Goal: Task Accomplishment & Management: Use online tool/utility

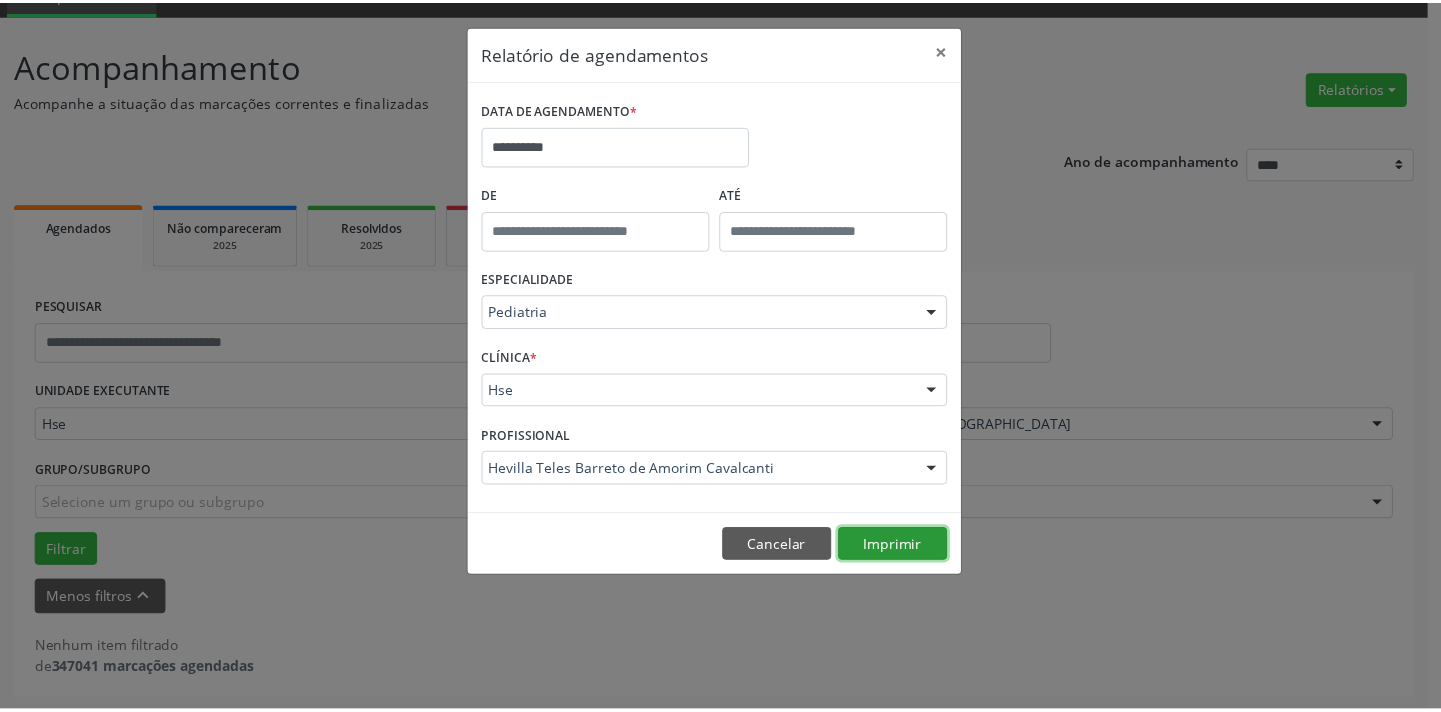
scroll to position [95, 0]
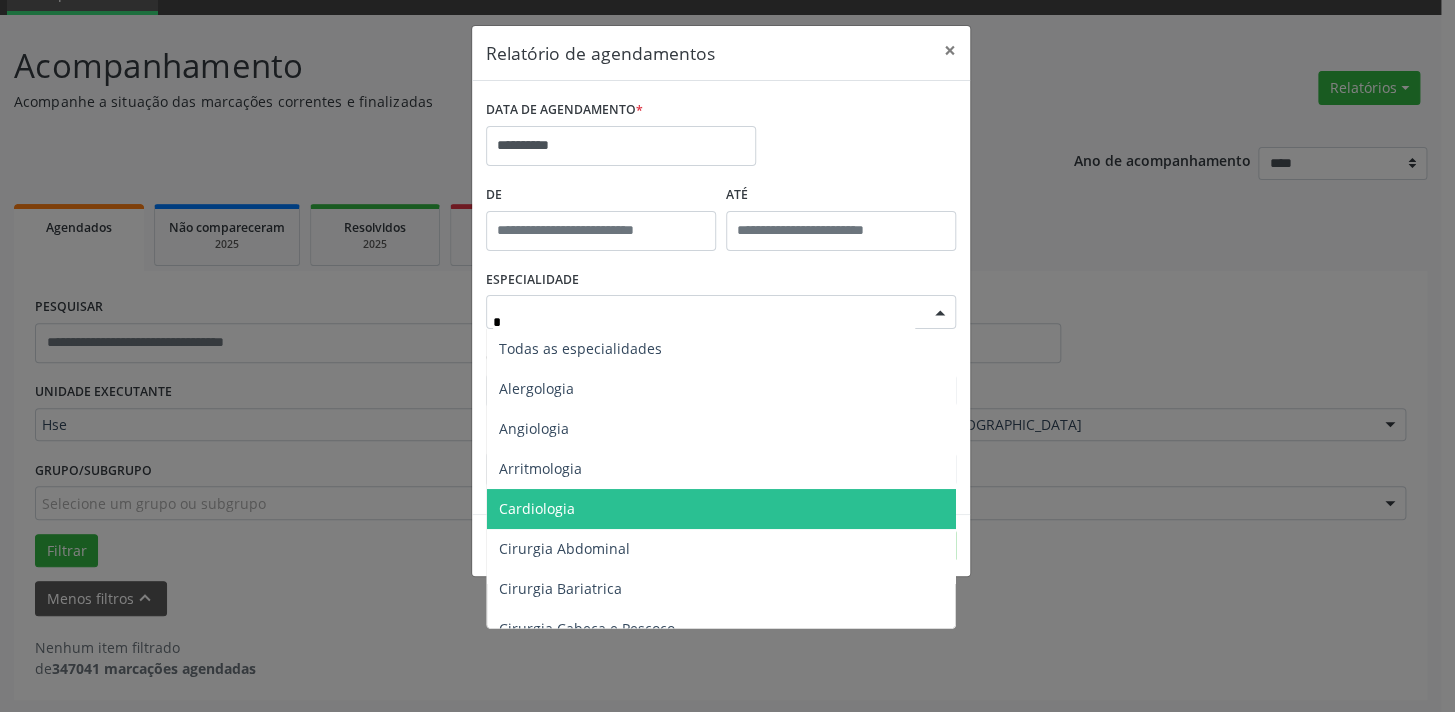
type input "**"
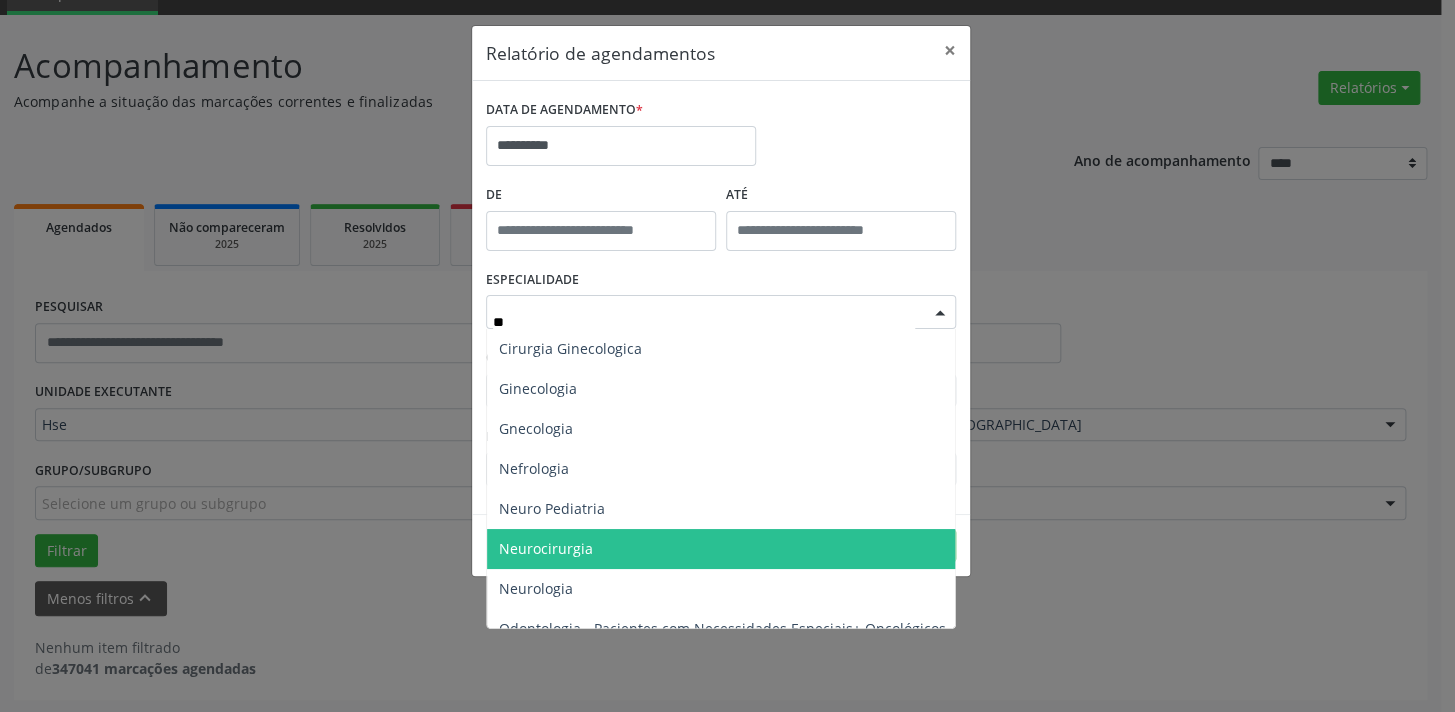
click at [583, 539] on span "Neurocirurgia" at bounding box center [546, 548] width 94 height 19
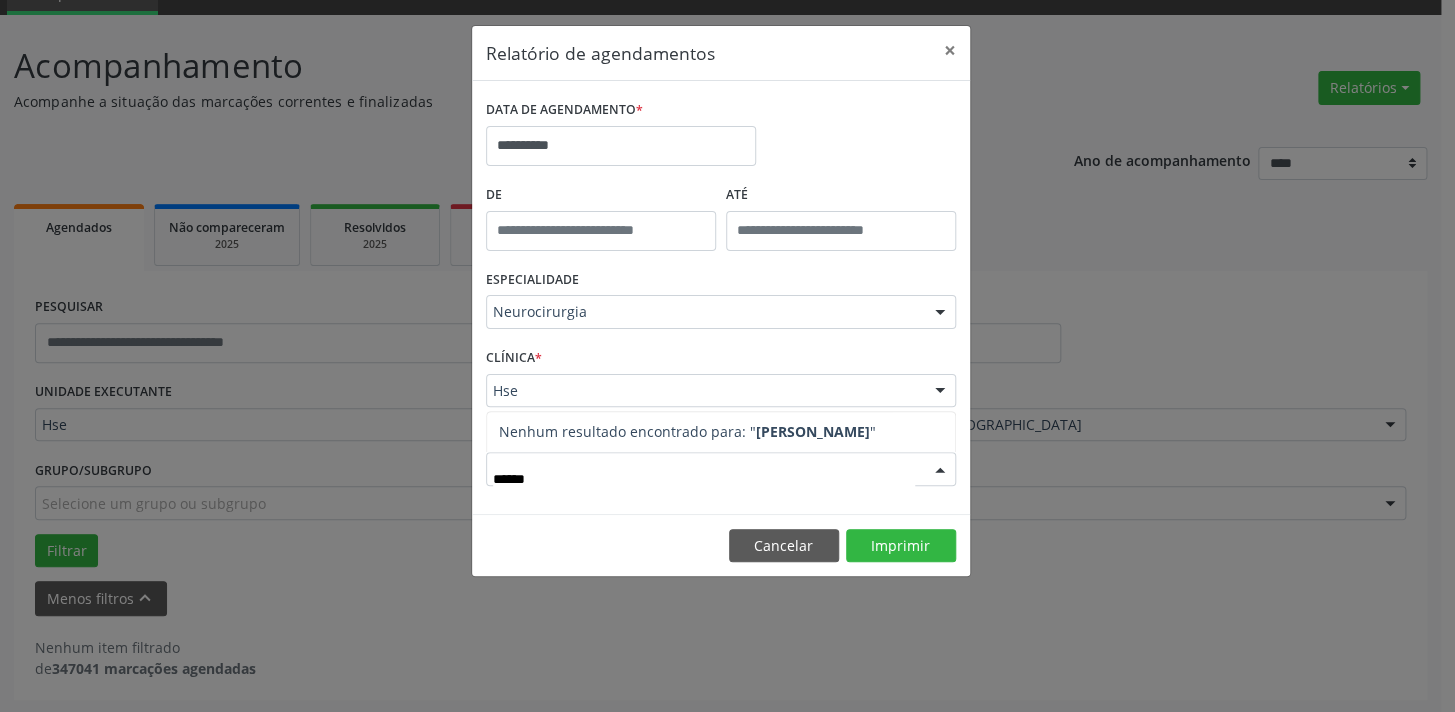
type input "*******"
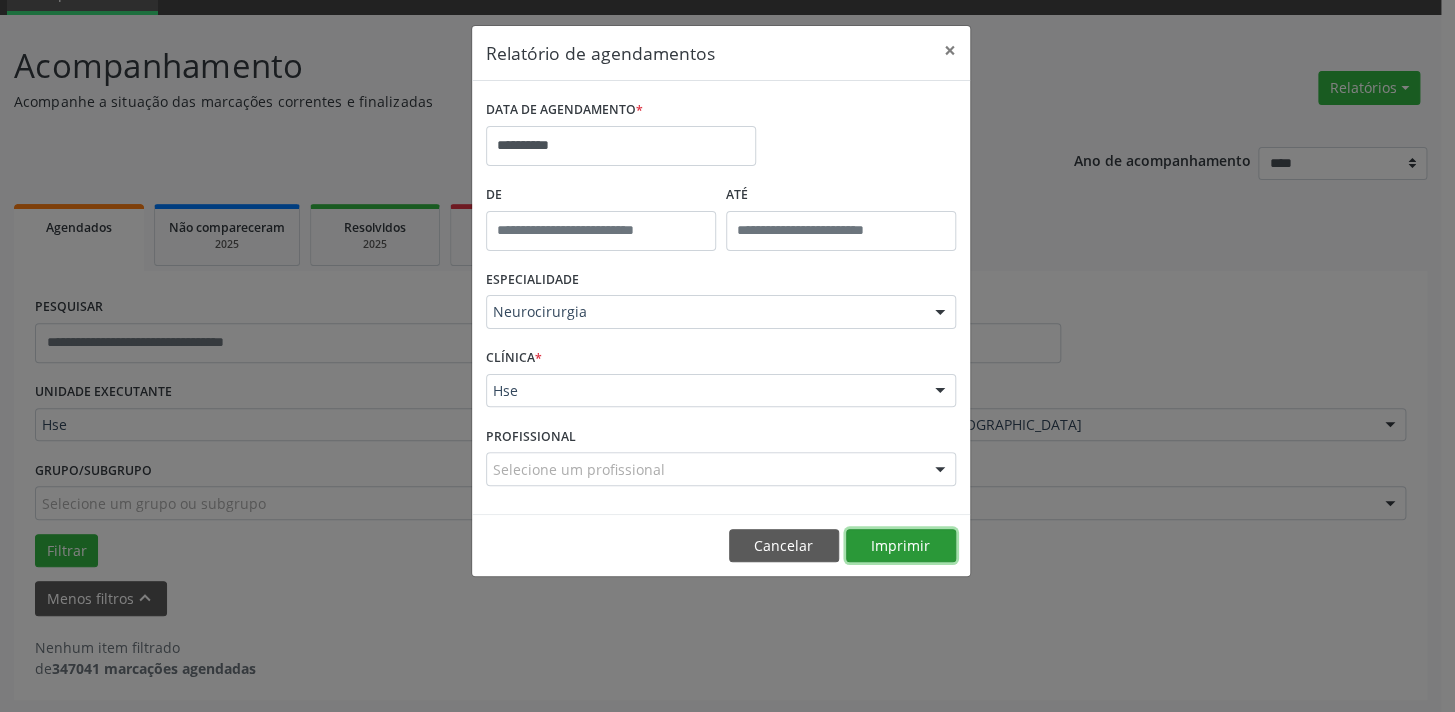
click at [901, 537] on button "Imprimir" at bounding box center [901, 546] width 110 height 34
click at [778, 544] on button "Cancelar" at bounding box center [784, 546] width 110 height 34
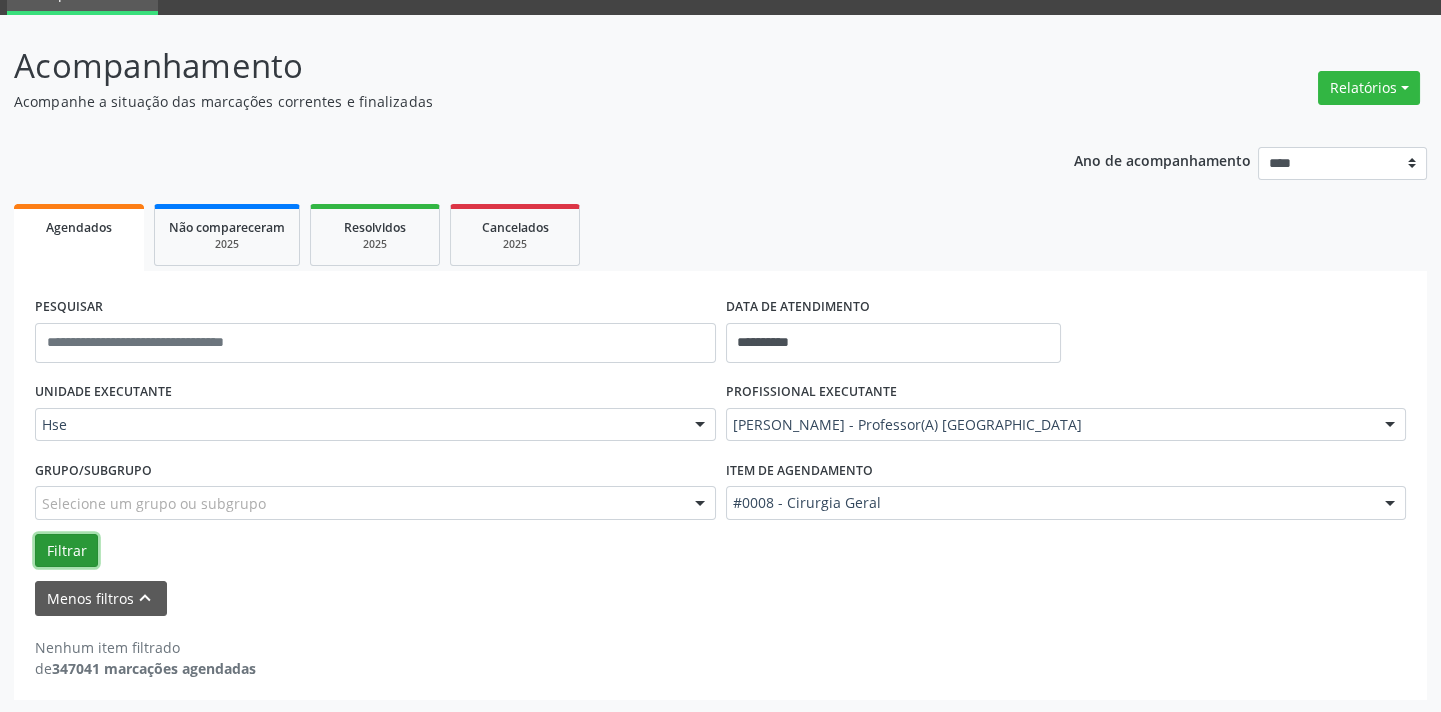
click at [44, 550] on button "Filtrar" at bounding box center [66, 551] width 63 height 34
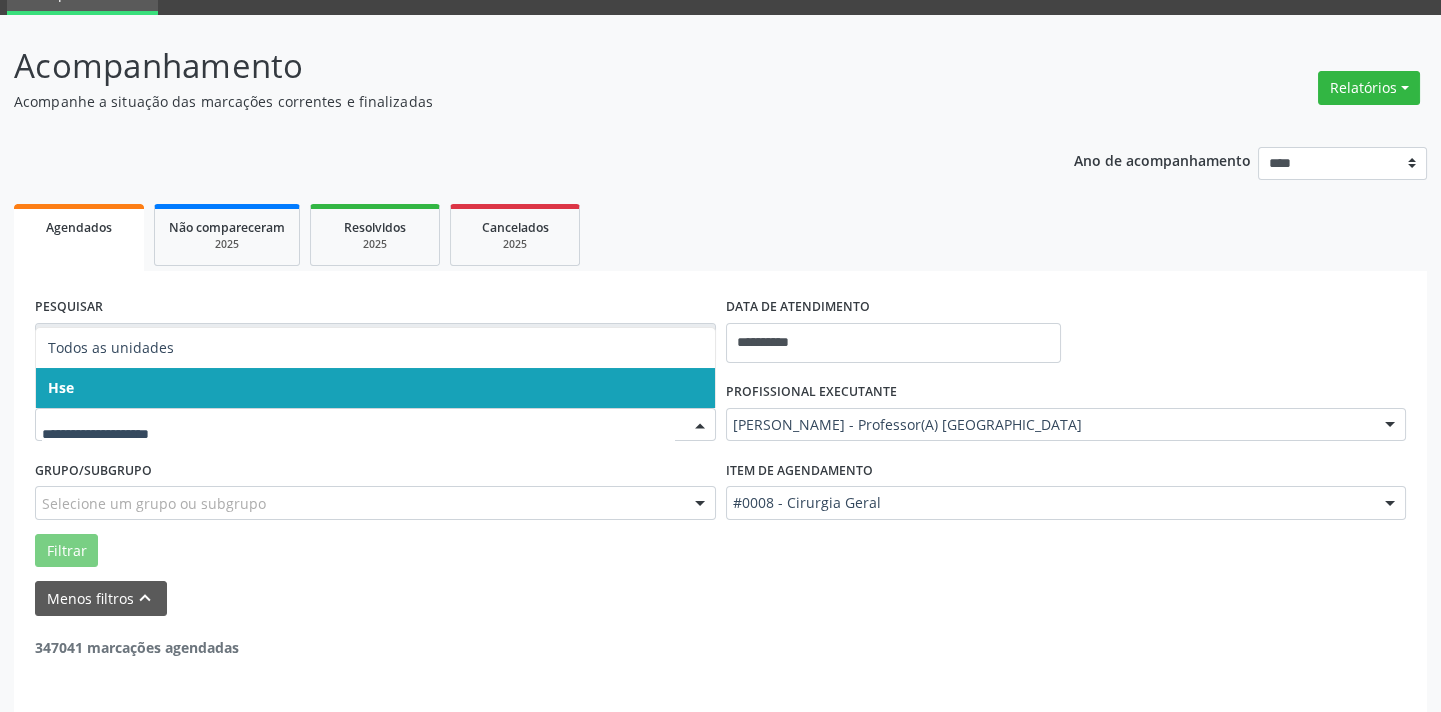
click at [85, 373] on span "Hse" at bounding box center [375, 388] width 679 height 40
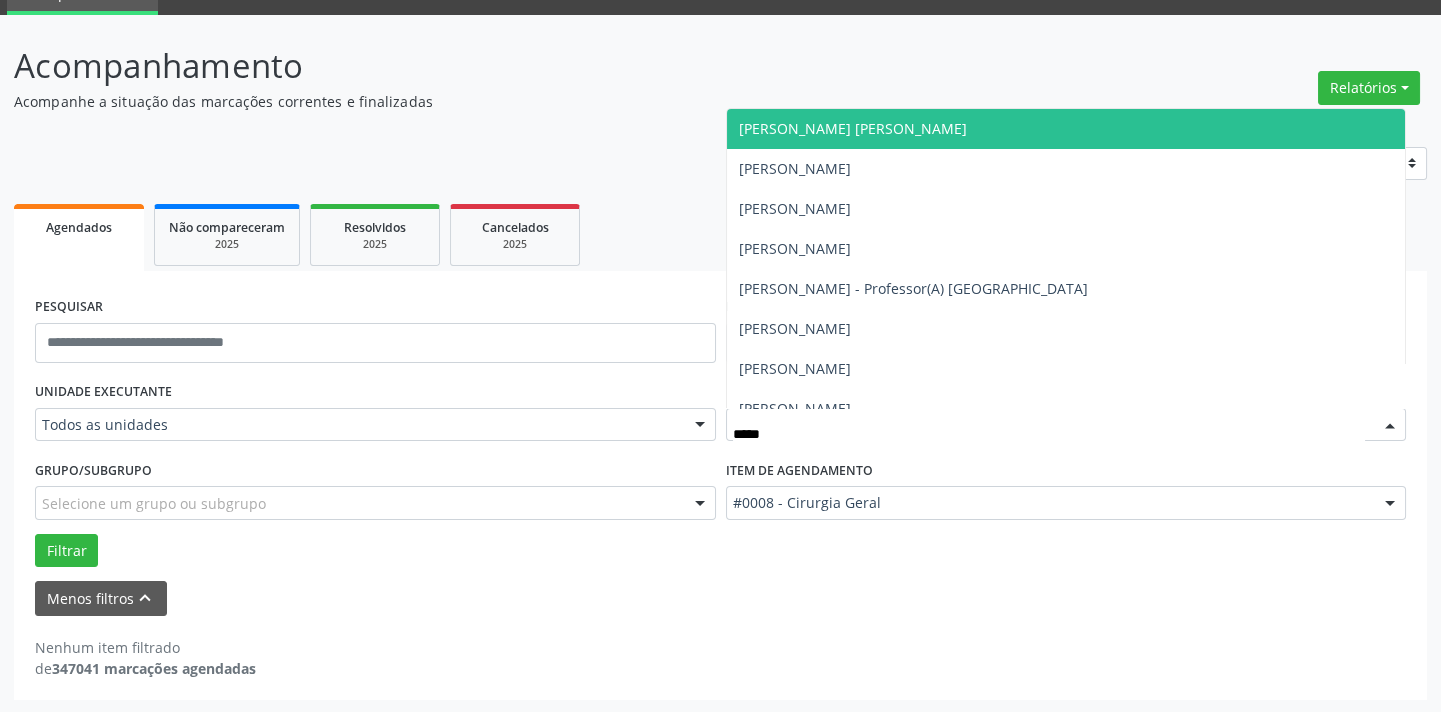
type input "******"
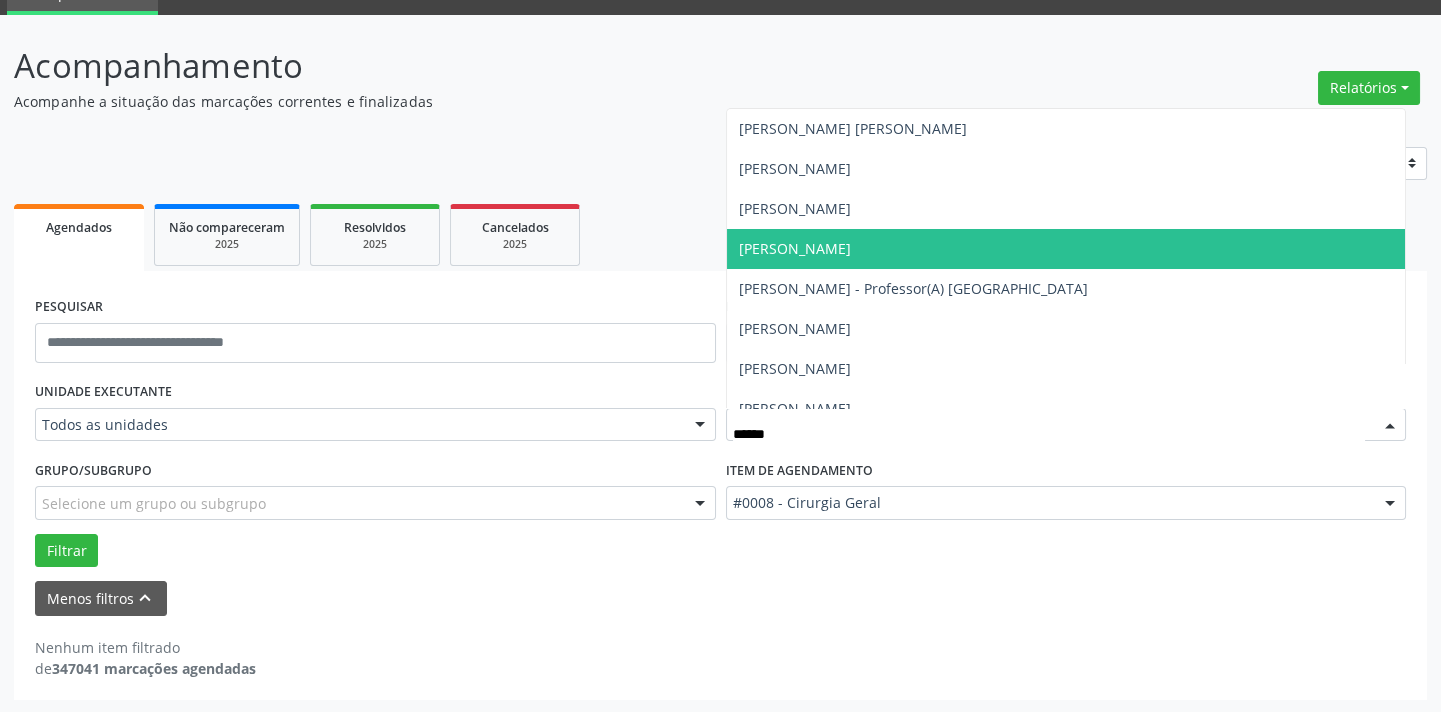
click at [1015, 255] on span "[PERSON_NAME]" at bounding box center [1066, 249] width 679 height 40
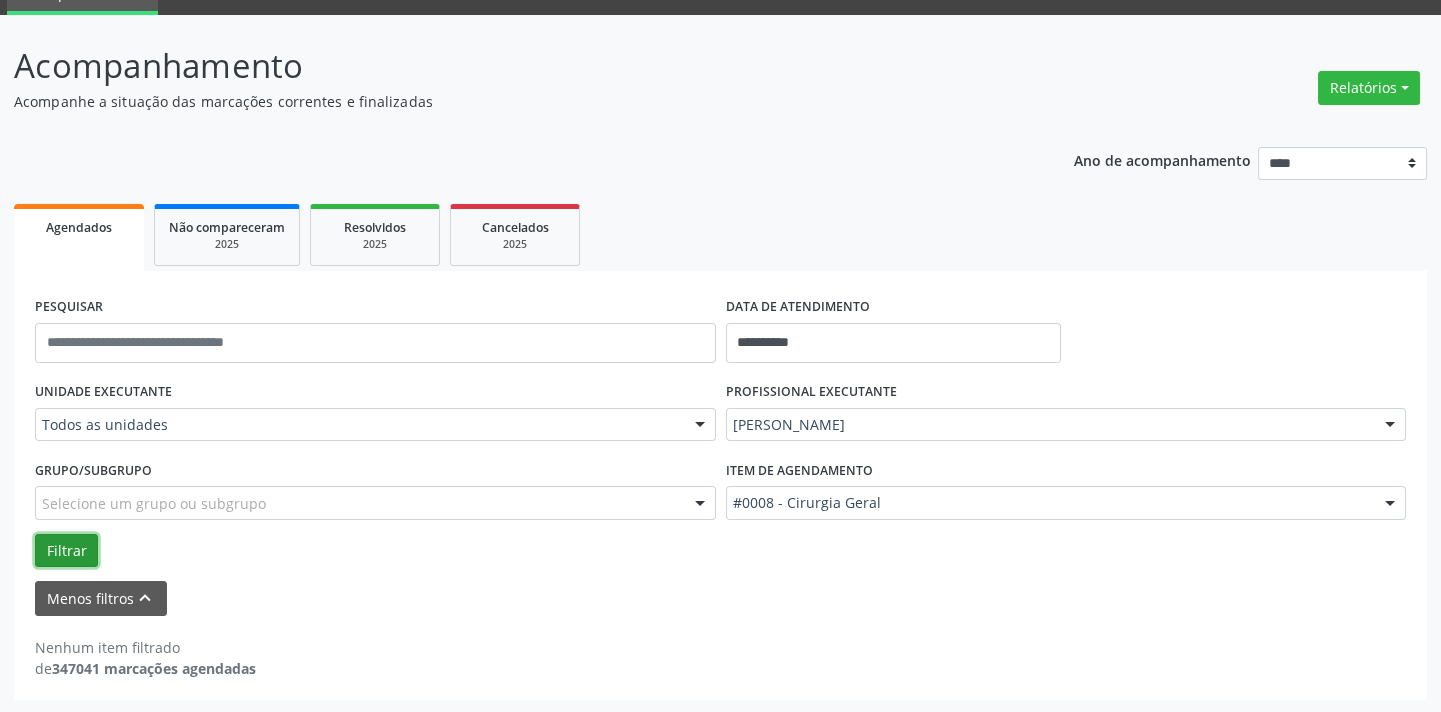
click at [62, 543] on button "Filtrar" at bounding box center [66, 551] width 63 height 34
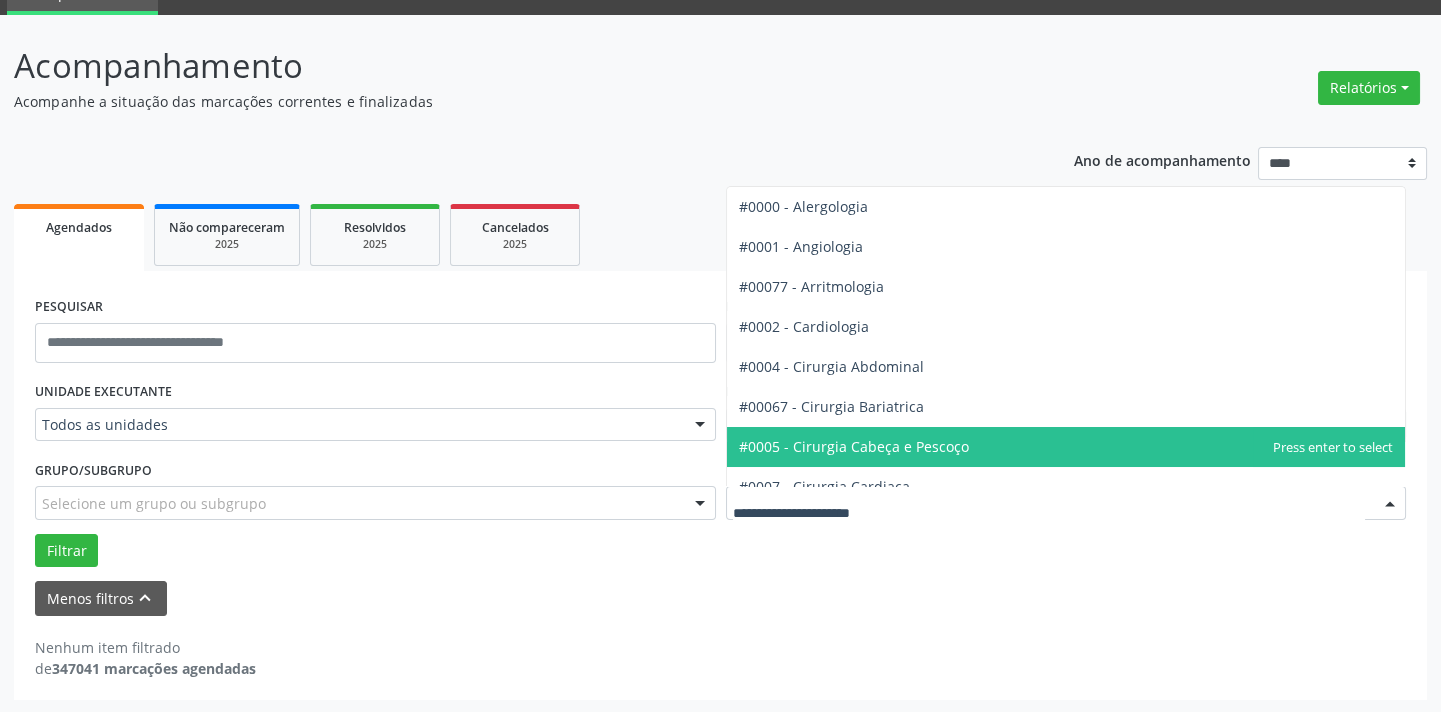
click at [955, 452] on span "#0005 - Cirurgia Cabeça e Pescoço" at bounding box center [854, 446] width 230 height 19
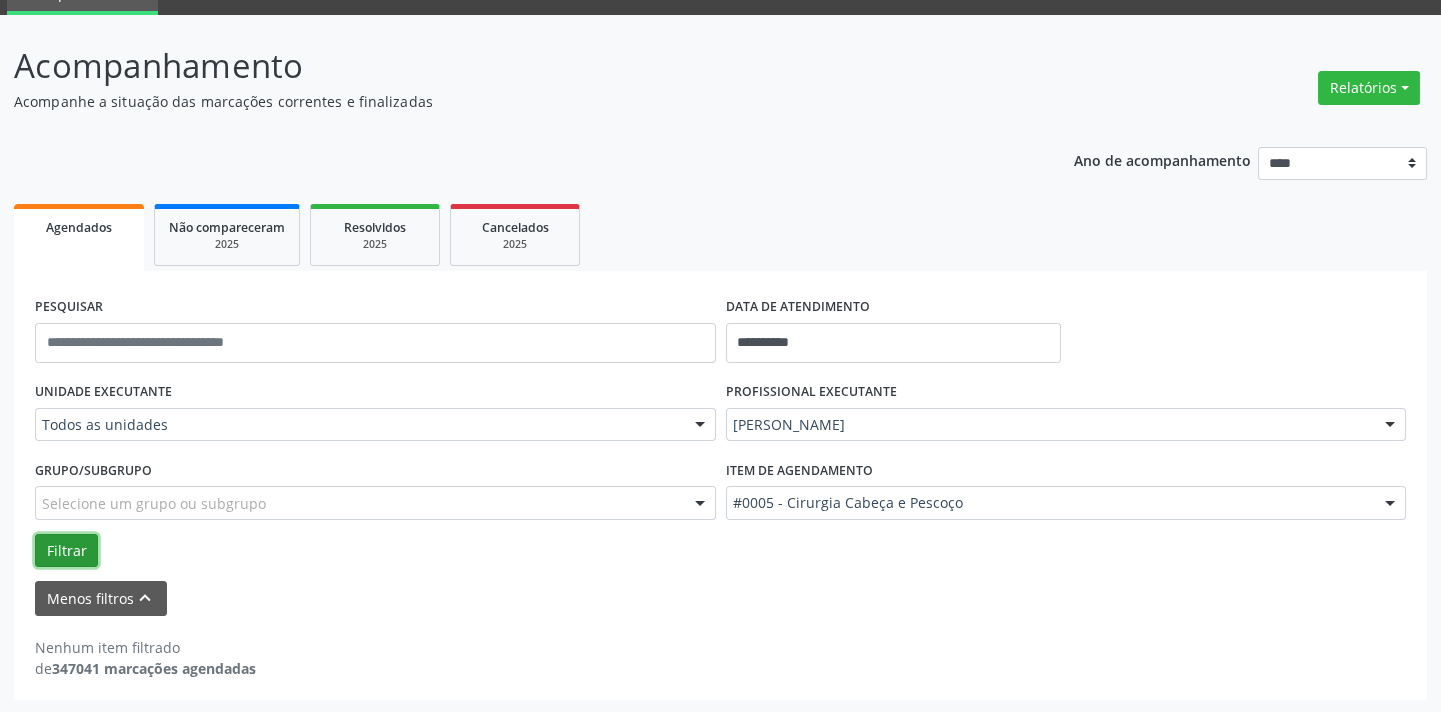
click at [55, 542] on button "Filtrar" at bounding box center [66, 551] width 63 height 34
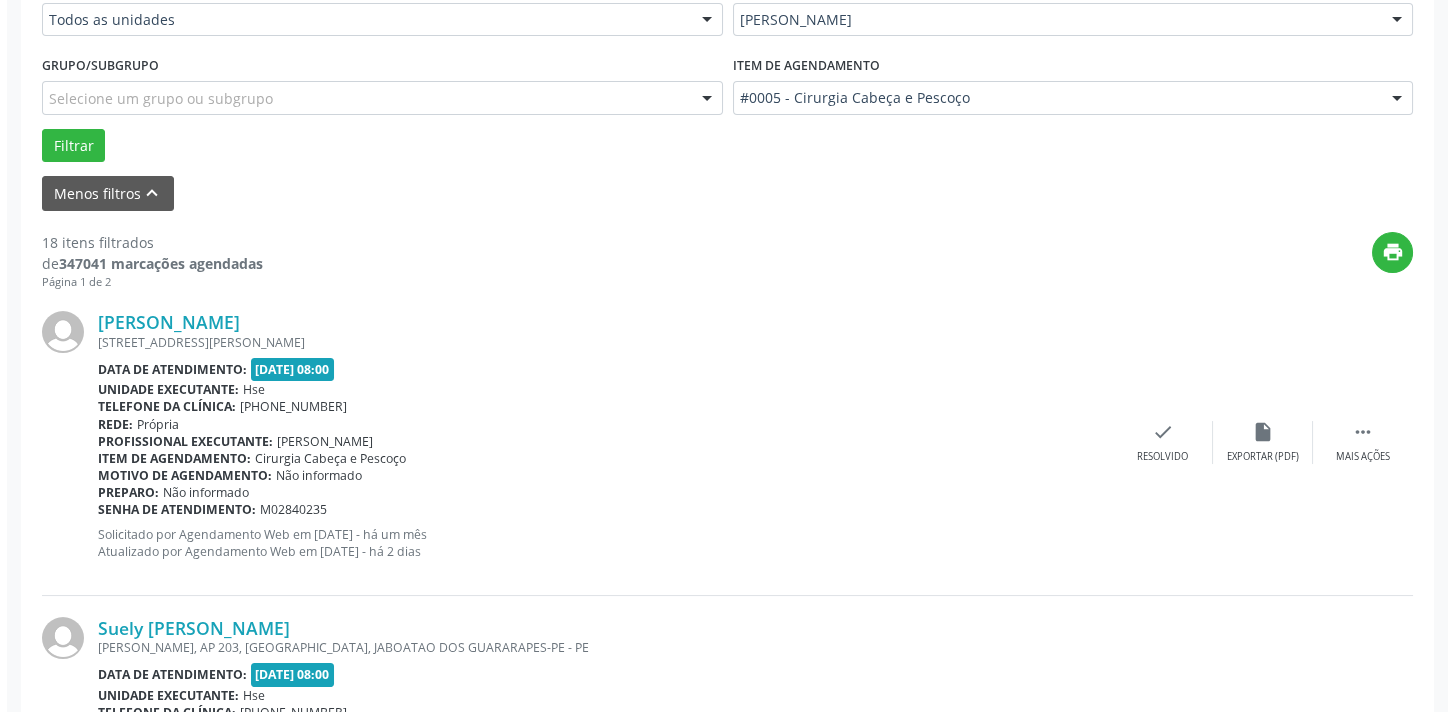
scroll to position [459, 0]
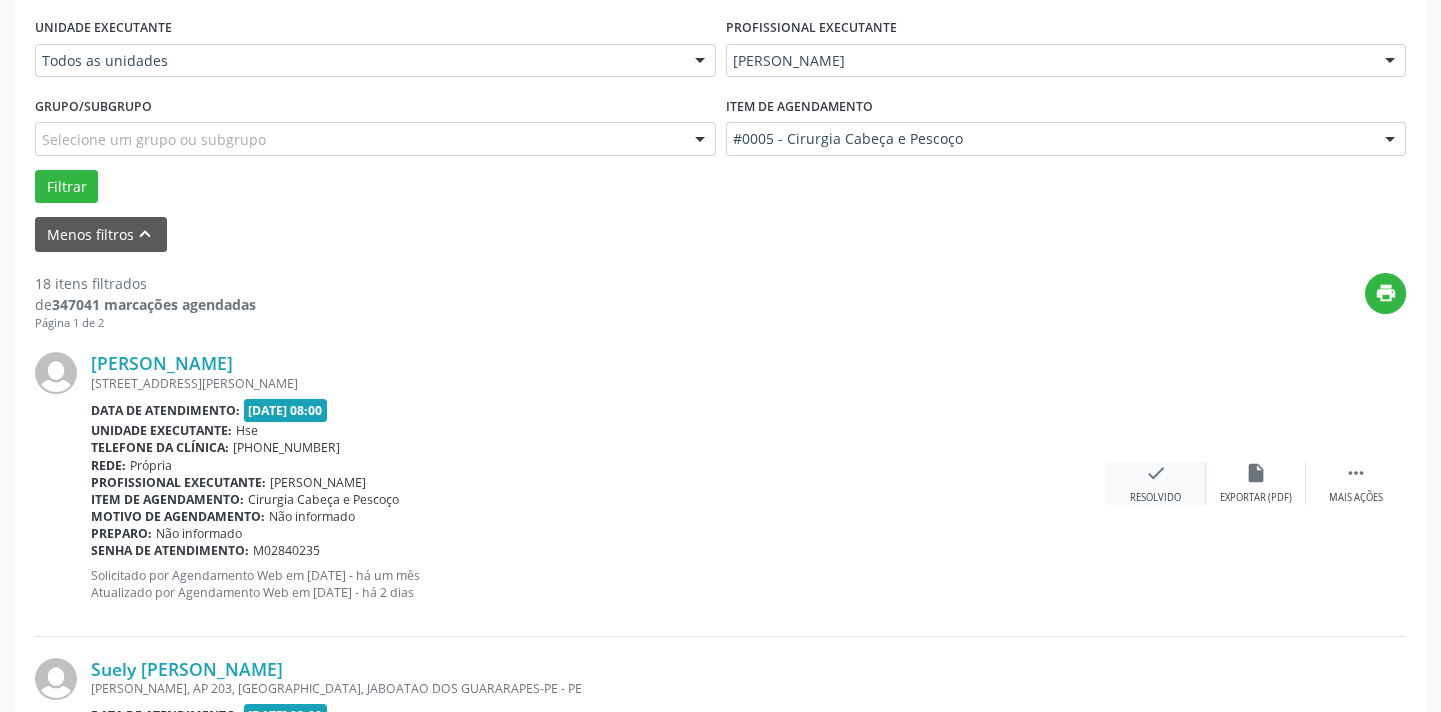
click at [1157, 483] on div "check Resolvido" at bounding box center [1156, 483] width 100 height 43
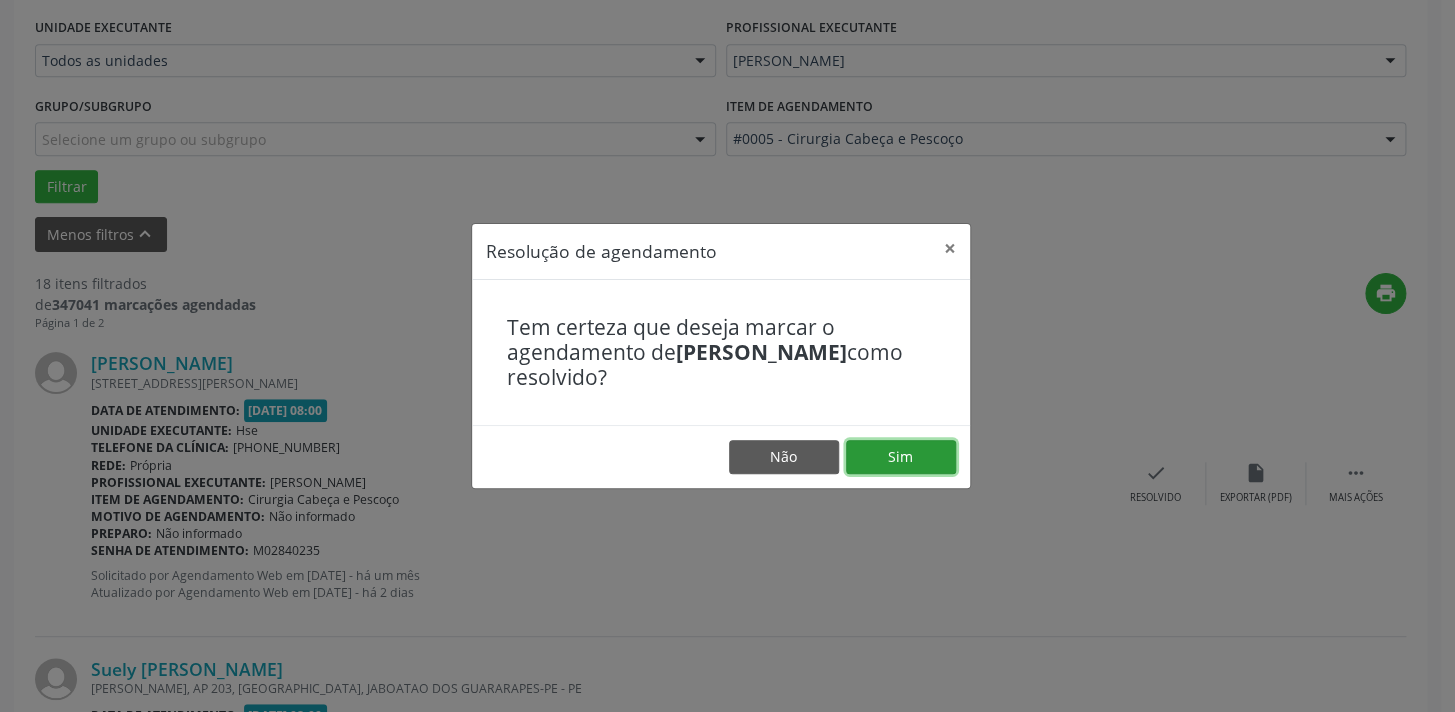
click at [933, 451] on button "Sim" at bounding box center [901, 457] width 110 height 34
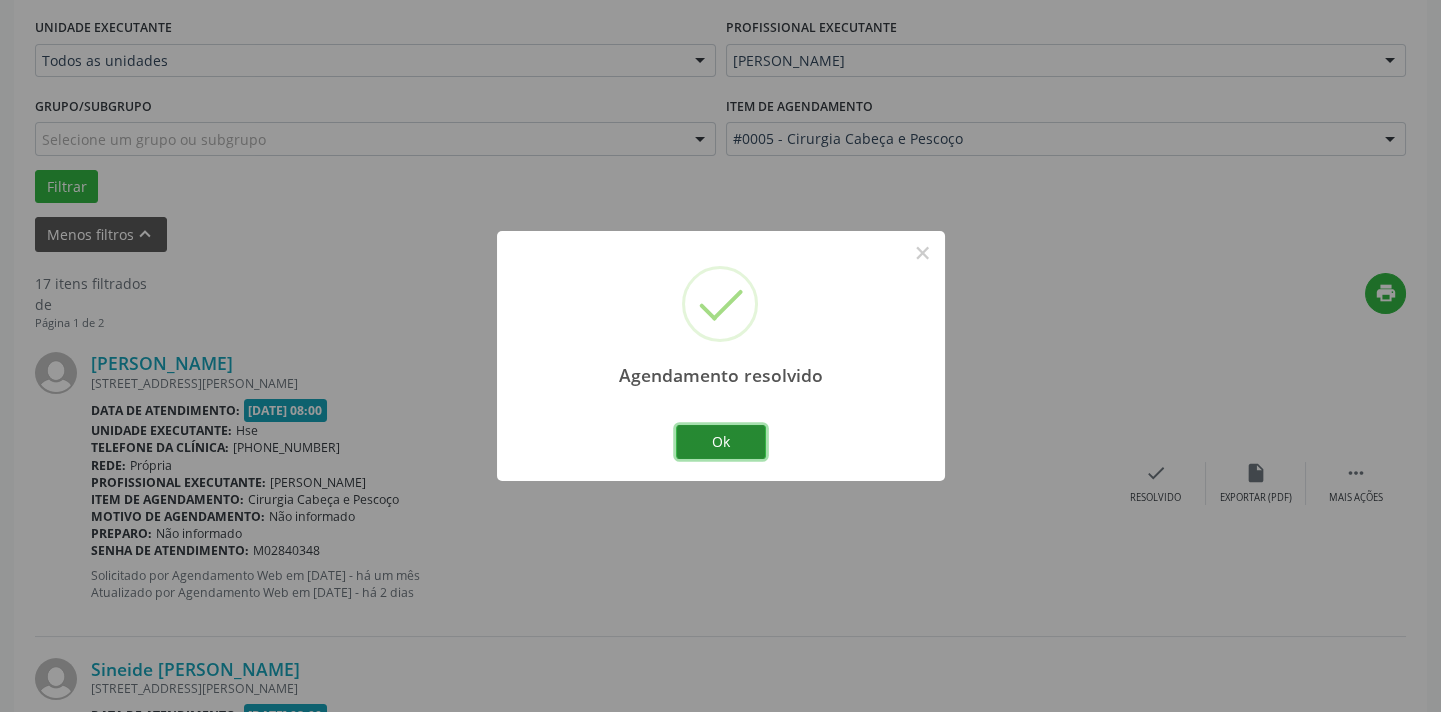
click at [733, 446] on button "Ok" at bounding box center [721, 442] width 90 height 34
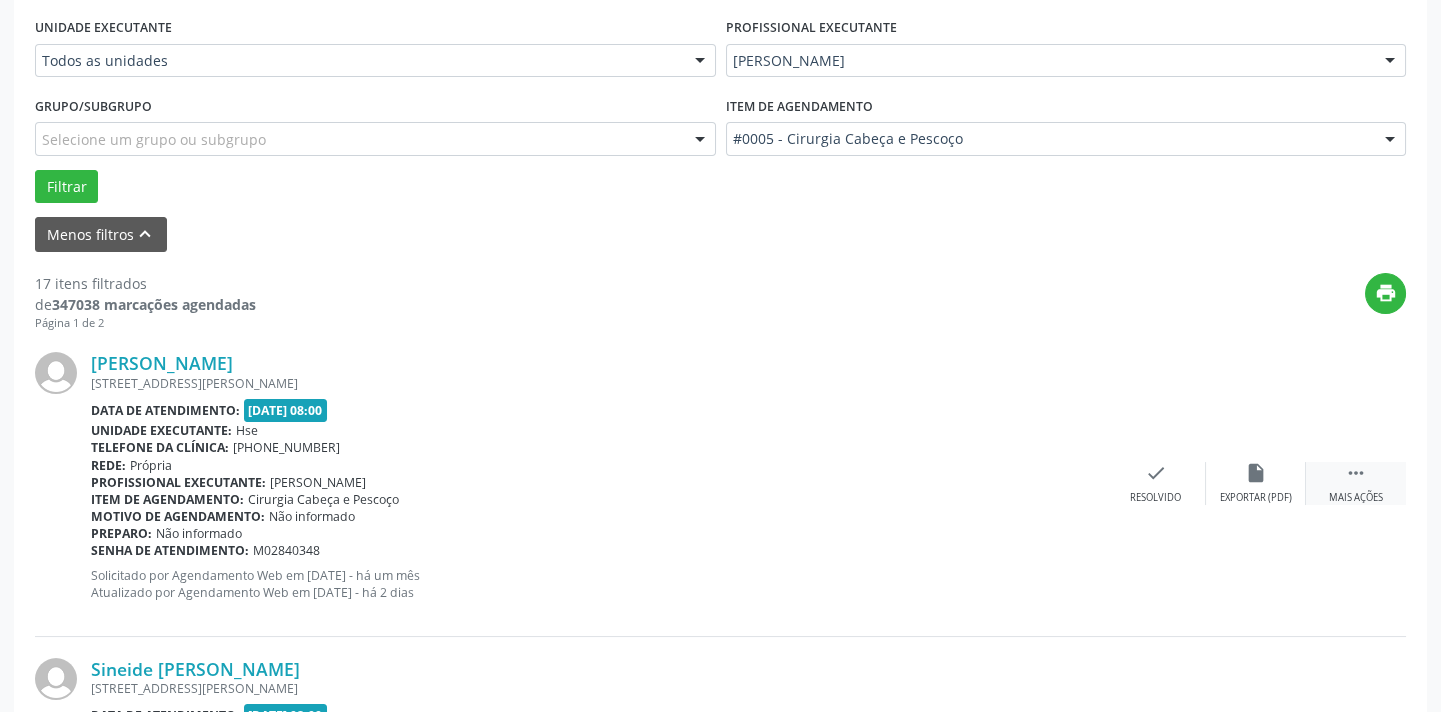
click at [1365, 484] on div " Mais ações" at bounding box center [1356, 483] width 100 height 43
click at [1272, 484] on div "alarm_off Não compareceu" at bounding box center [1256, 483] width 100 height 43
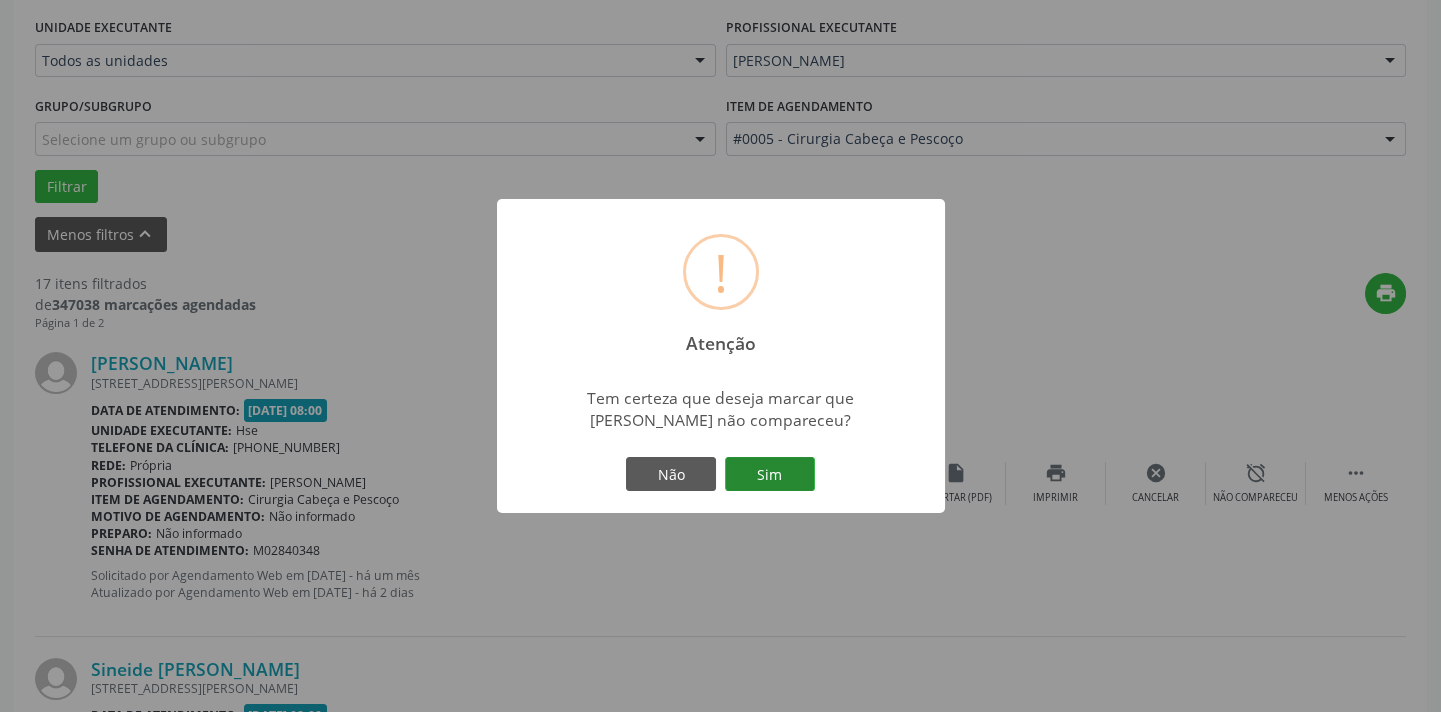
click at [770, 457] on button "Sim" at bounding box center [770, 474] width 90 height 34
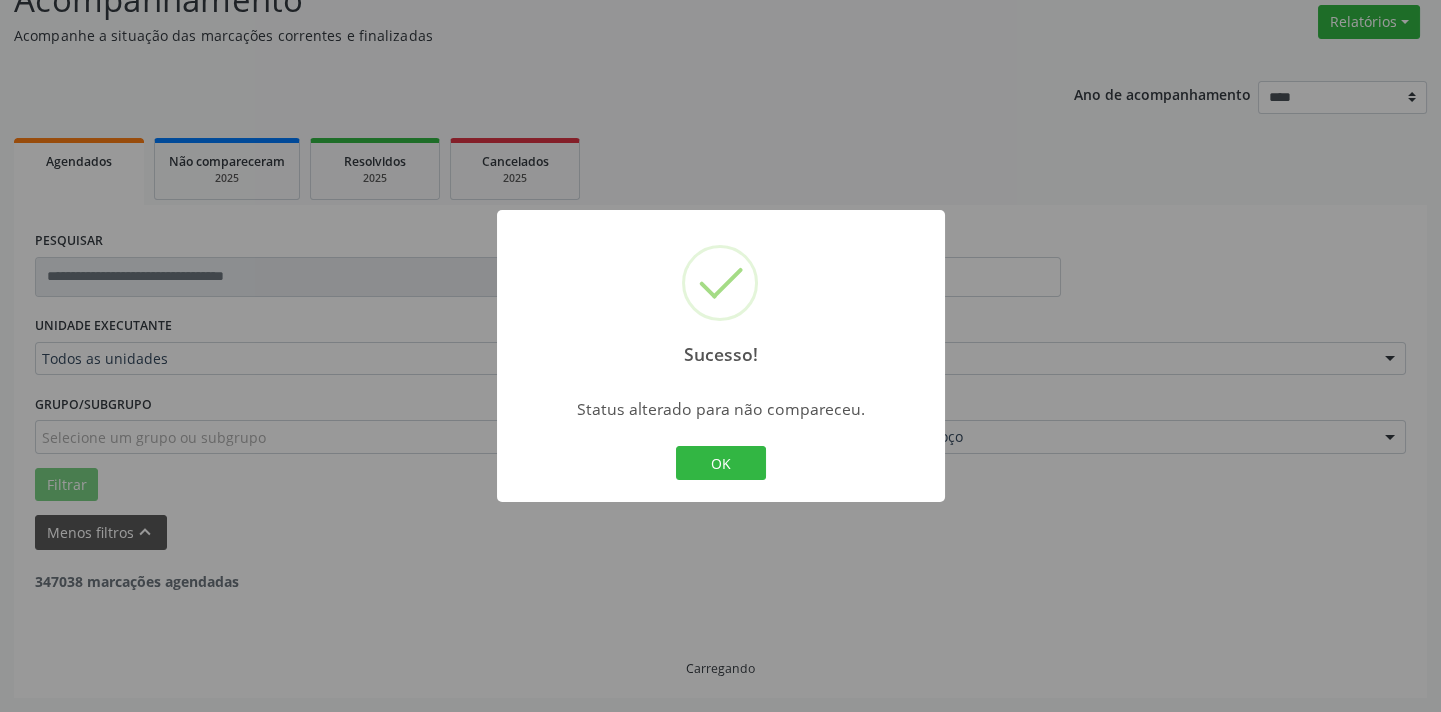
scroll to position [160, 0]
click at [716, 470] on button "OK" at bounding box center [721, 463] width 90 height 34
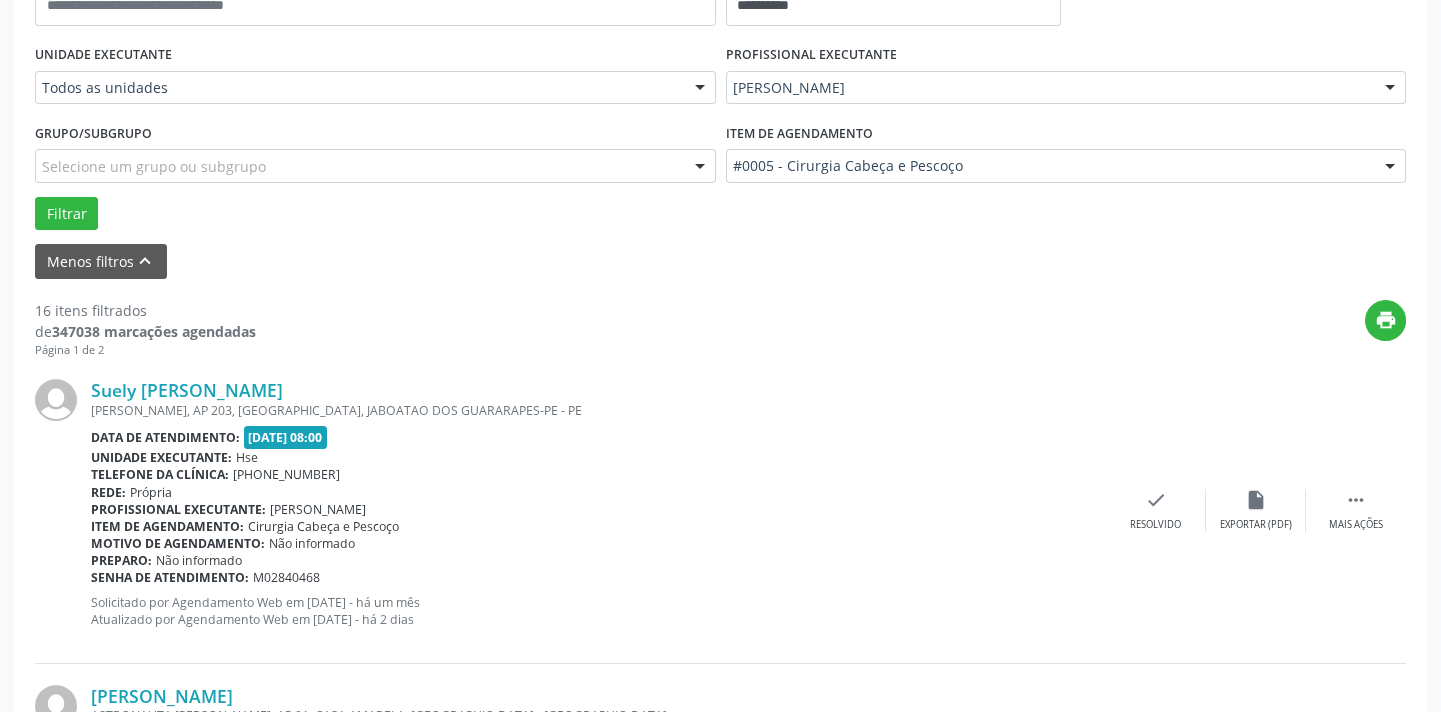
scroll to position [614, 0]
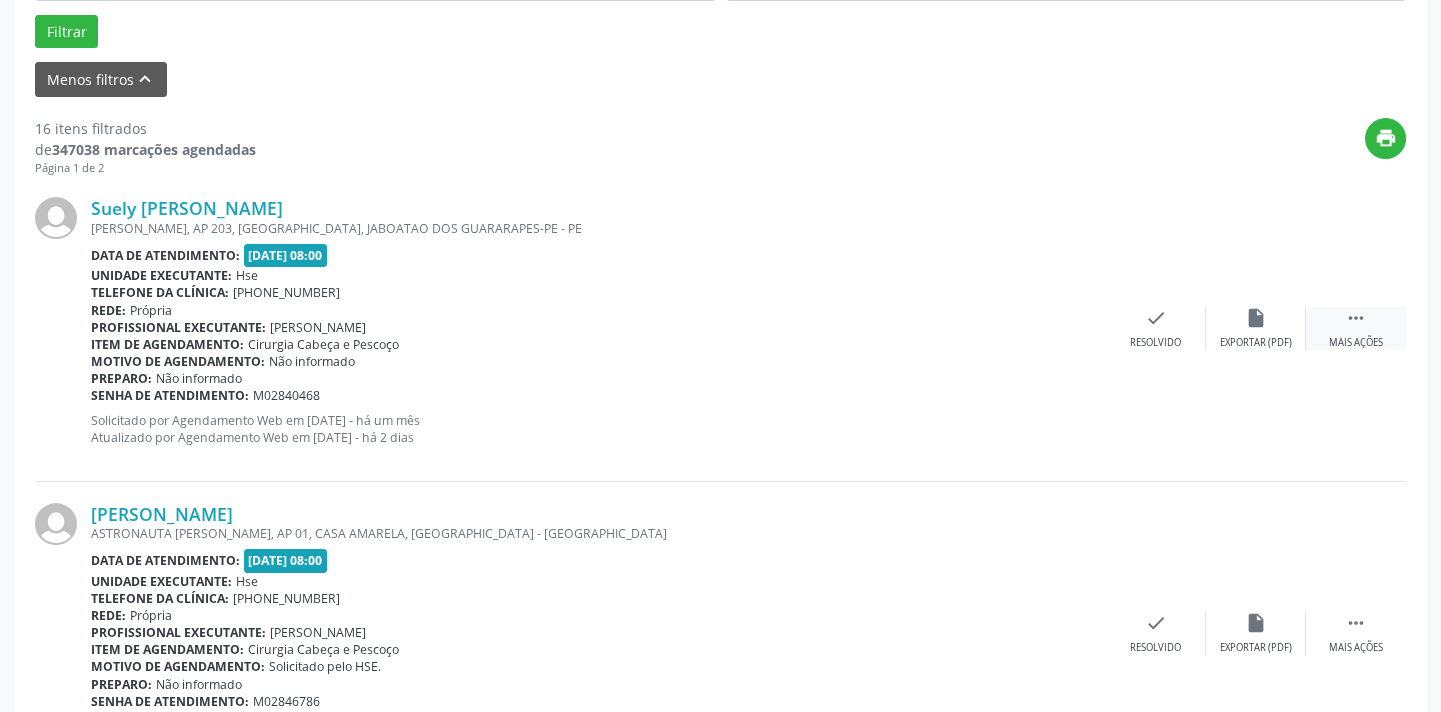
click at [1352, 326] on icon "" at bounding box center [1356, 318] width 22 height 22
click at [1243, 330] on div "alarm_off Não compareceu" at bounding box center [1256, 328] width 100 height 43
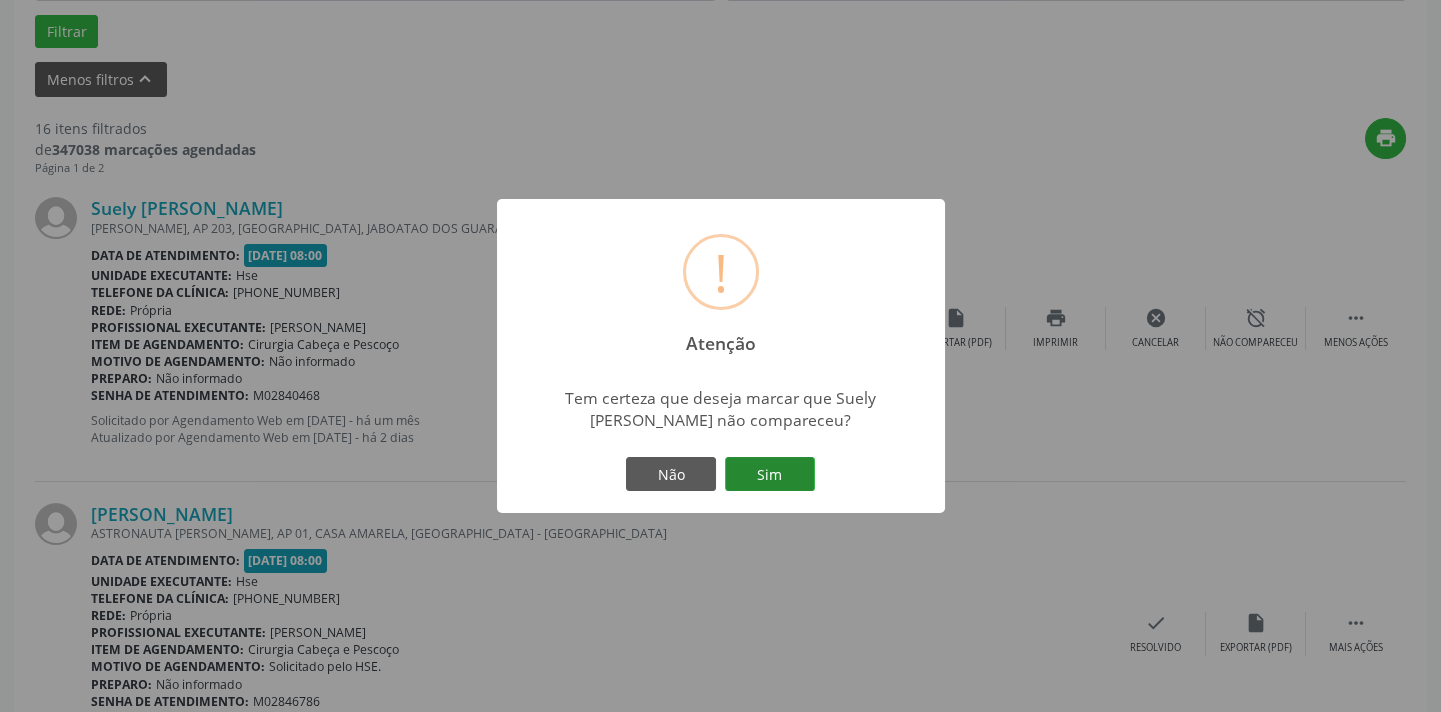
click at [758, 479] on button "Sim" at bounding box center [770, 474] width 90 height 34
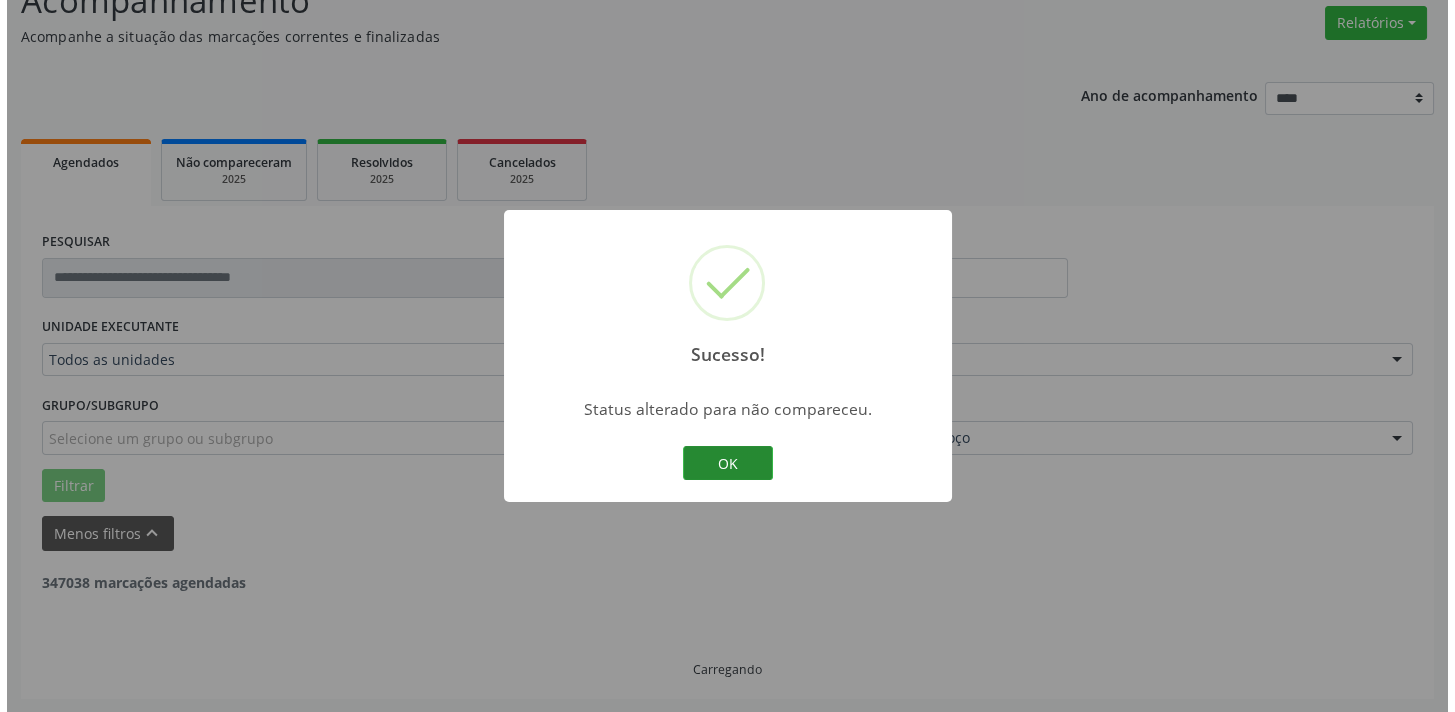
scroll to position [705, 0]
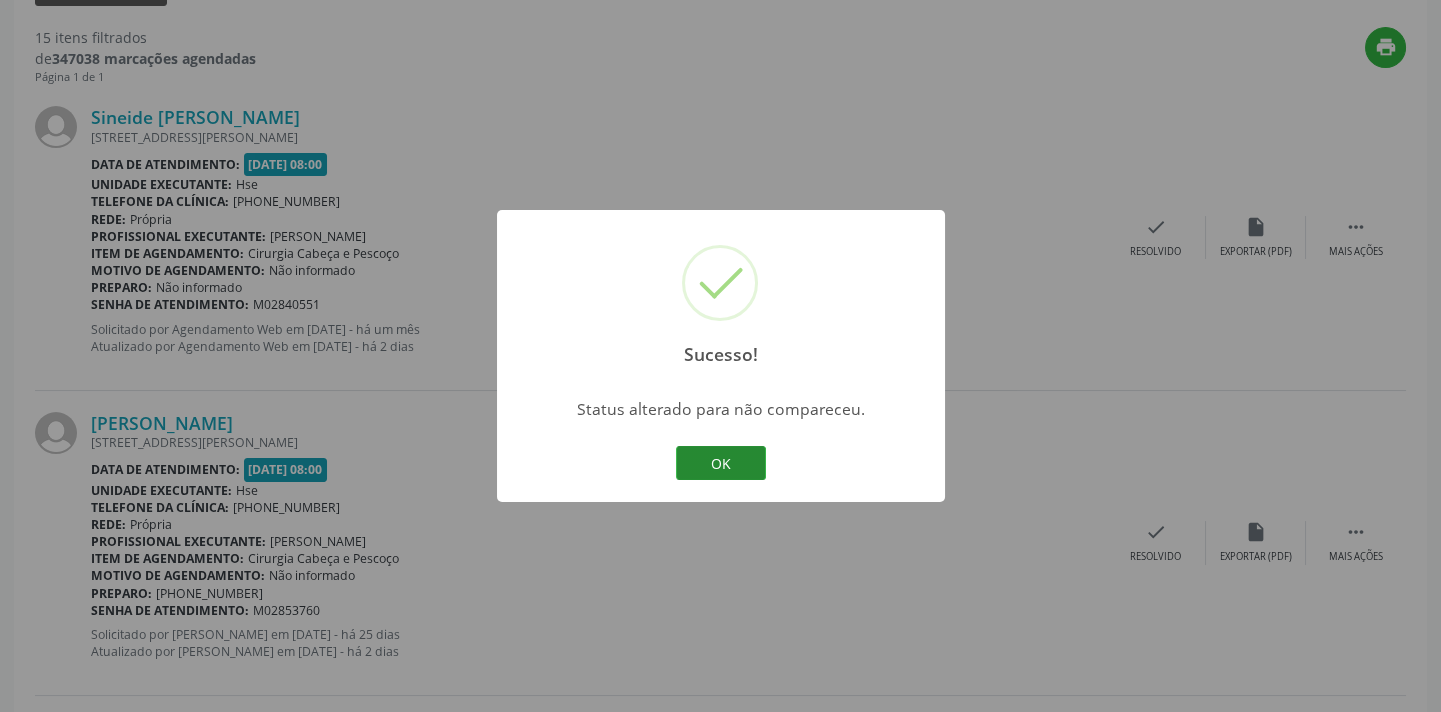
click at [699, 463] on button "OK" at bounding box center [721, 463] width 90 height 34
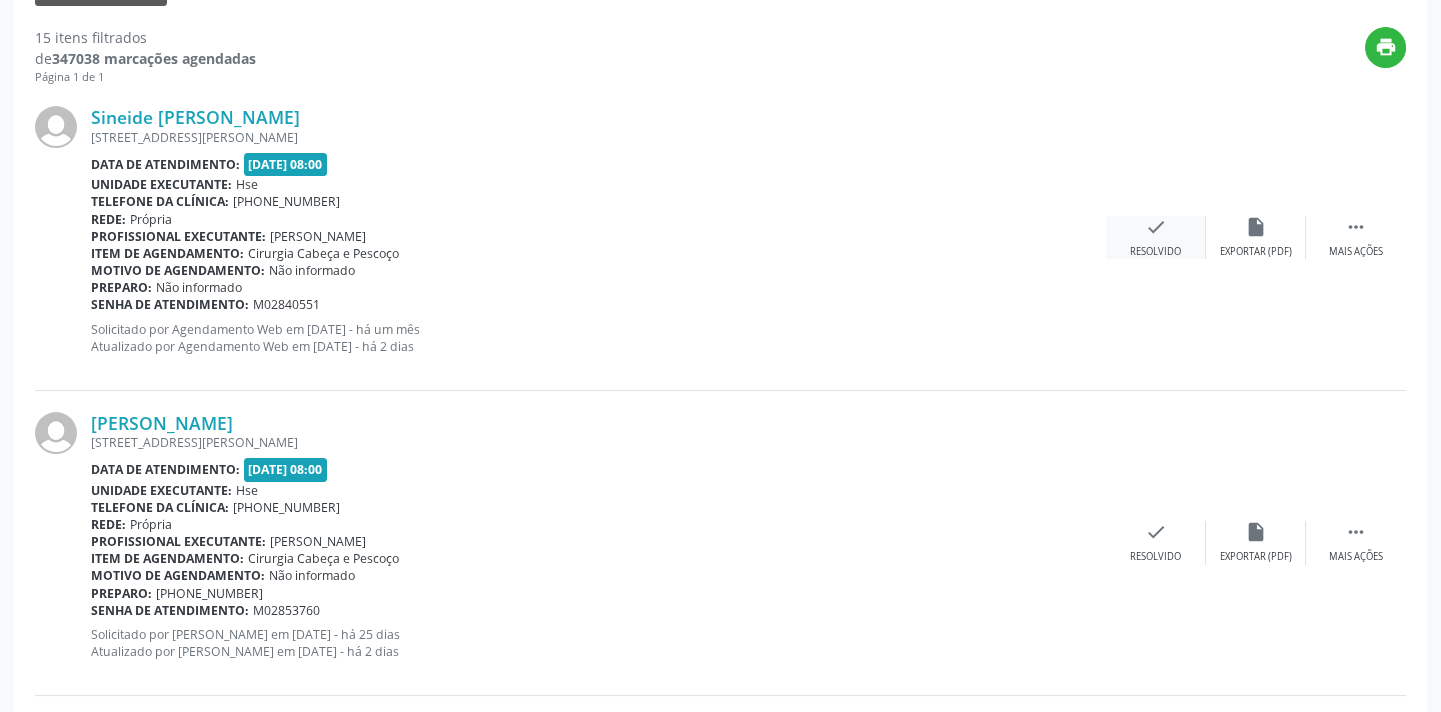
click at [1161, 229] on icon "check" at bounding box center [1156, 227] width 22 height 22
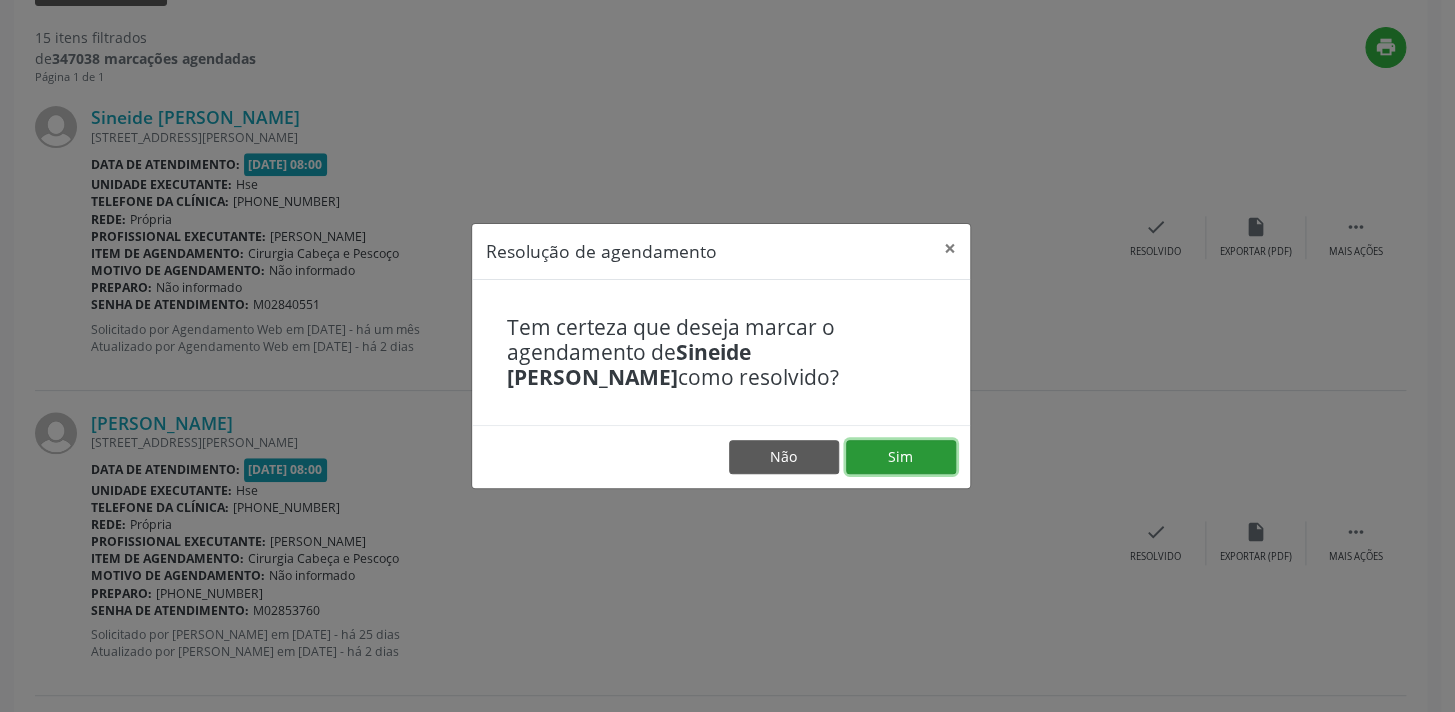
click at [933, 456] on button "Sim" at bounding box center [901, 457] width 110 height 34
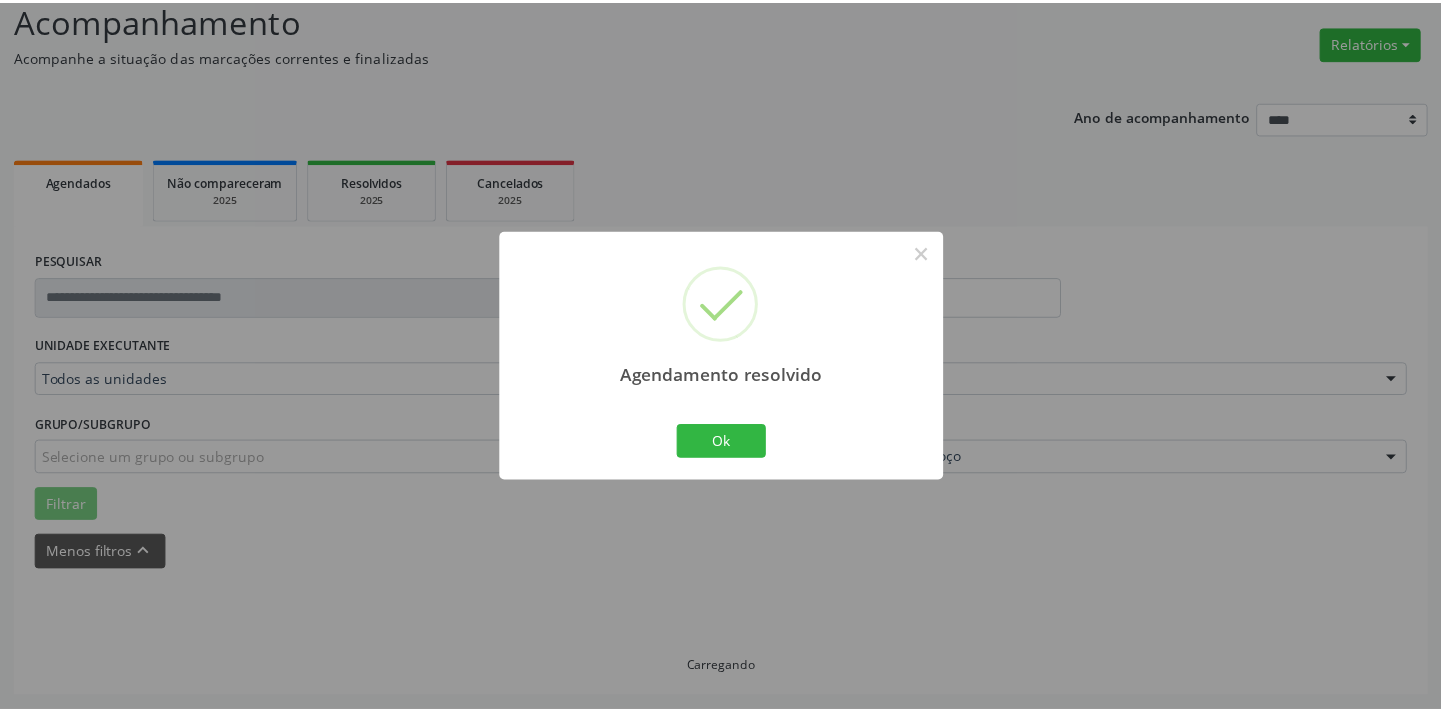
scroll to position [139, 0]
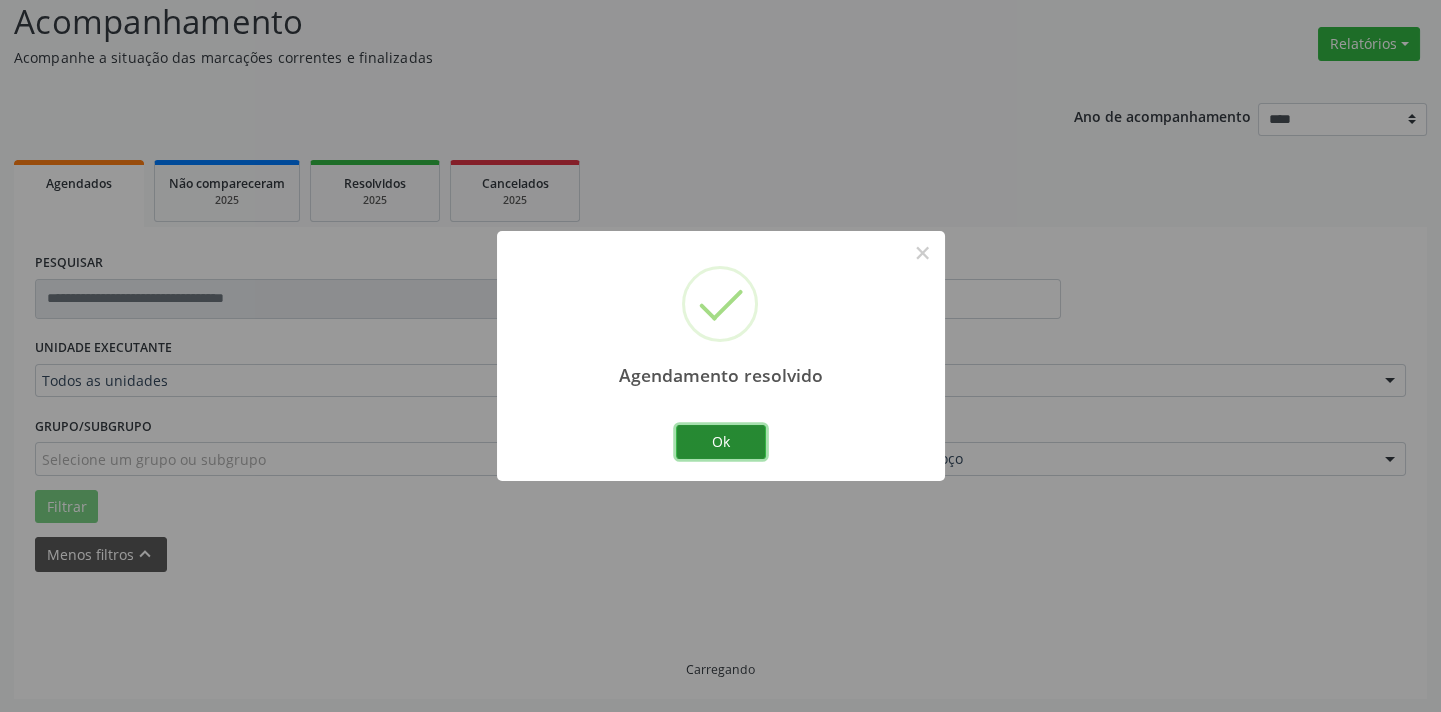
click at [698, 438] on button "Ok" at bounding box center [721, 442] width 90 height 34
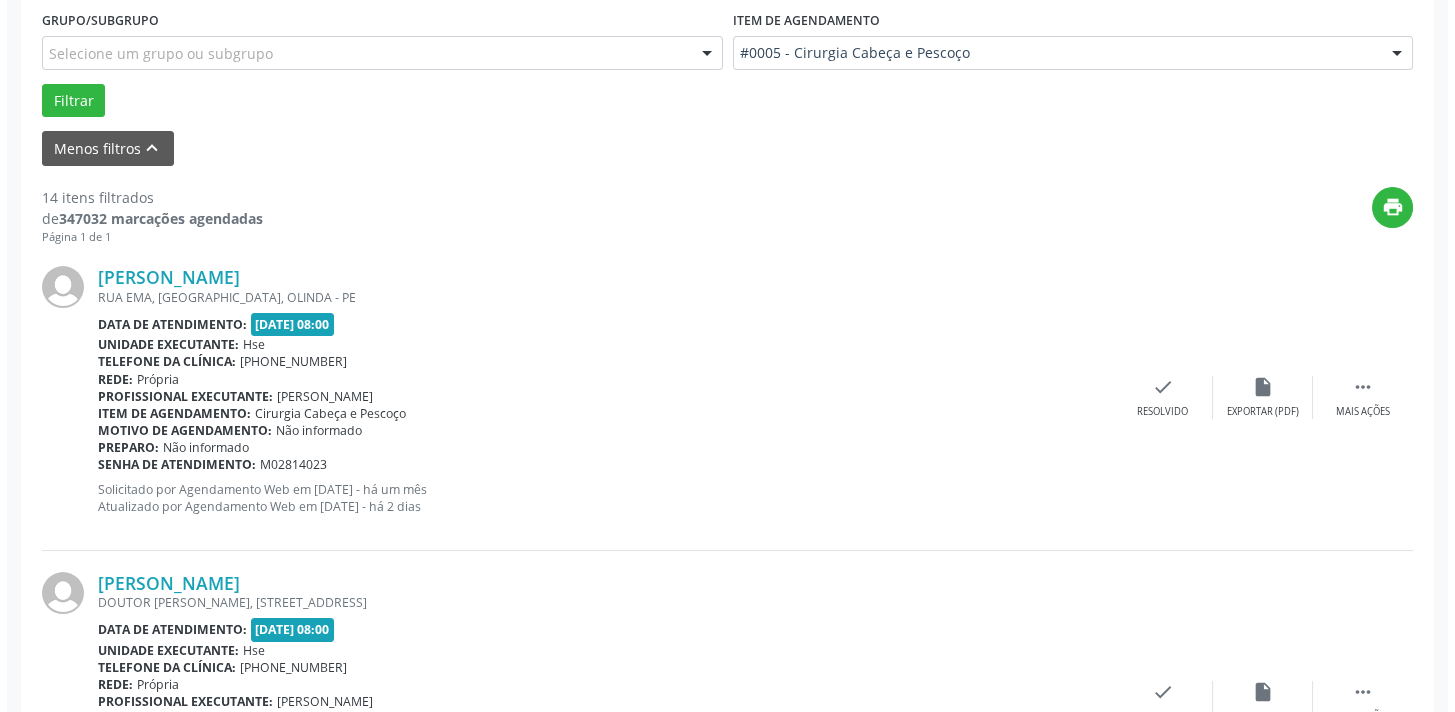
scroll to position [684, 0]
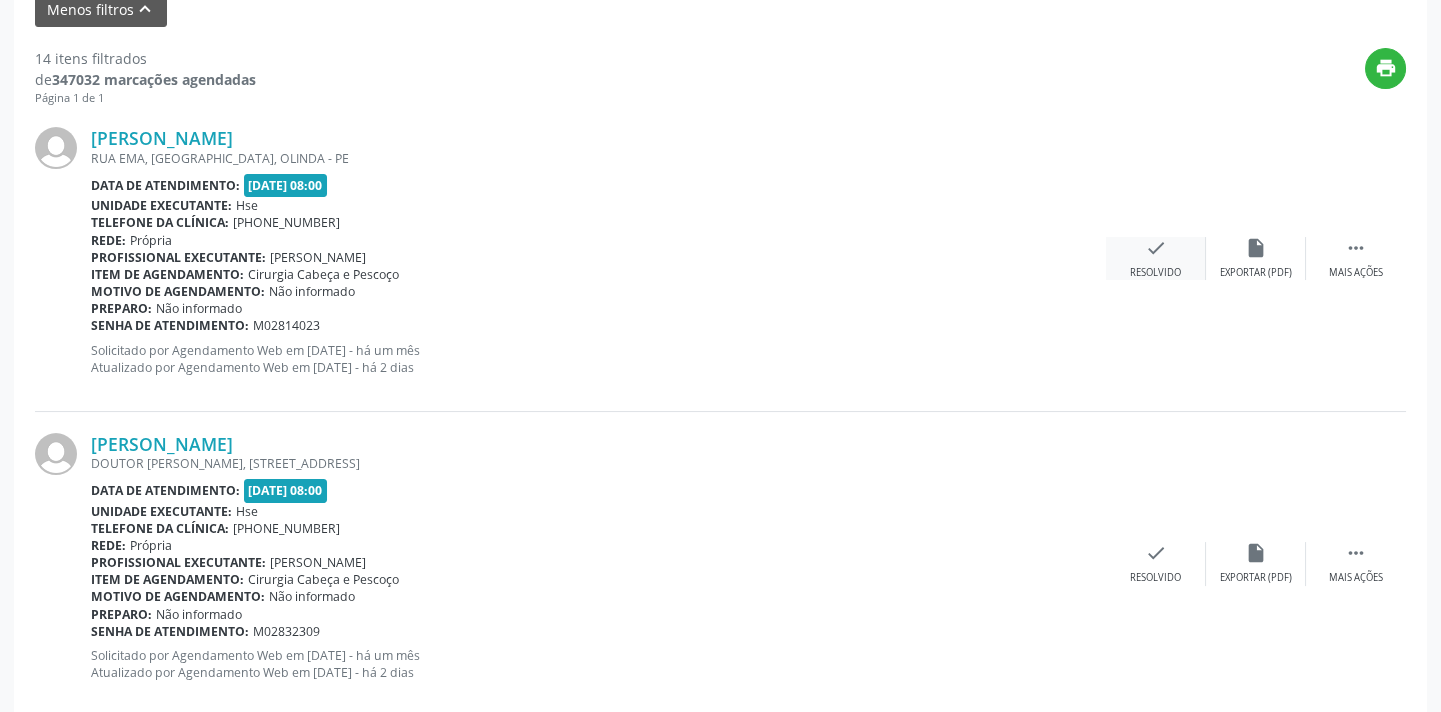
click at [1159, 250] on icon "check" at bounding box center [1156, 248] width 22 height 22
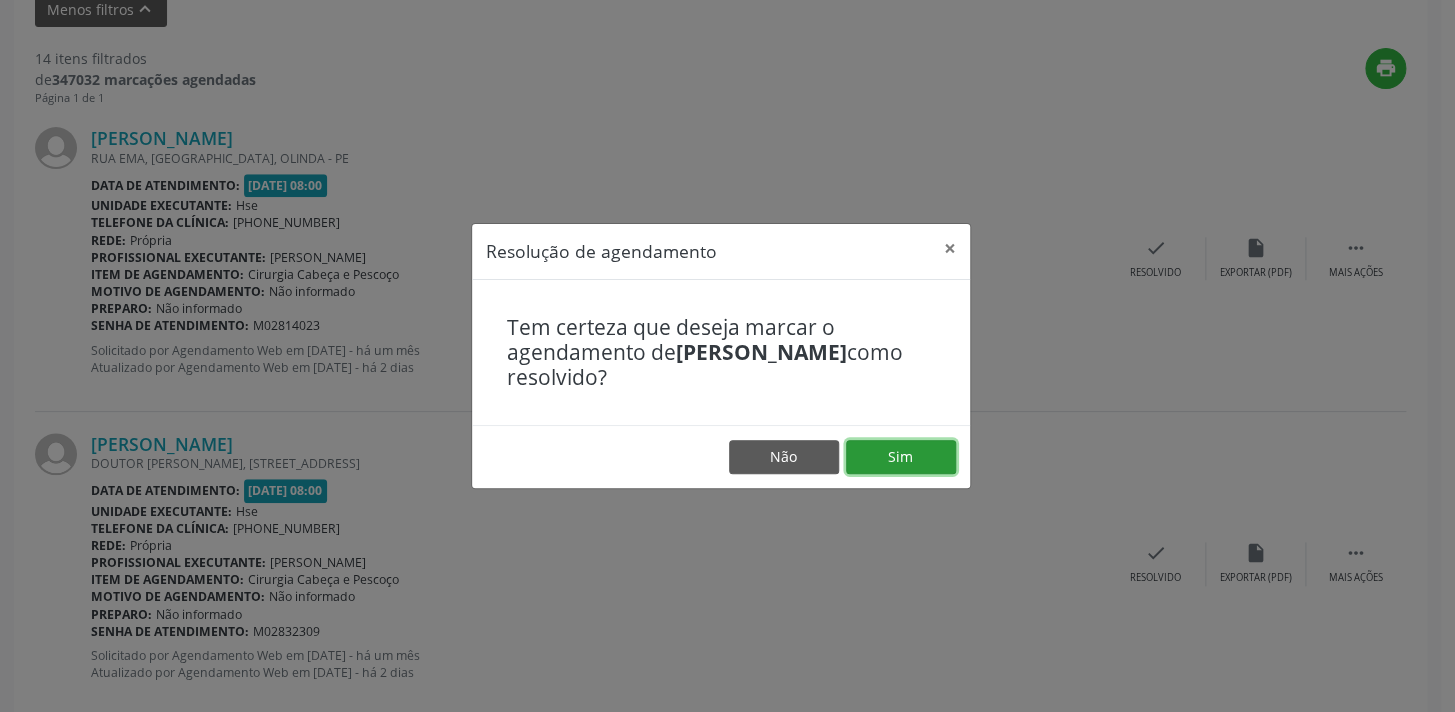
click at [882, 460] on button "Sim" at bounding box center [901, 457] width 110 height 34
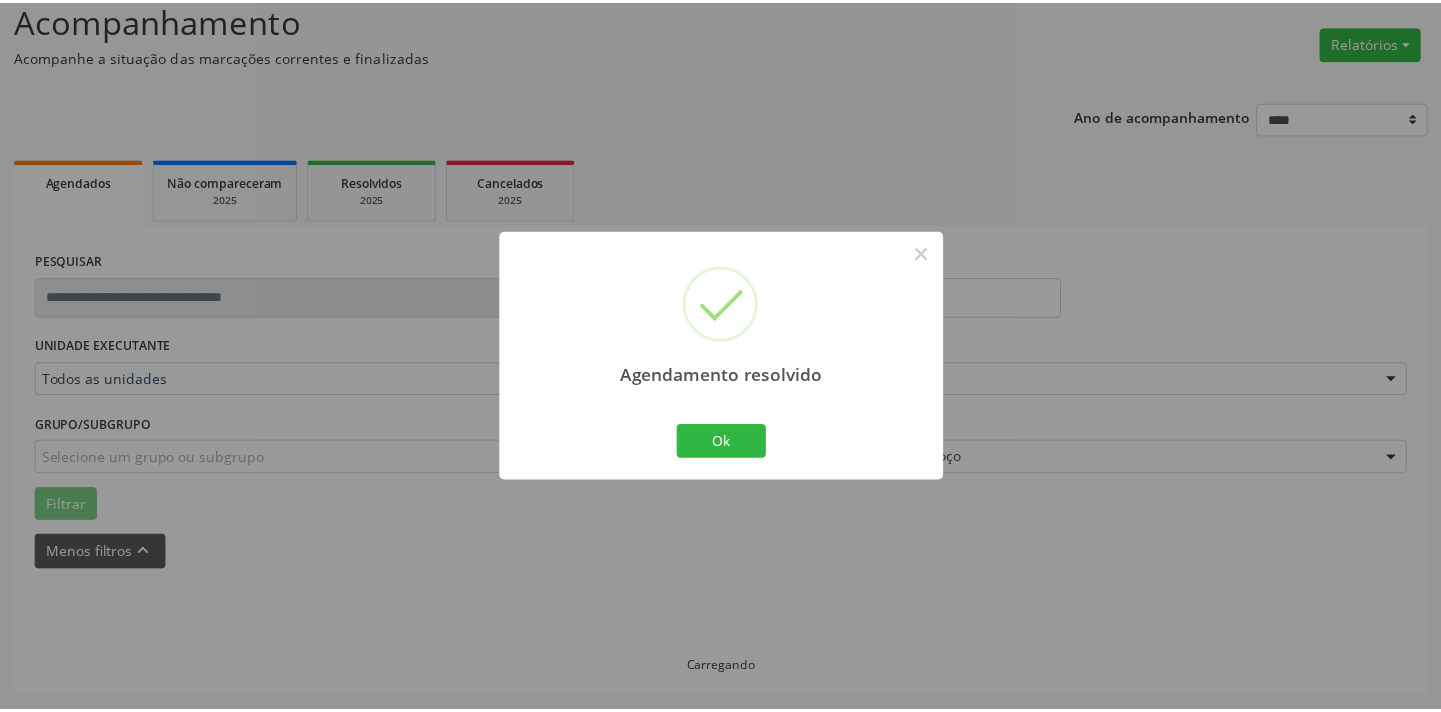
scroll to position [139, 0]
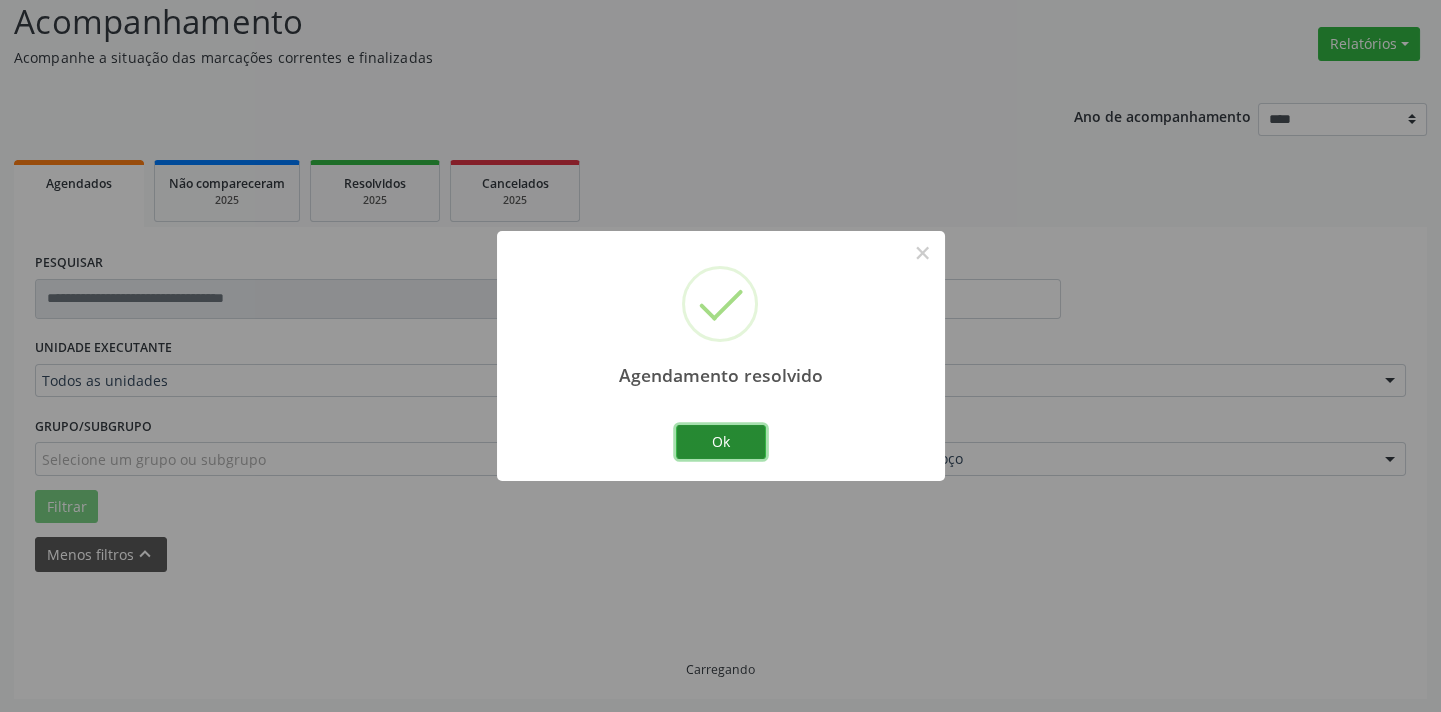
click at [741, 444] on button "Ok" at bounding box center [721, 442] width 90 height 34
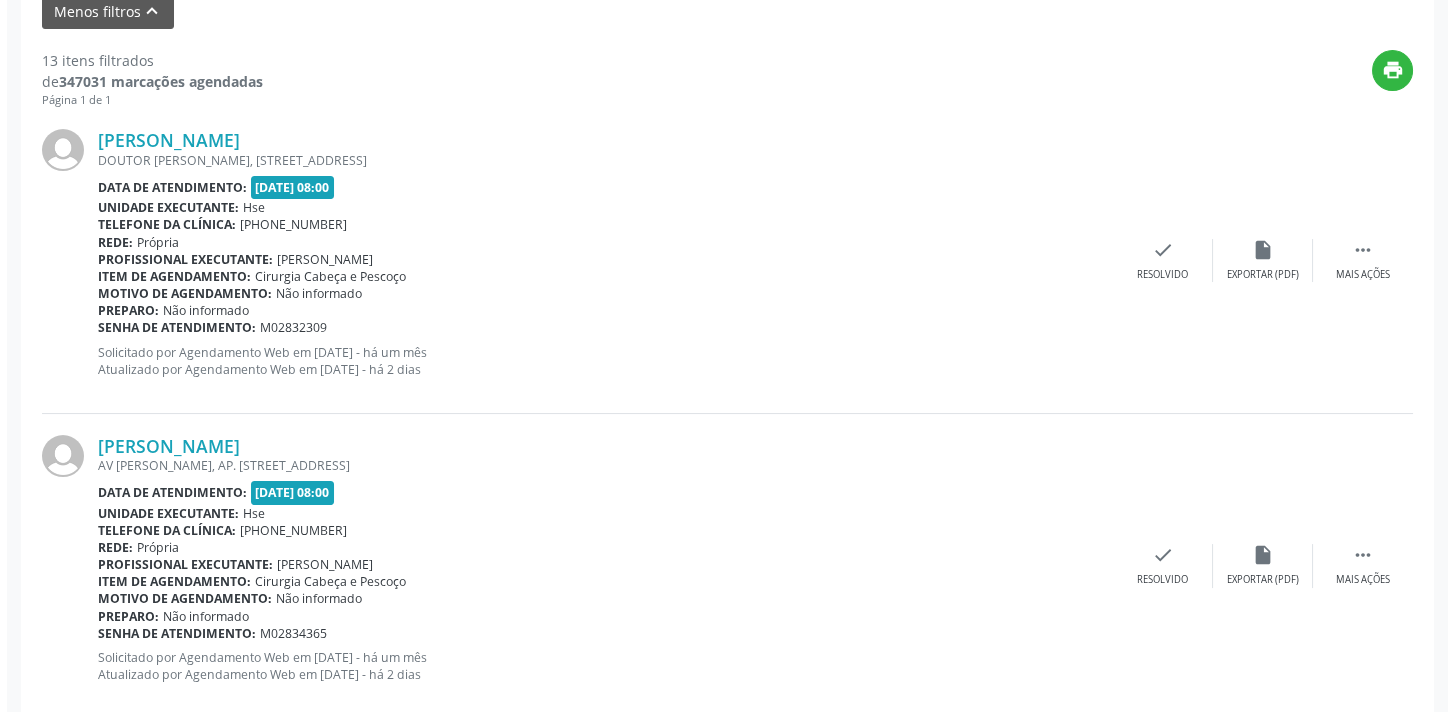
scroll to position [684, 0]
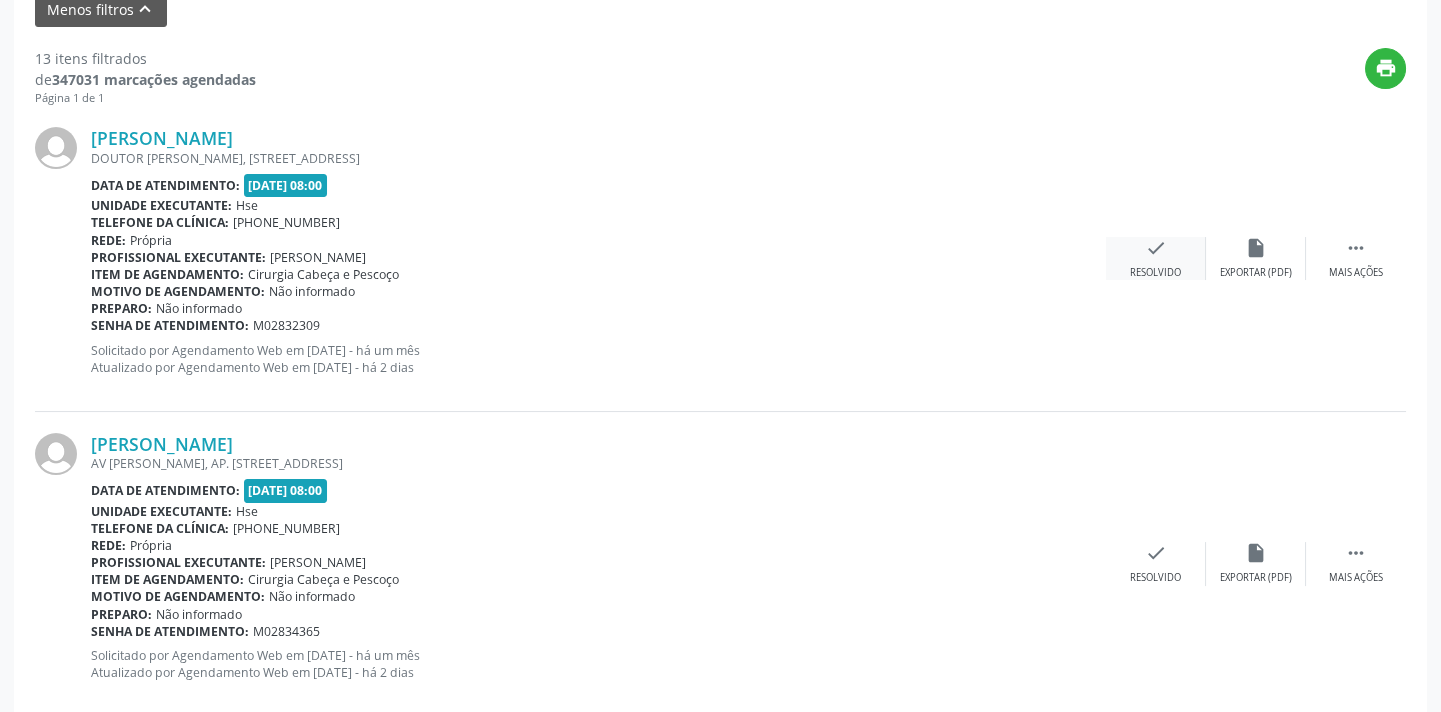
click at [1160, 255] on icon "check" at bounding box center [1156, 248] width 22 height 22
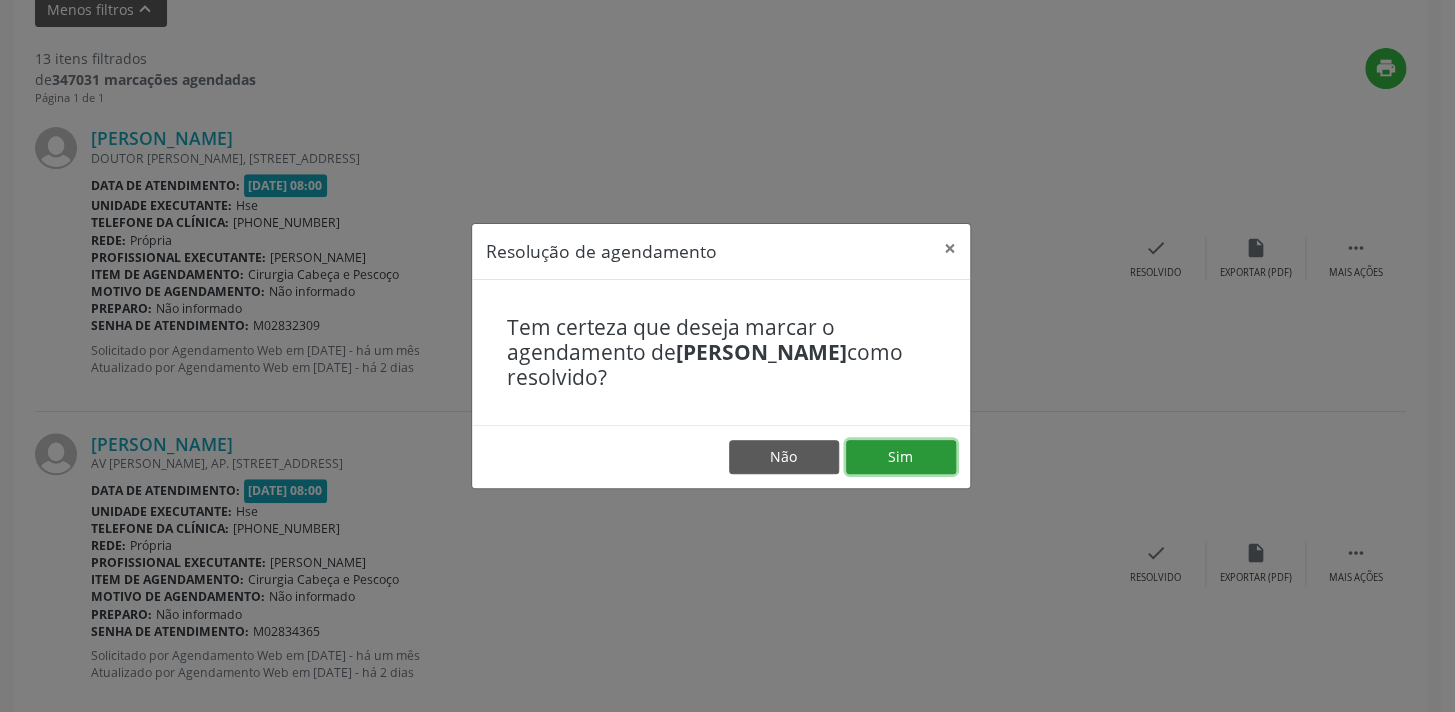
click at [943, 459] on button "Sim" at bounding box center [901, 457] width 110 height 34
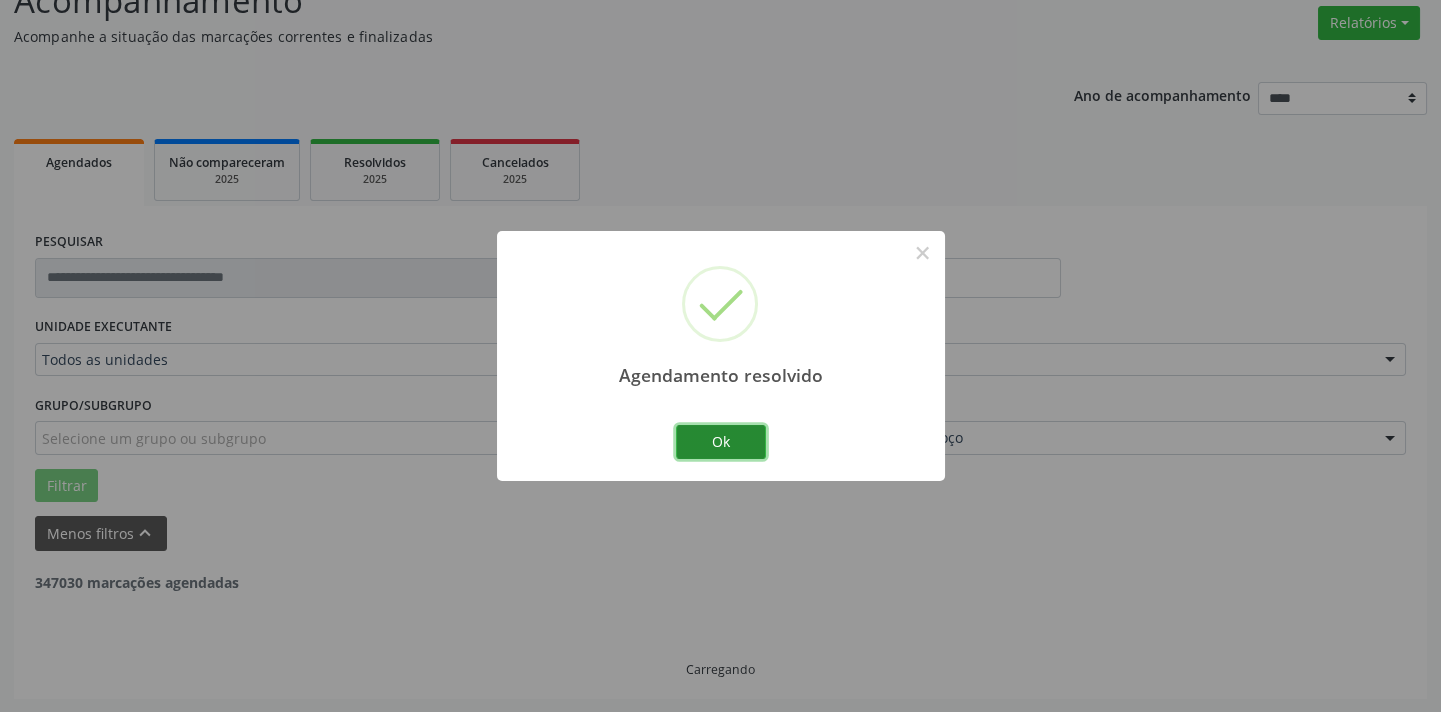
click at [740, 433] on button "Ok" at bounding box center [721, 442] width 90 height 34
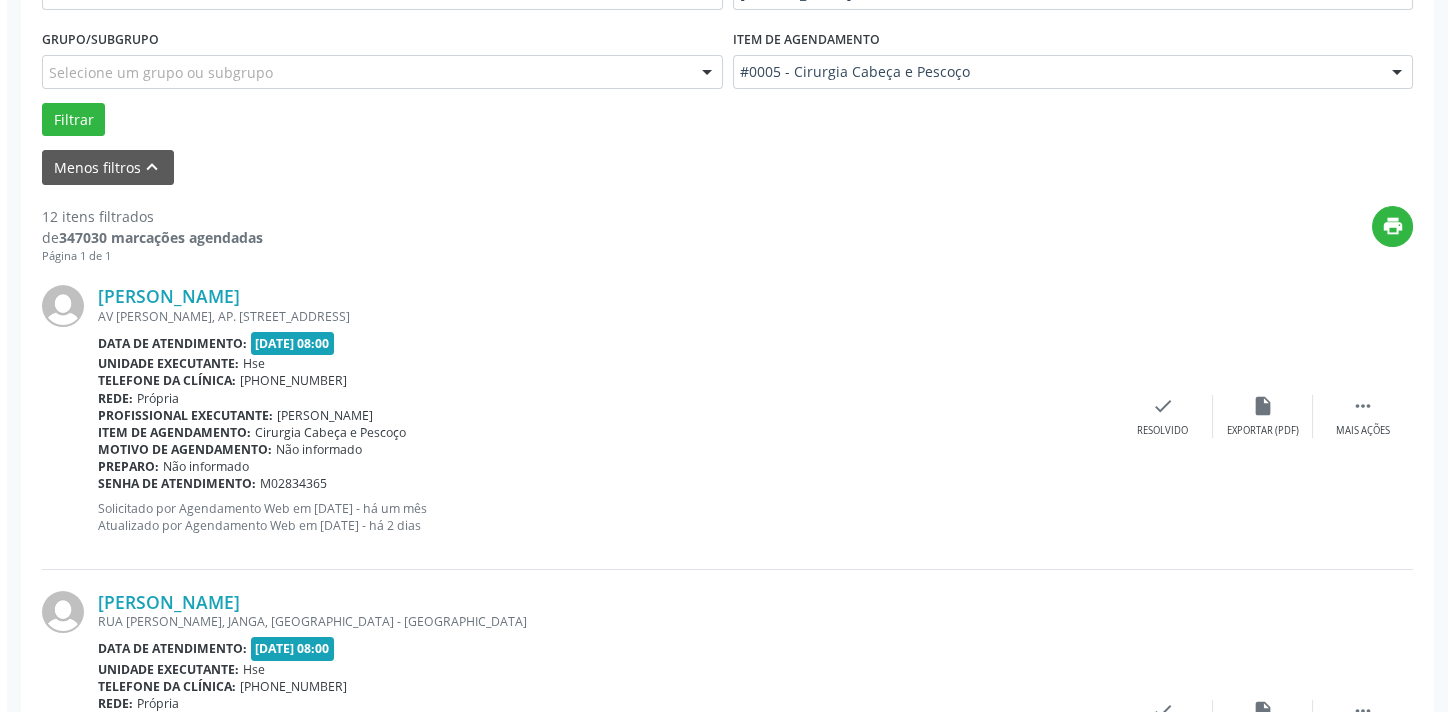
scroll to position [614, 0]
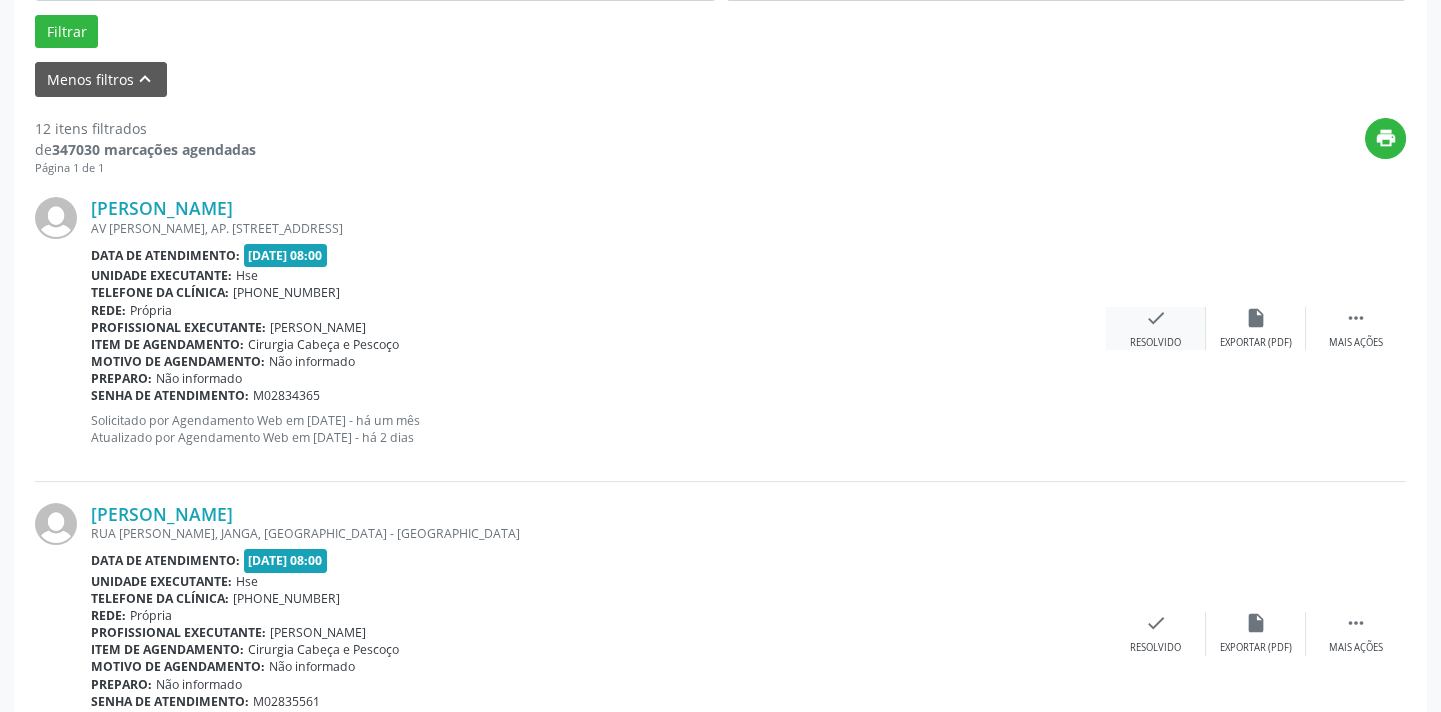
click at [1140, 336] on div "Resolvido" at bounding box center [1155, 343] width 51 height 14
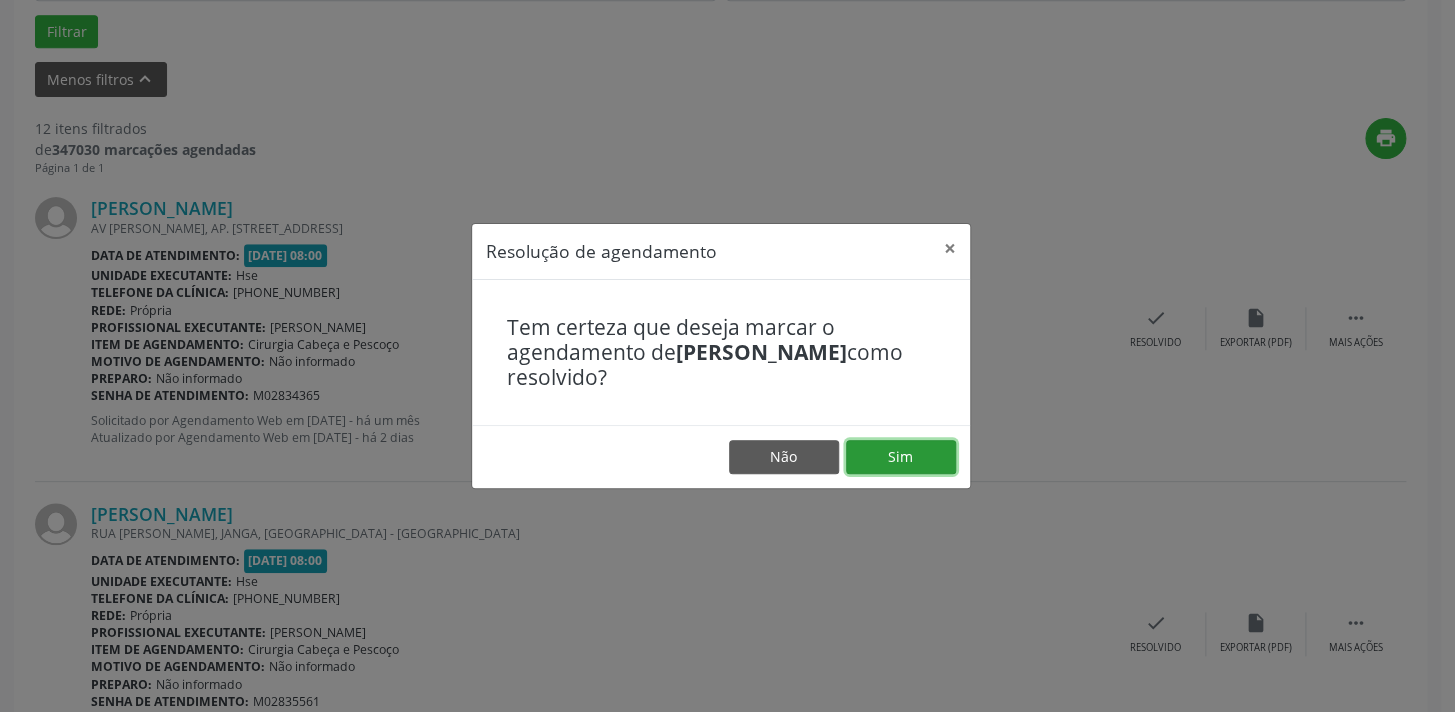
click at [858, 452] on button "Sim" at bounding box center [901, 457] width 110 height 34
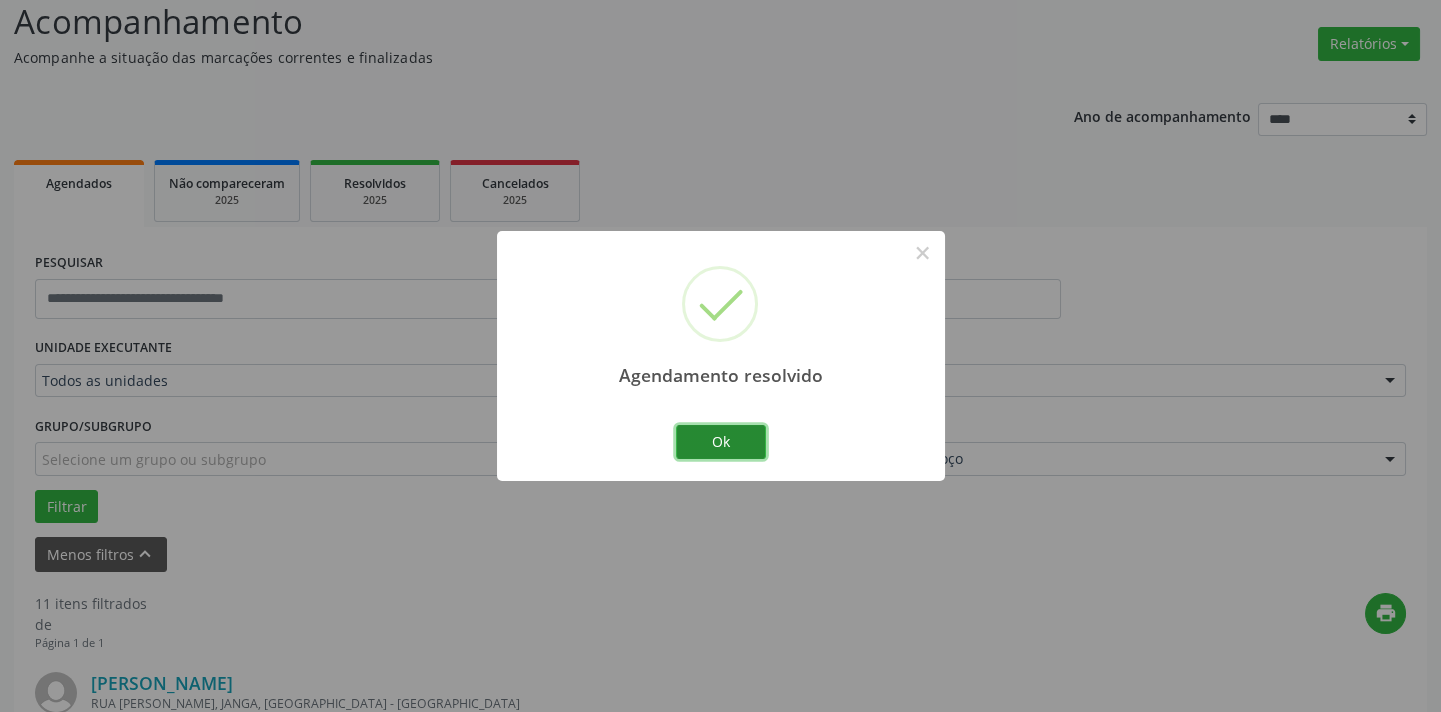
click at [724, 444] on button "Ok" at bounding box center [721, 442] width 90 height 34
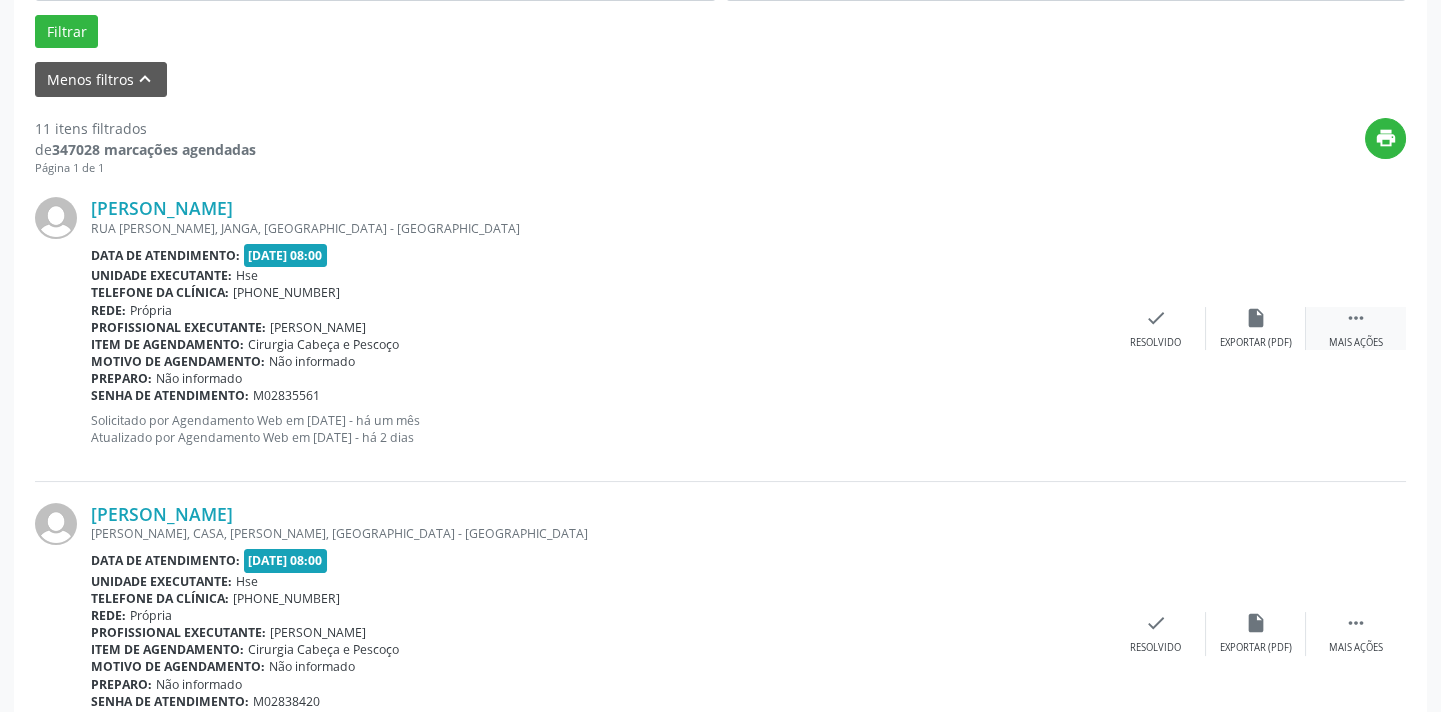
click at [1346, 338] on div "Mais ações" at bounding box center [1356, 343] width 54 height 14
click at [1249, 338] on div "Não compareceu" at bounding box center [1255, 343] width 85 height 14
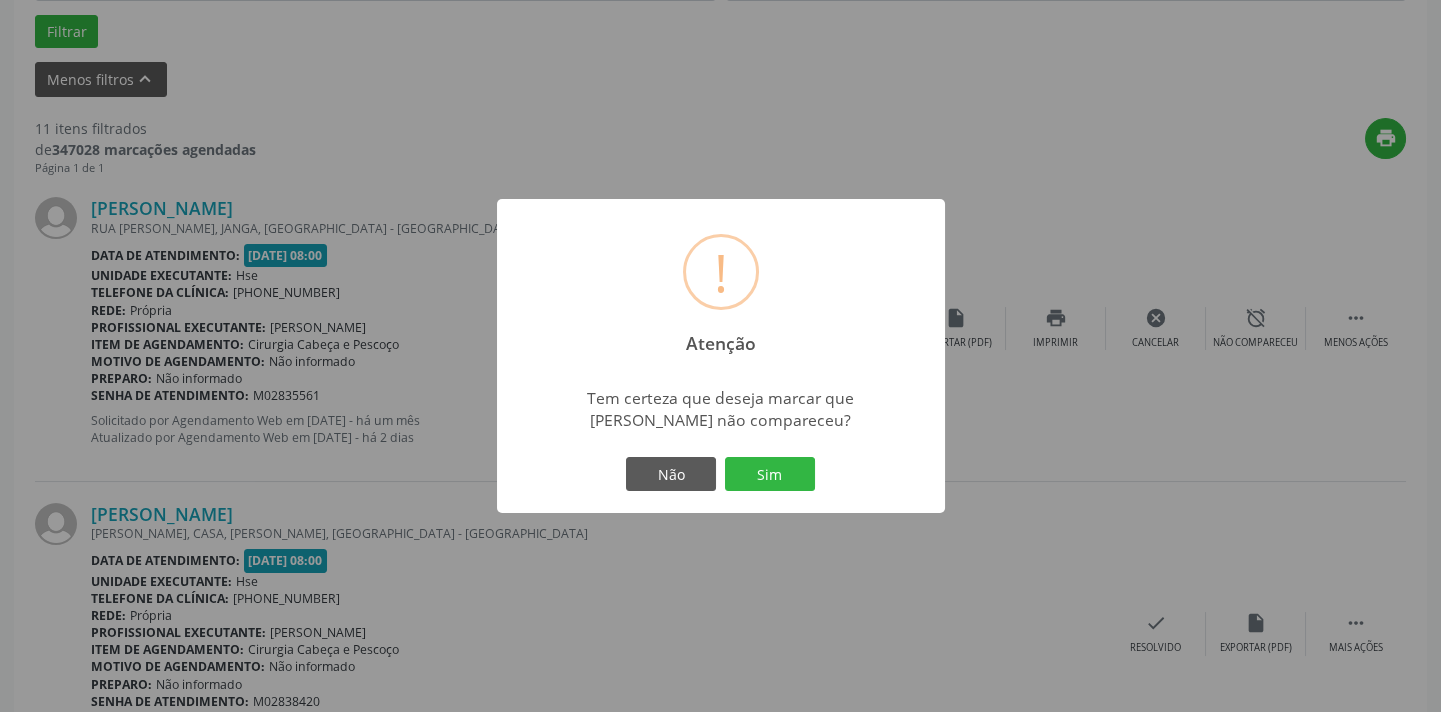
click at [796, 473] on button "Sim" at bounding box center [770, 474] width 90 height 34
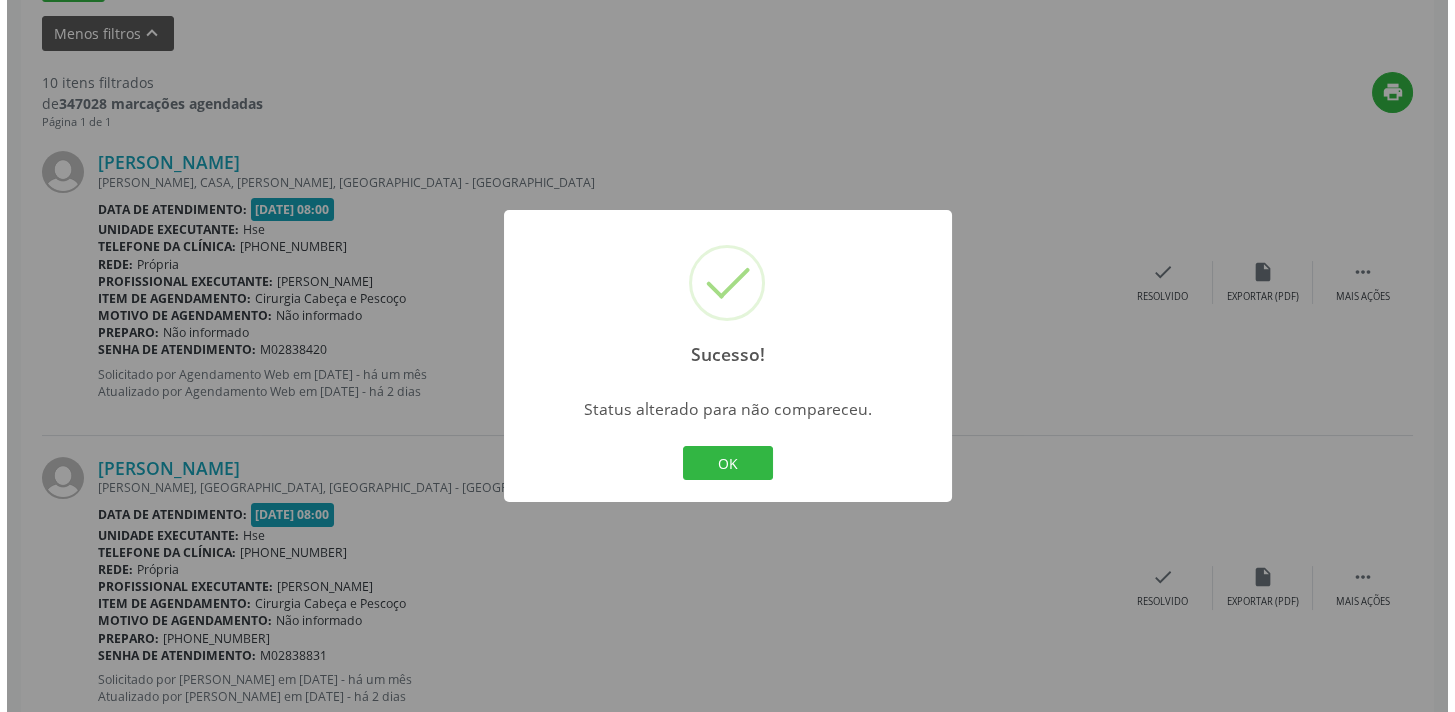
scroll to position [705, 0]
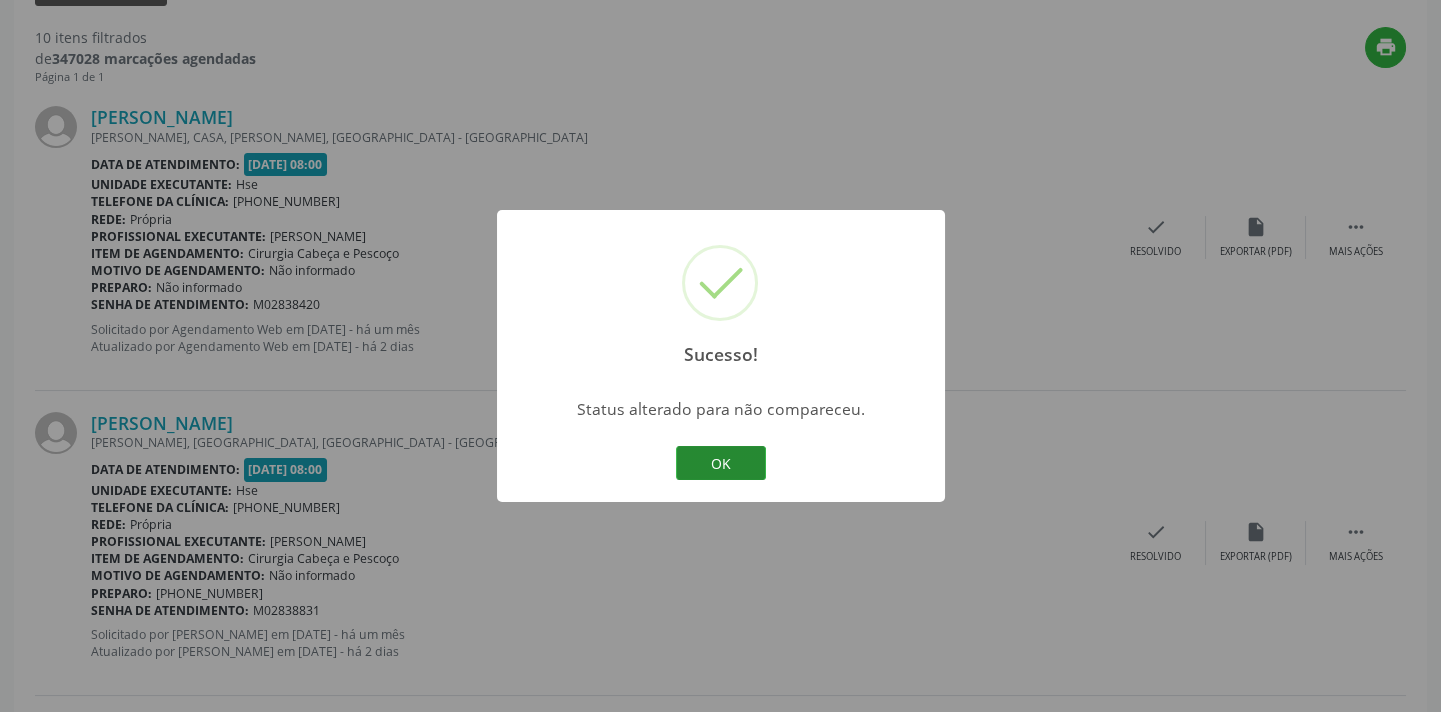
click at [750, 464] on button "OK" at bounding box center [721, 463] width 90 height 34
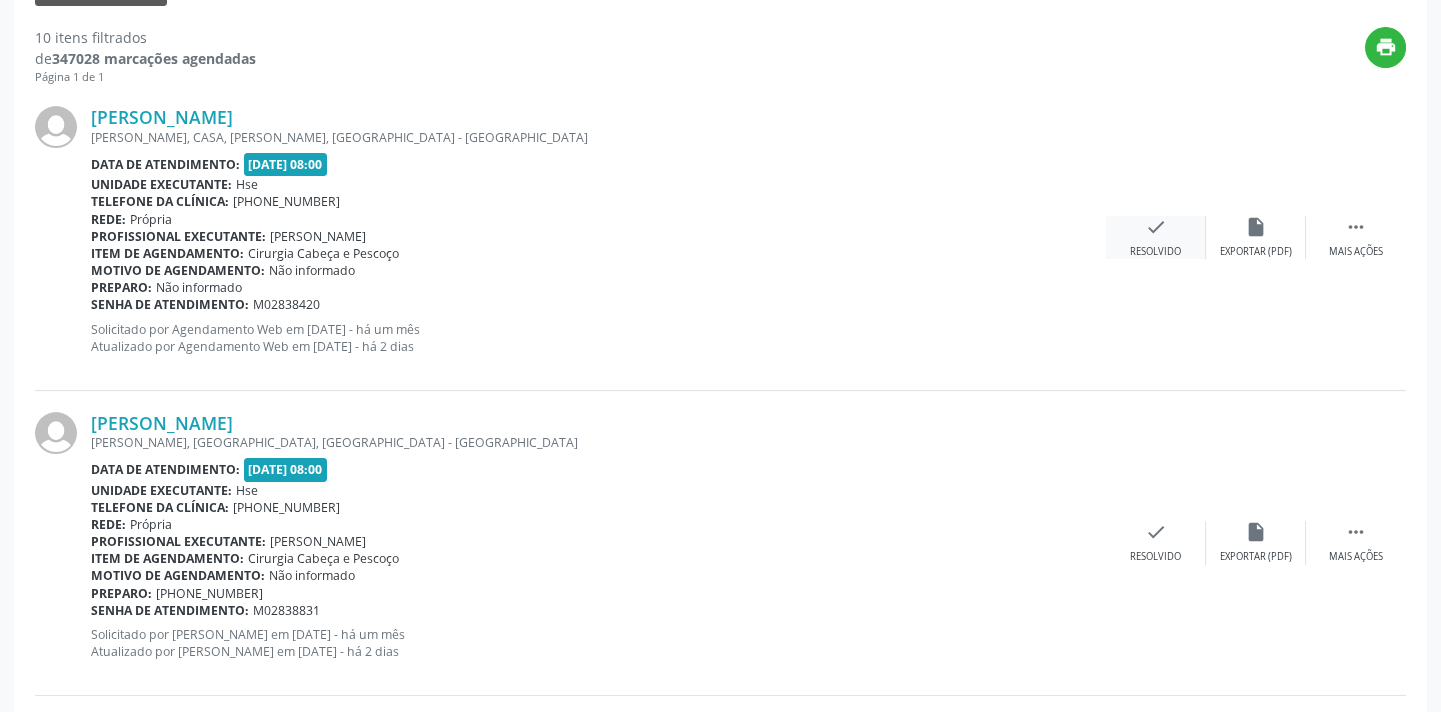
click at [1160, 240] on div "check Resolvido" at bounding box center [1156, 237] width 100 height 43
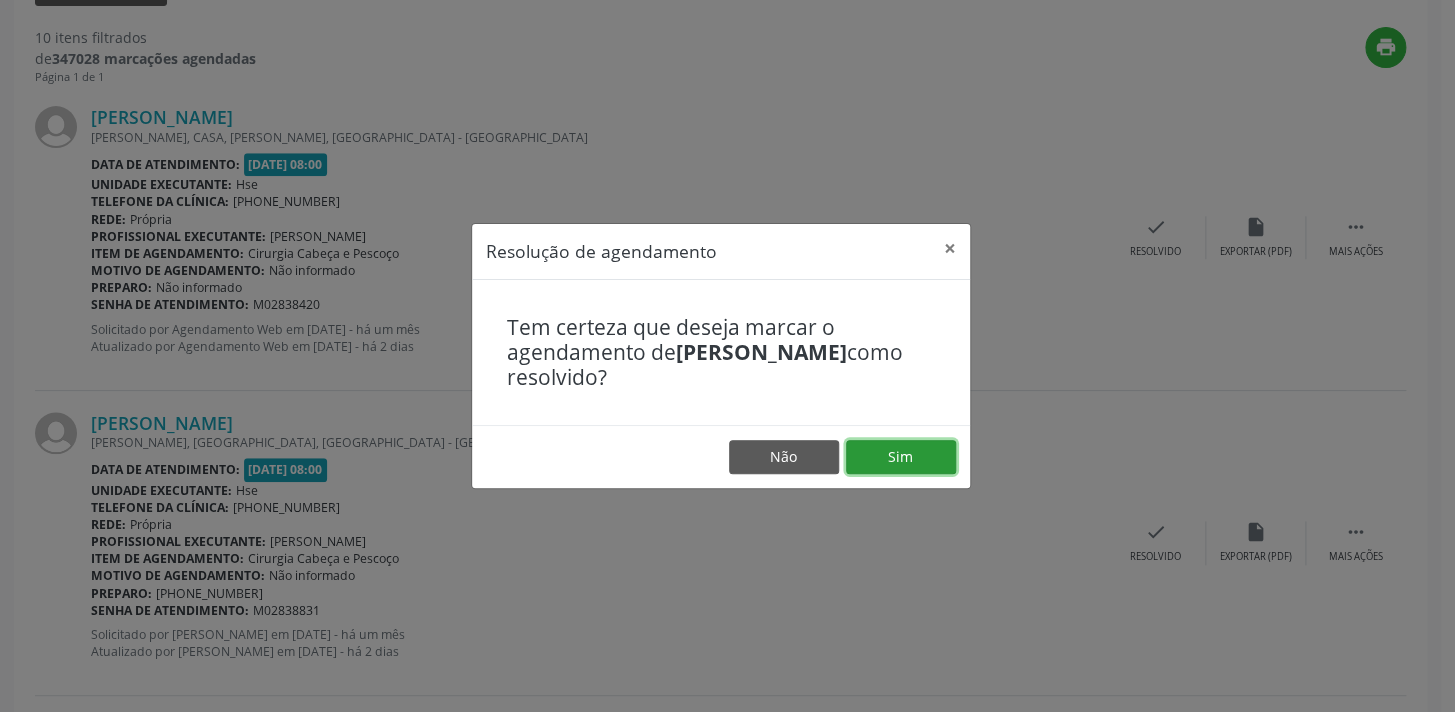
click at [943, 458] on button "Sim" at bounding box center [901, 457] width 110 height 34
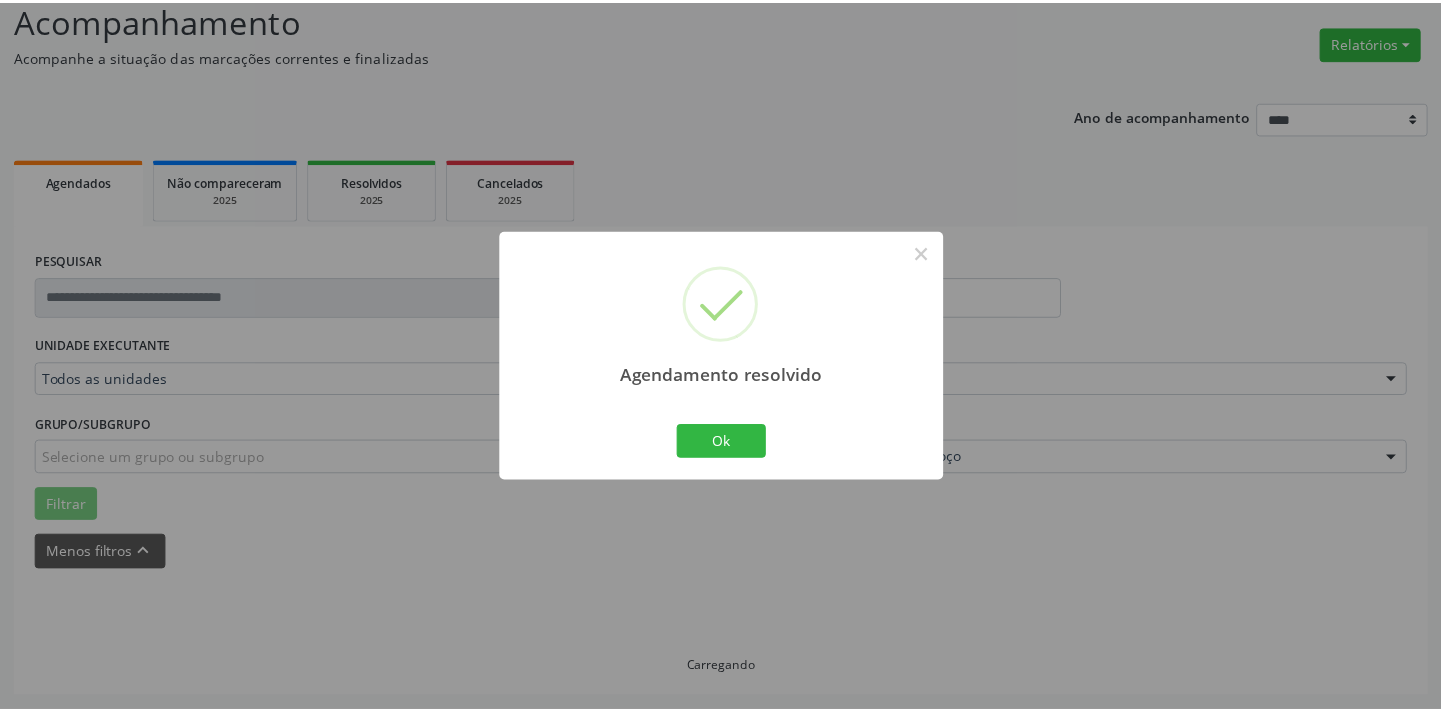
scroll to position [139, 0]
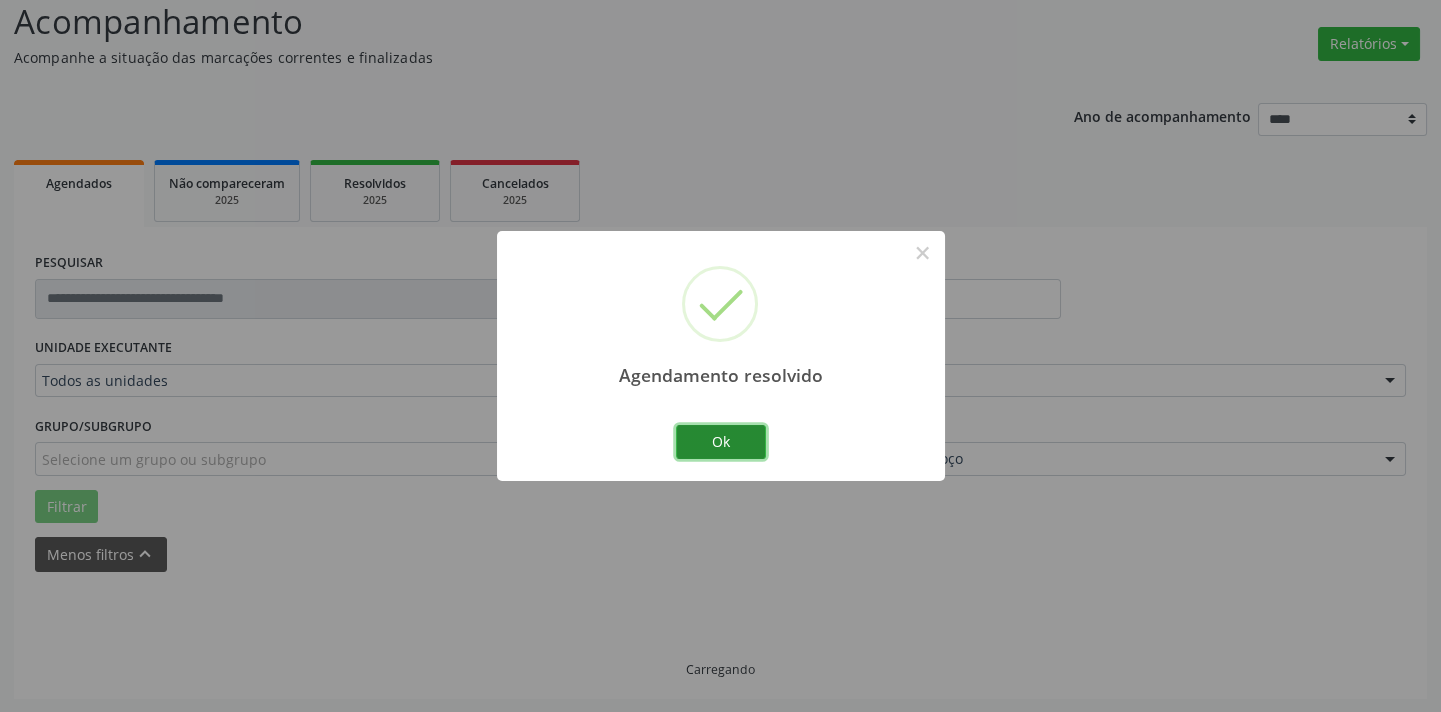
click at [733, 439] on button "Ok" at bounding box center [721, 442] width 90 height 34
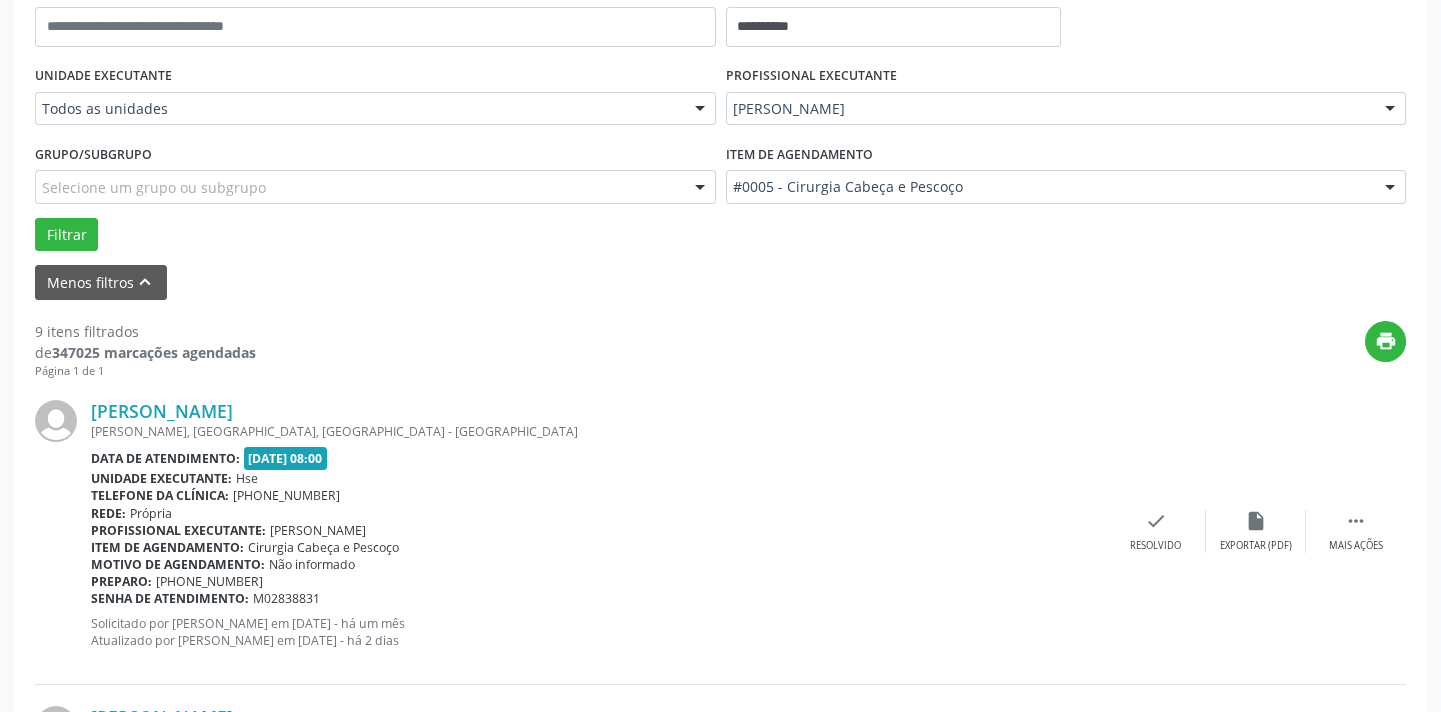
scroll to position [593, 0]
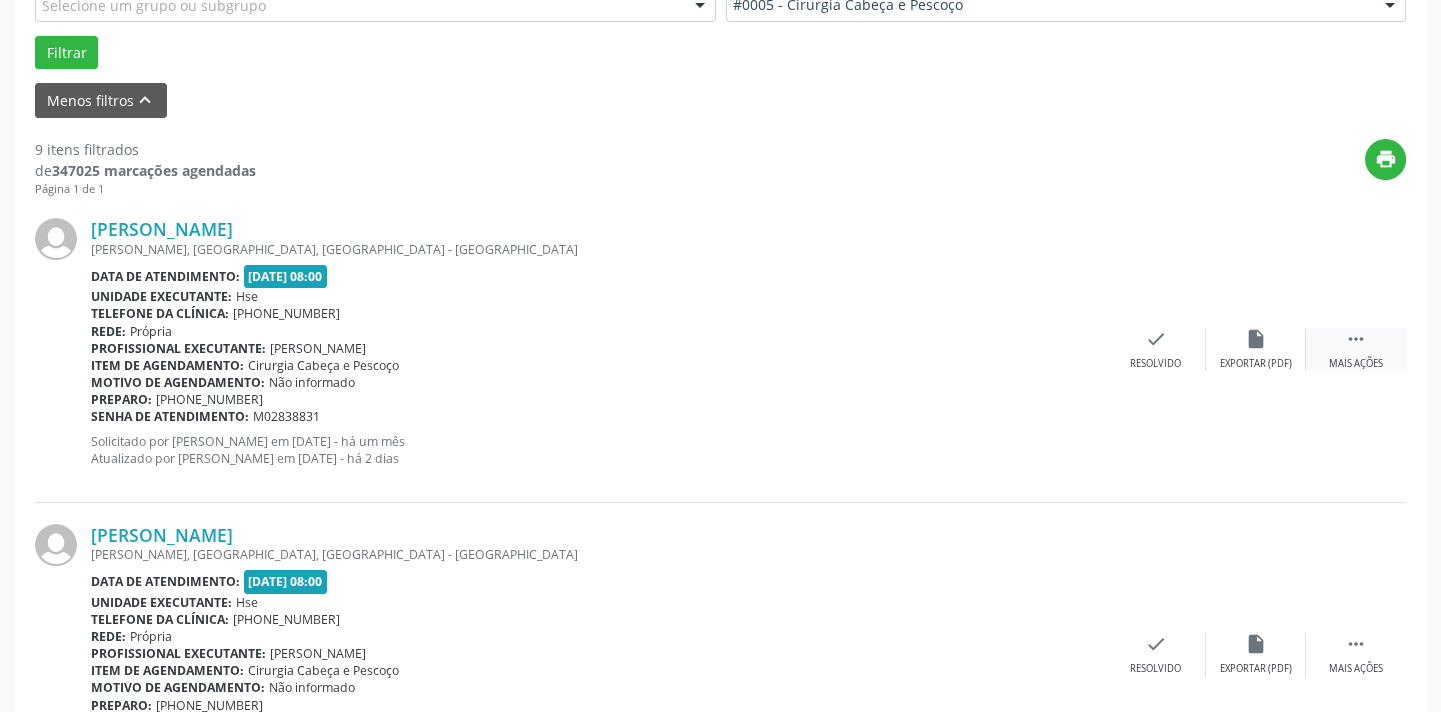
click at [1342, 349] on div " Mais ações" at bounding box center [1356, 349] width 100 height 43
click at [1248, 357] on div "Não compareceu" at bounding box center [1255, 364] width 85 height 14
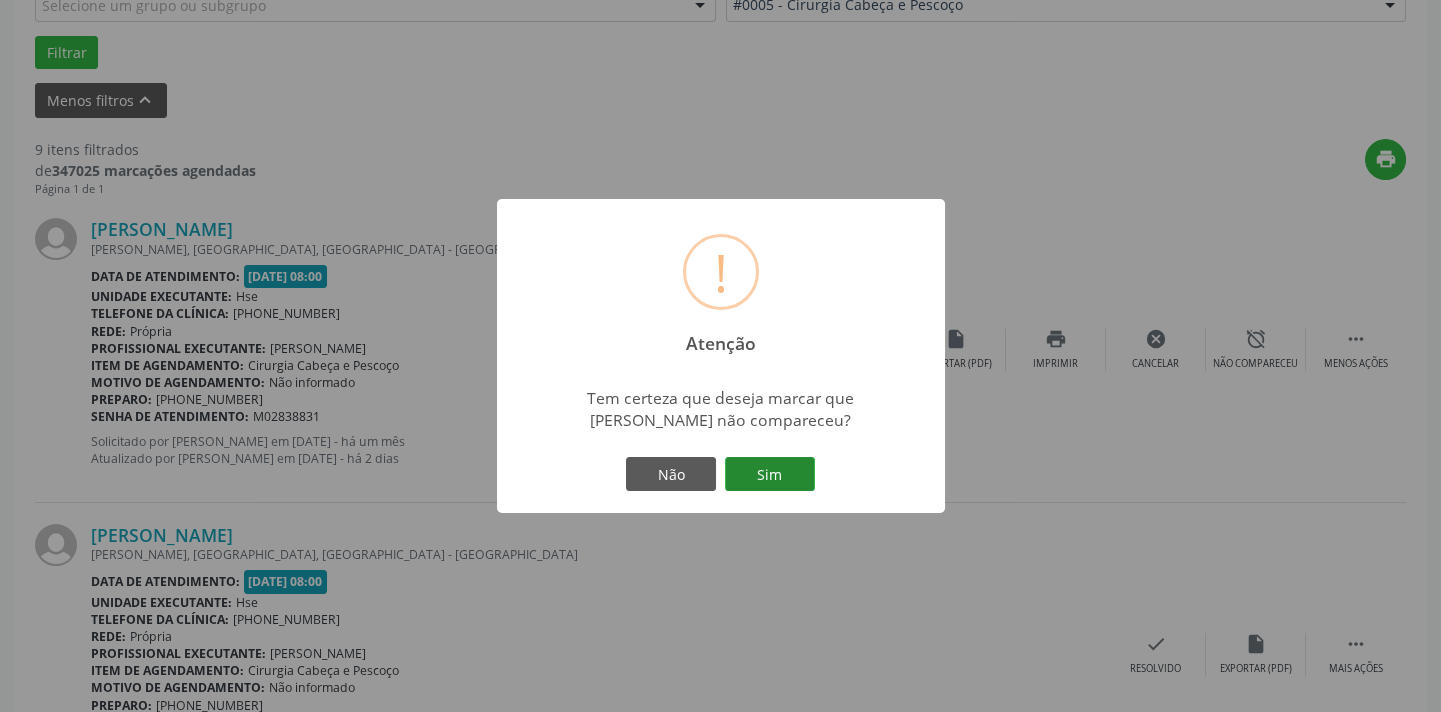
click at [758, 474] on button "Sim" at bounding box center [770, 474] width 90 height 34
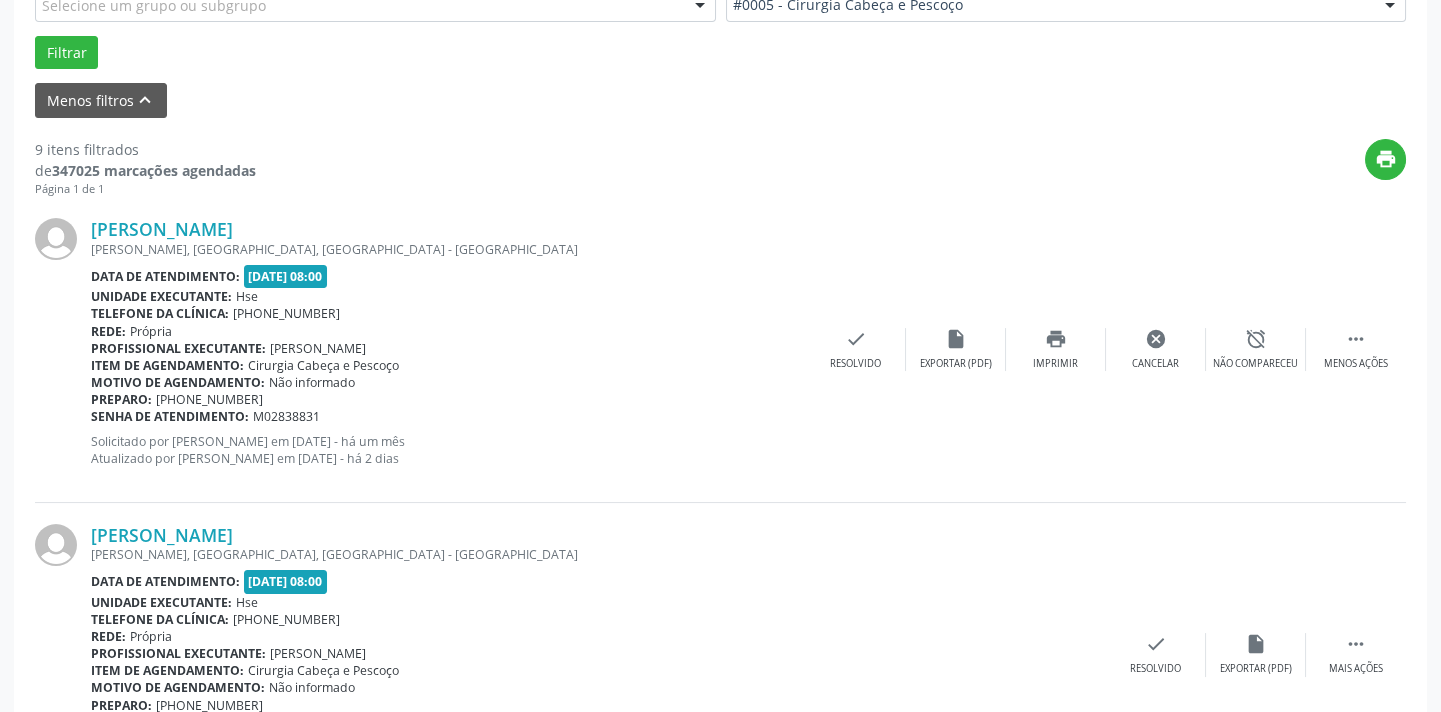
scroll to position [160, 0]
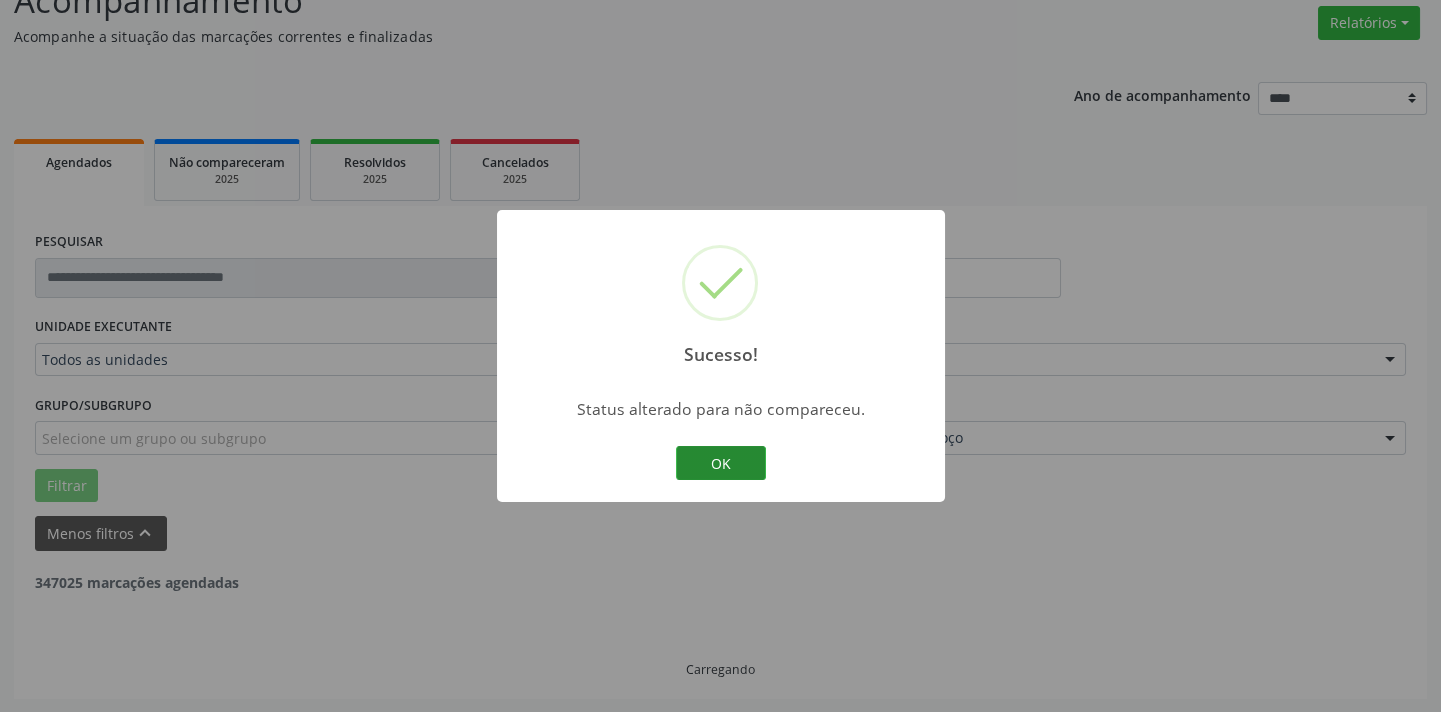
click at [750, 468] on button "OK" at bounding box center [721, 463] width 90 height 34
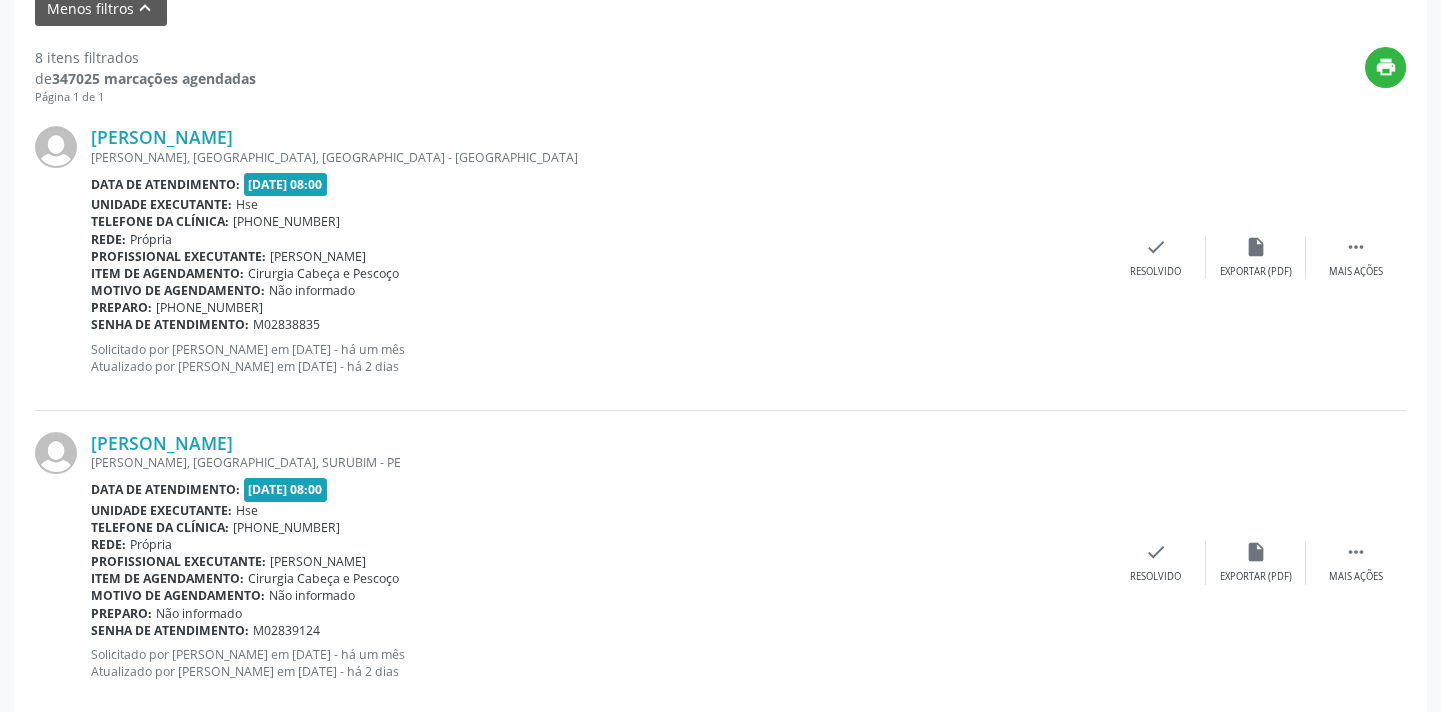
scroll to position [705, 0]
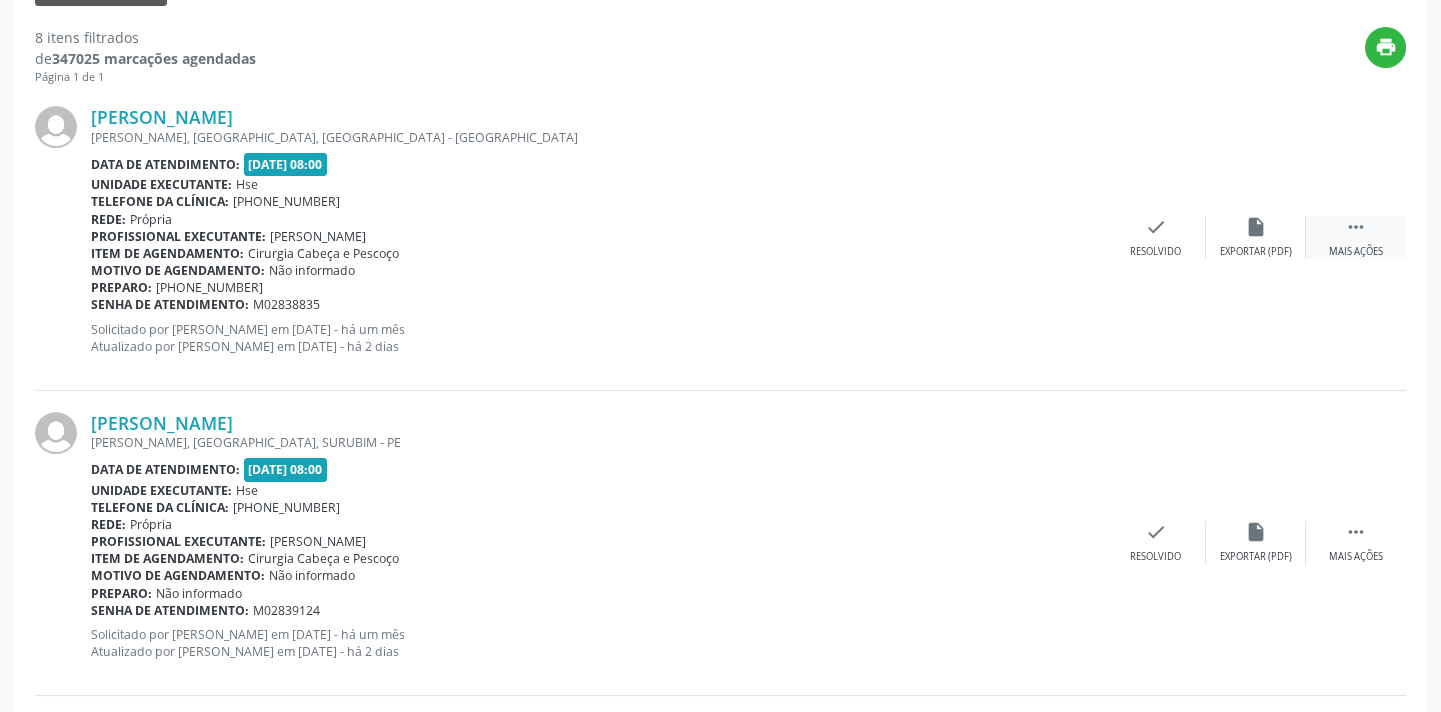
click at [1375, 236] on div " Mais ações" at bounding box center [1356, 237] width 100 height 43
click at [1265, 239] on div "alarm_off Não compareceu" at bounding box center [1256, 237] width 100 height 43
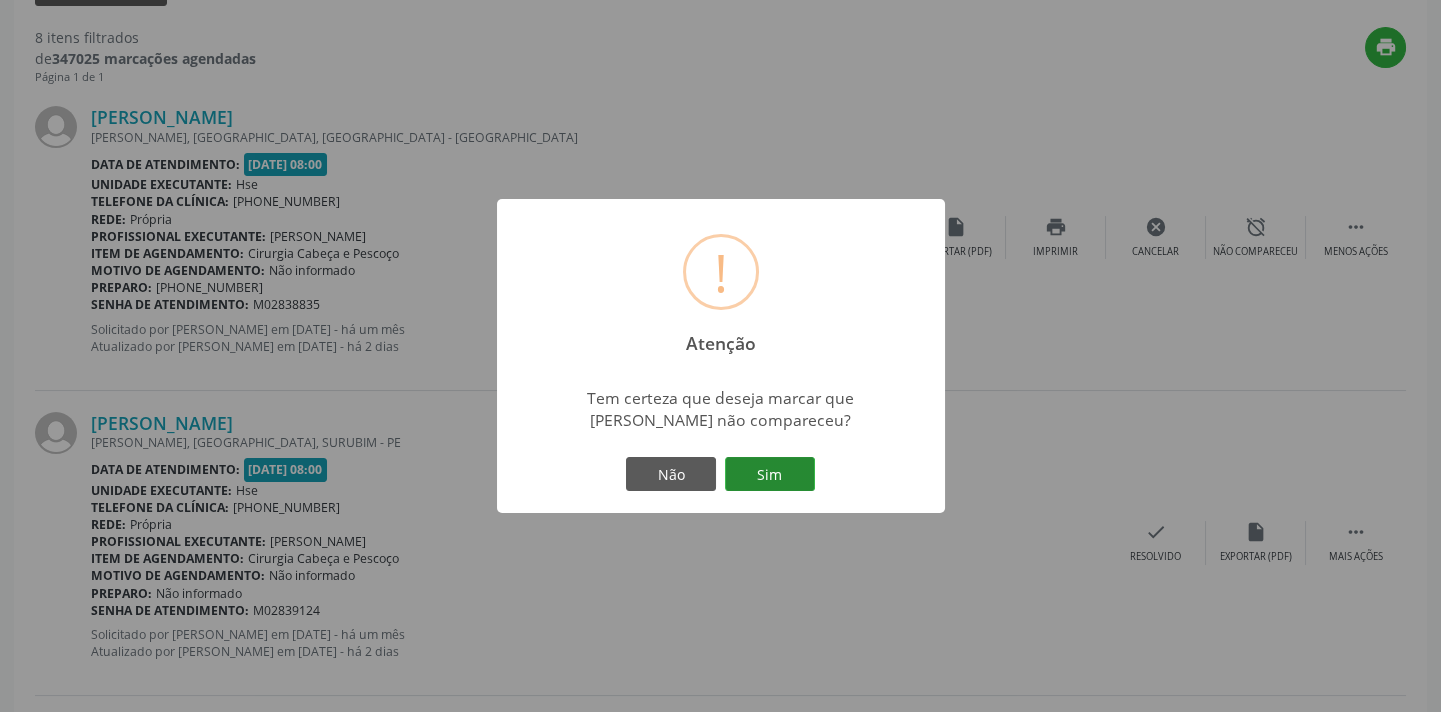
click at [797, 477] on button "Sim" at bounding box center [770, 474] width 90 height 34
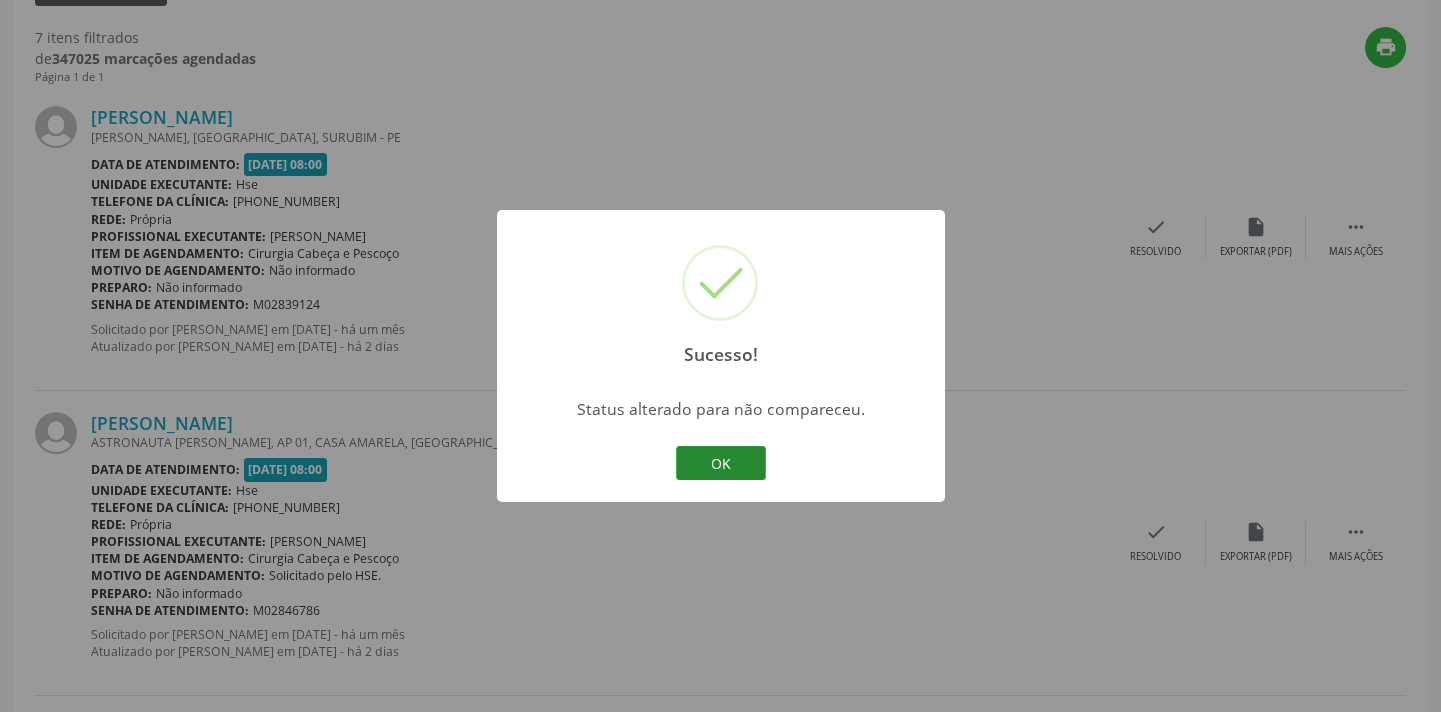
click at [726, 455] on button "OK" at bounding box center [721, 463] width 90 height 34
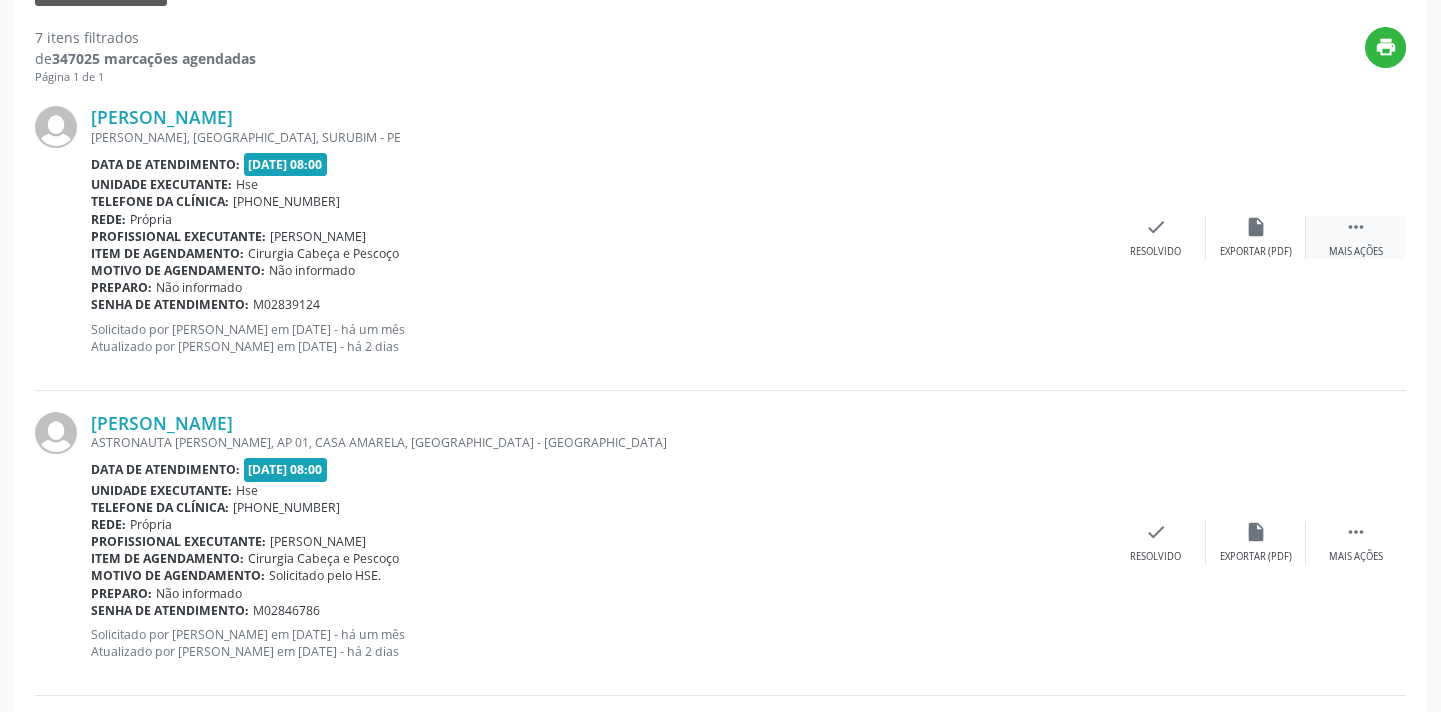
click at [1333, 236] on div " Mais ações" at bounding box center [1356, 237] width 100 height 43
click at [1255, 234] on icon "alarm_off" at bounding box center [1256, 227] width 22 height 22
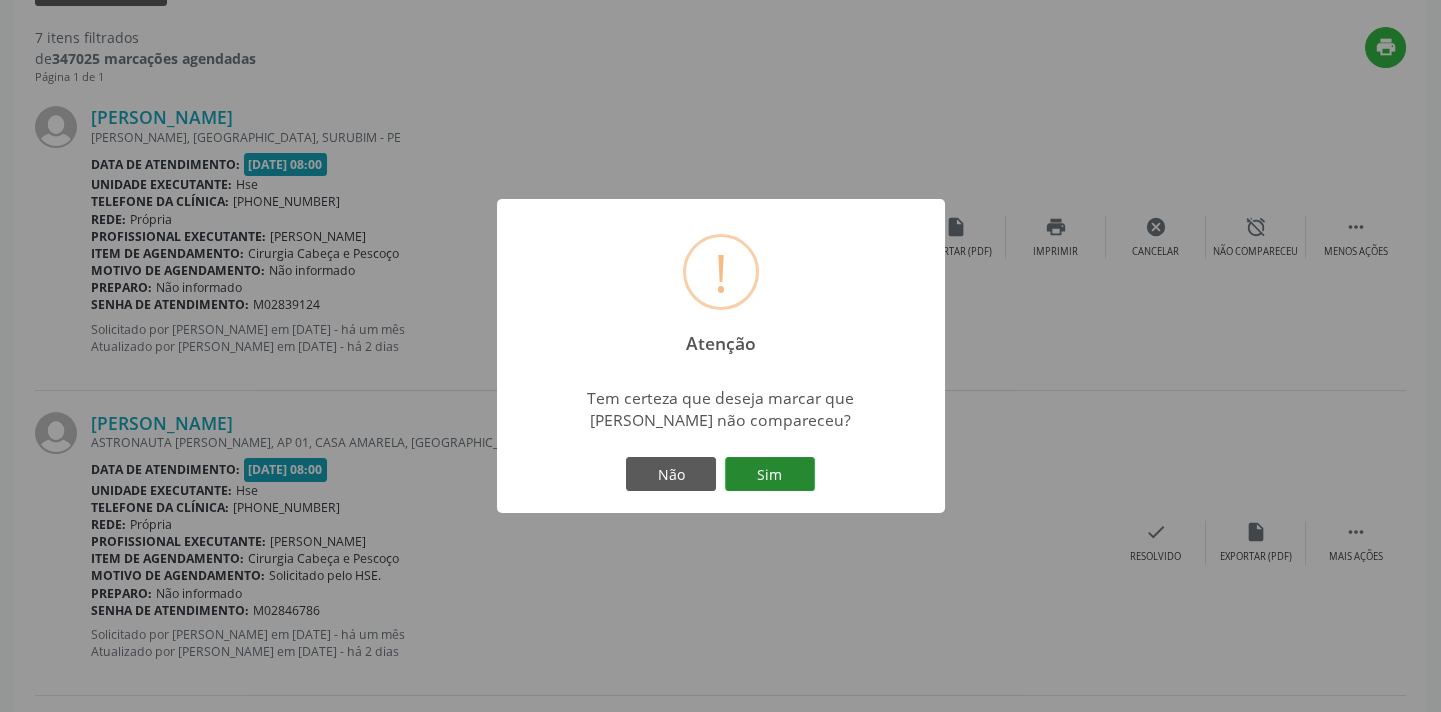
click at [765, 468] on button "Sim" at bounding box center [770, 474] width 90 height 34
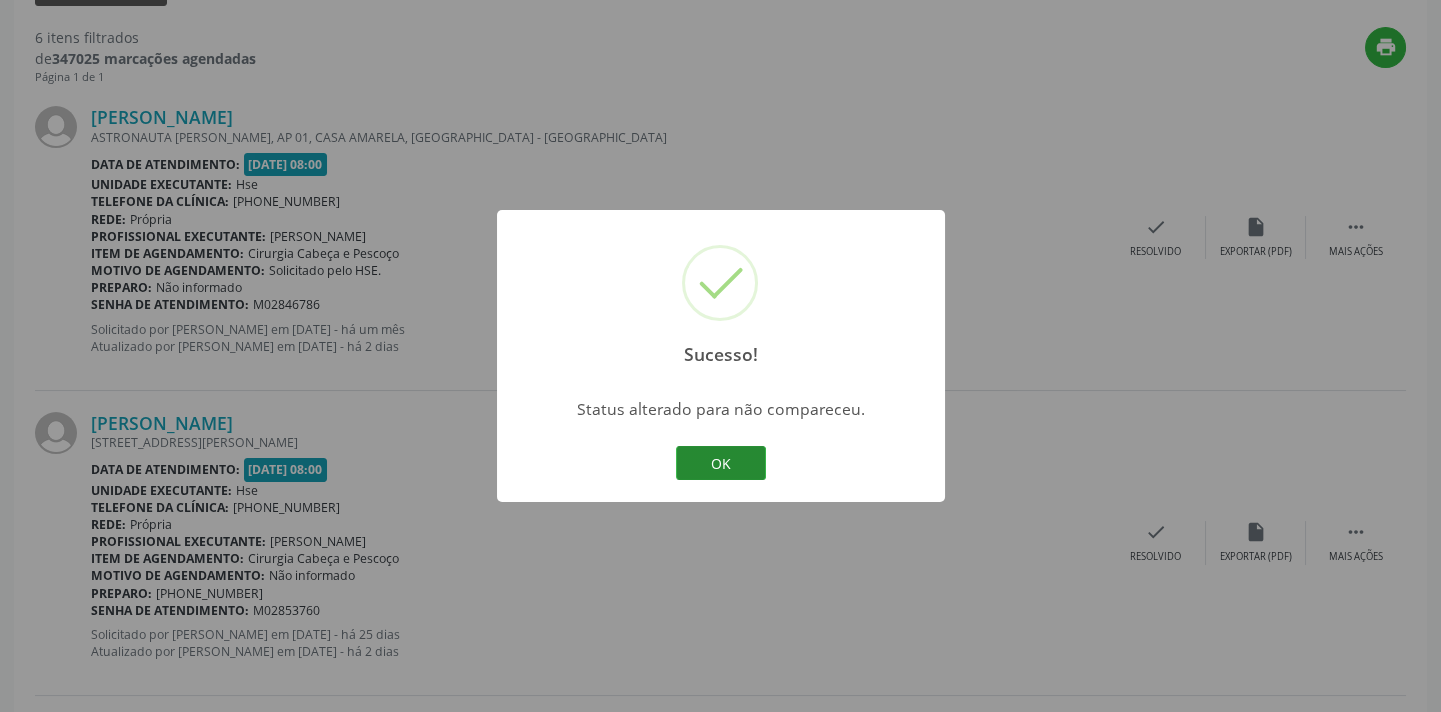
click at [713, 463] on button "OK" at bounding box center [721, 463] width 90 height 34
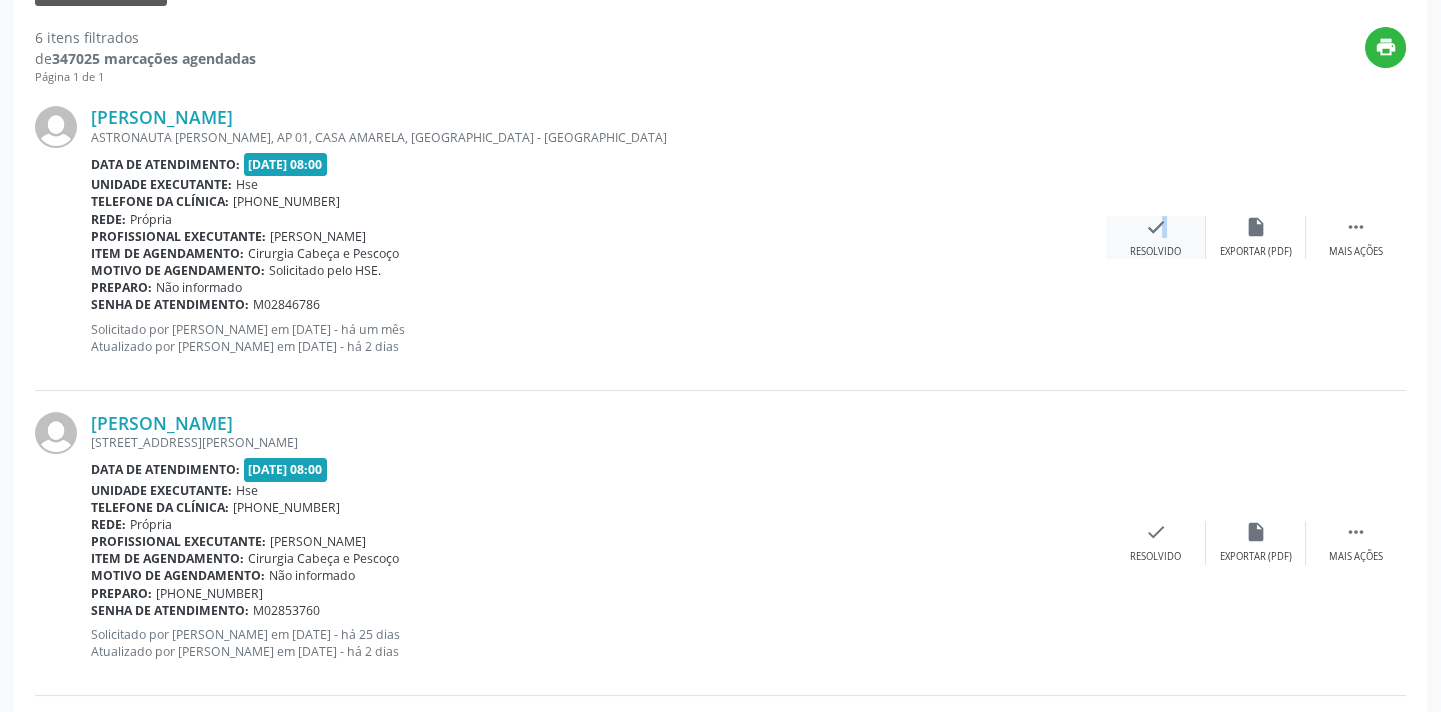
click at [1152, 230] on icon "check" at bounding box center [1156, 227] width 22 height 22
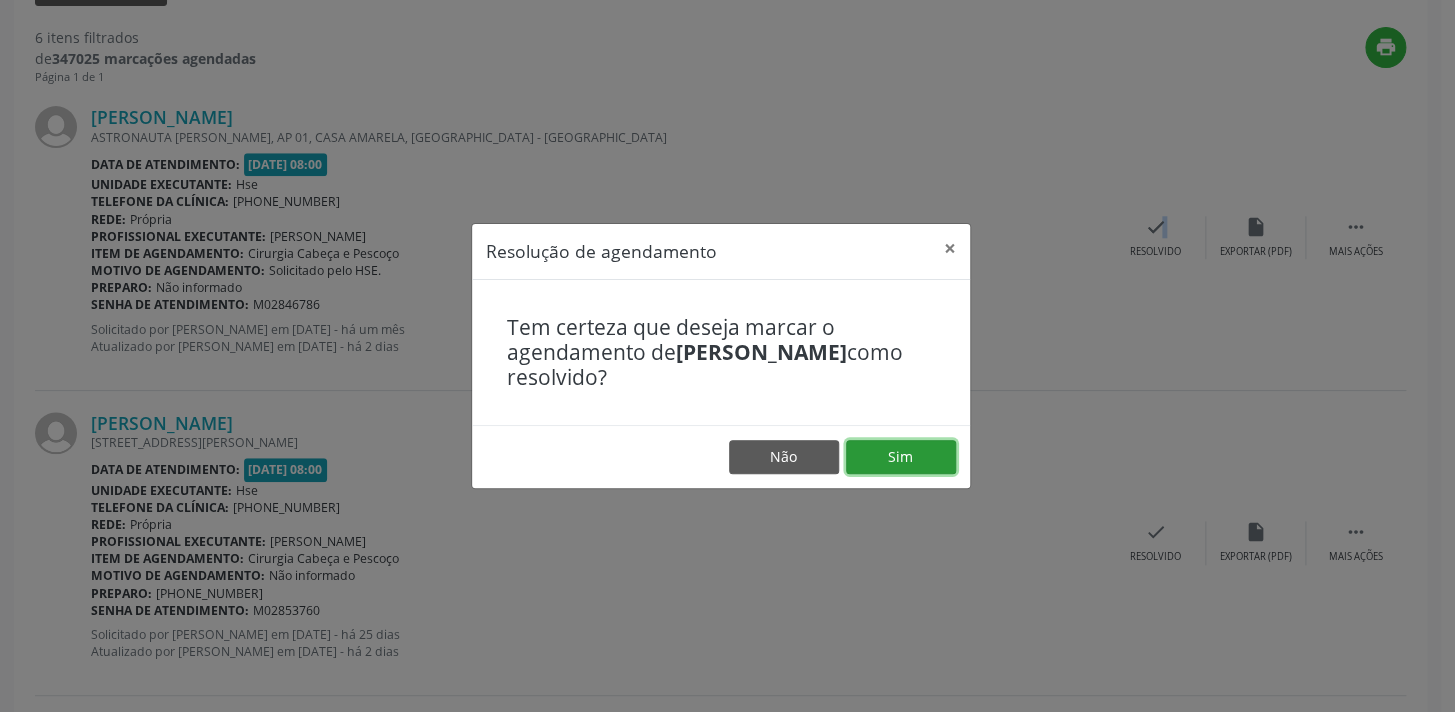
click at [924, 463] on button "Sim" at bounding box center [901, 457] width 110 height 34
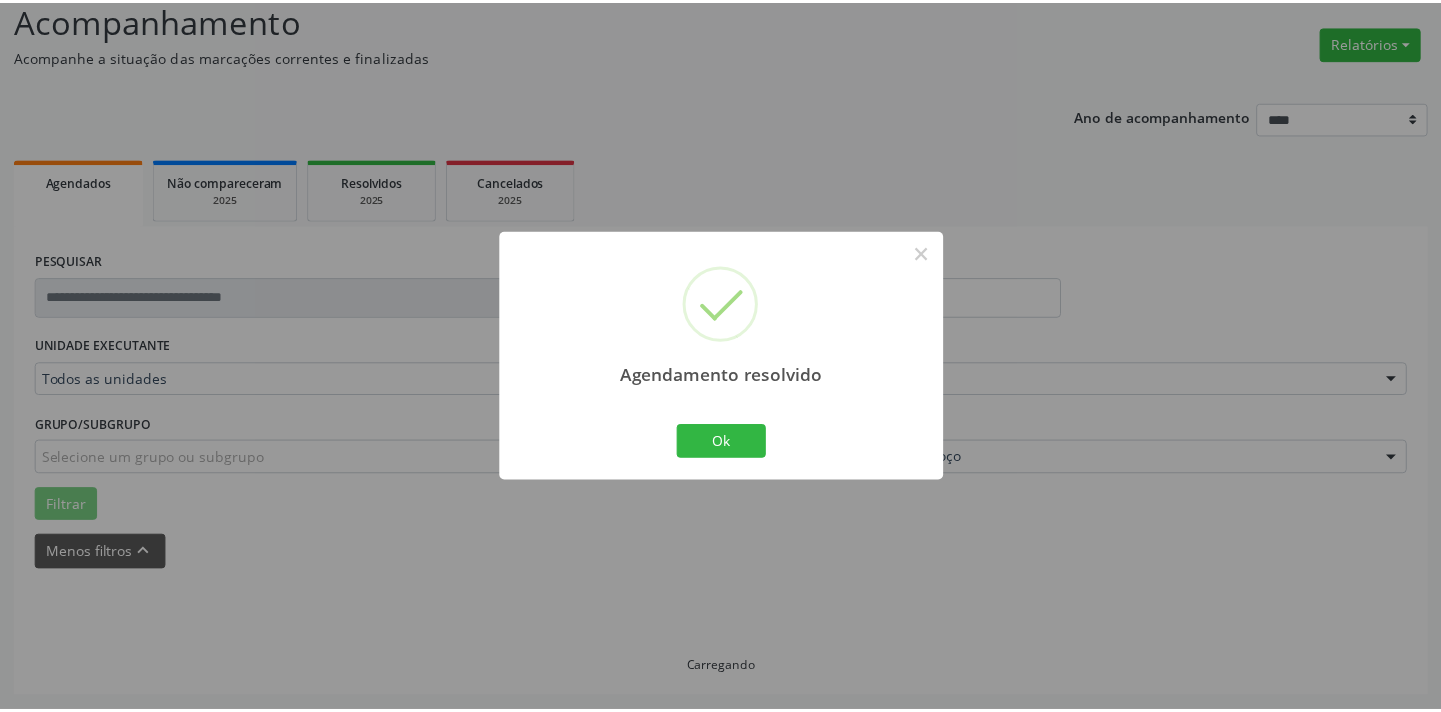
scroll to position [139, 0]
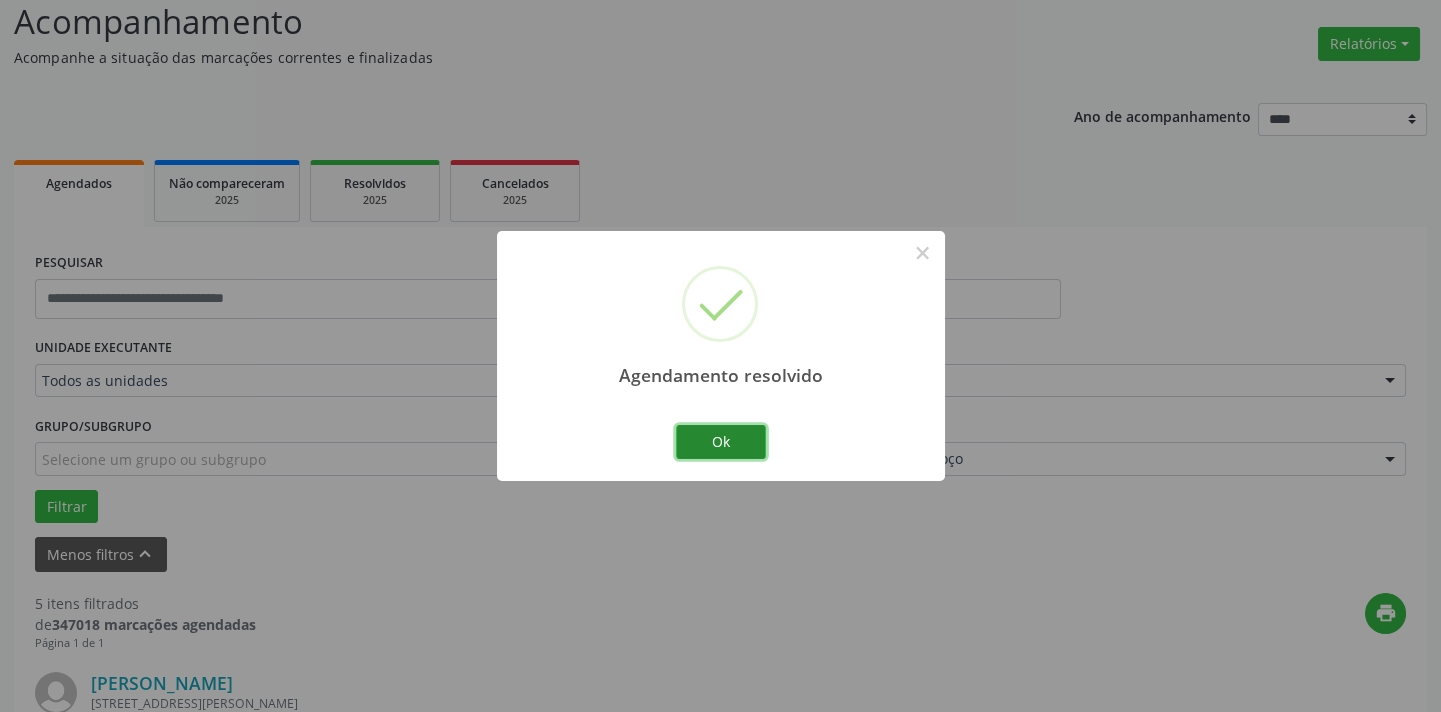
click at [722, 448] on button "Ok" at bounding box center [721, 442] width 90 height 34
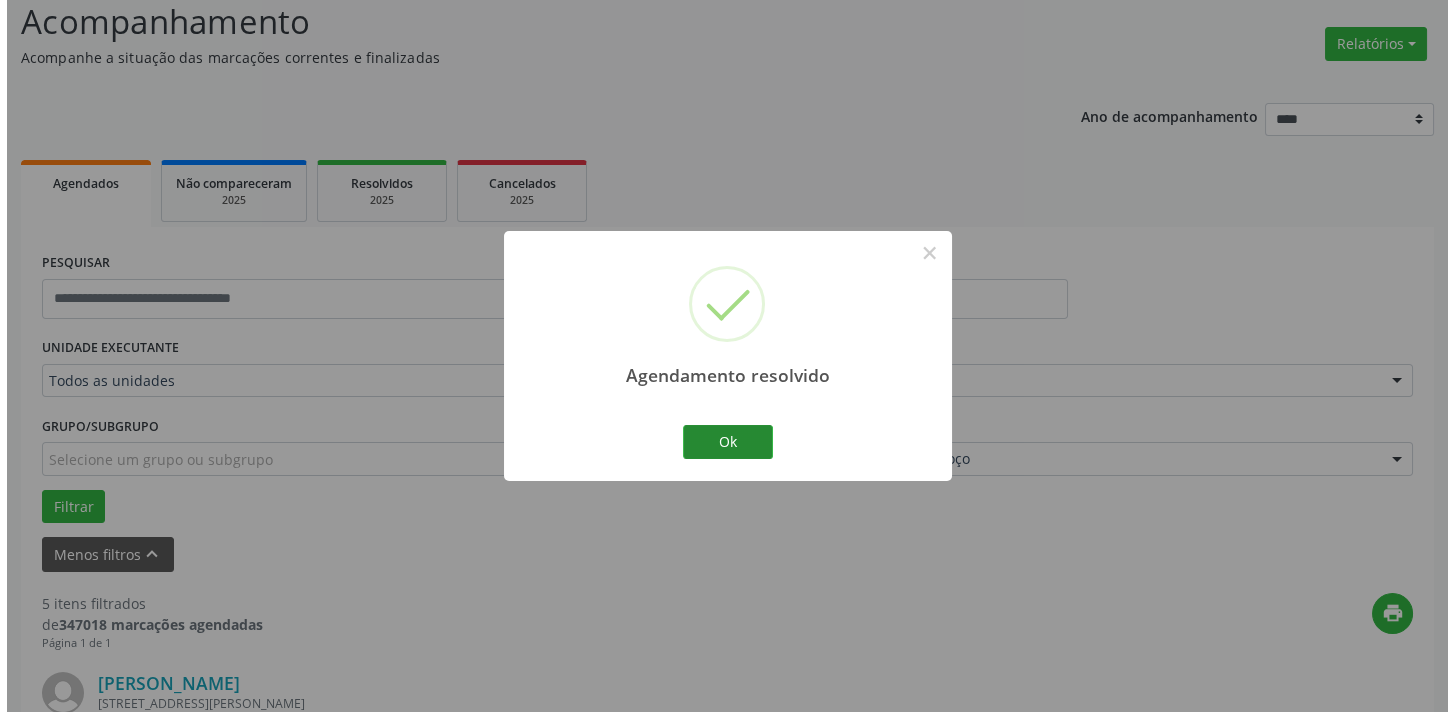
scroll to position [705, 0]
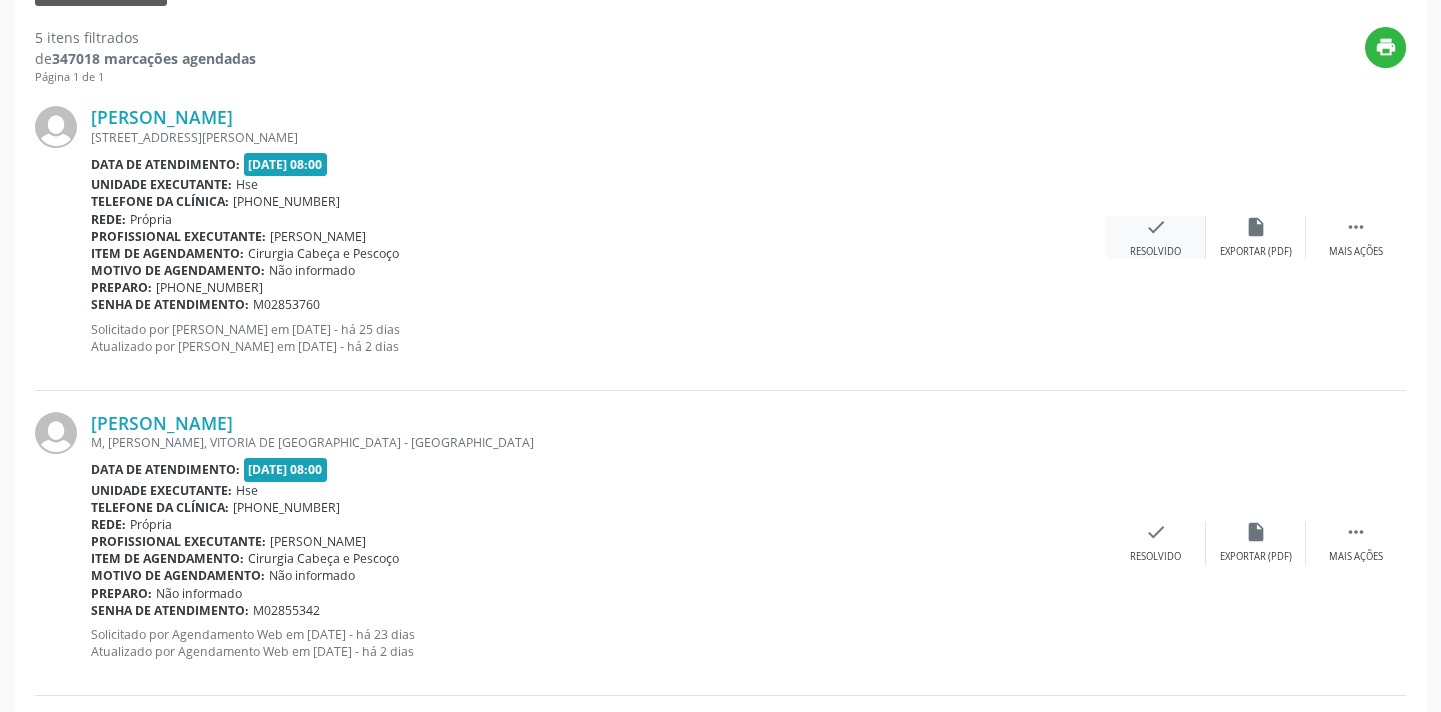
click at [1147, 245] on div "Resolvido" at bounding box center [1155, 252] width 51 height 14
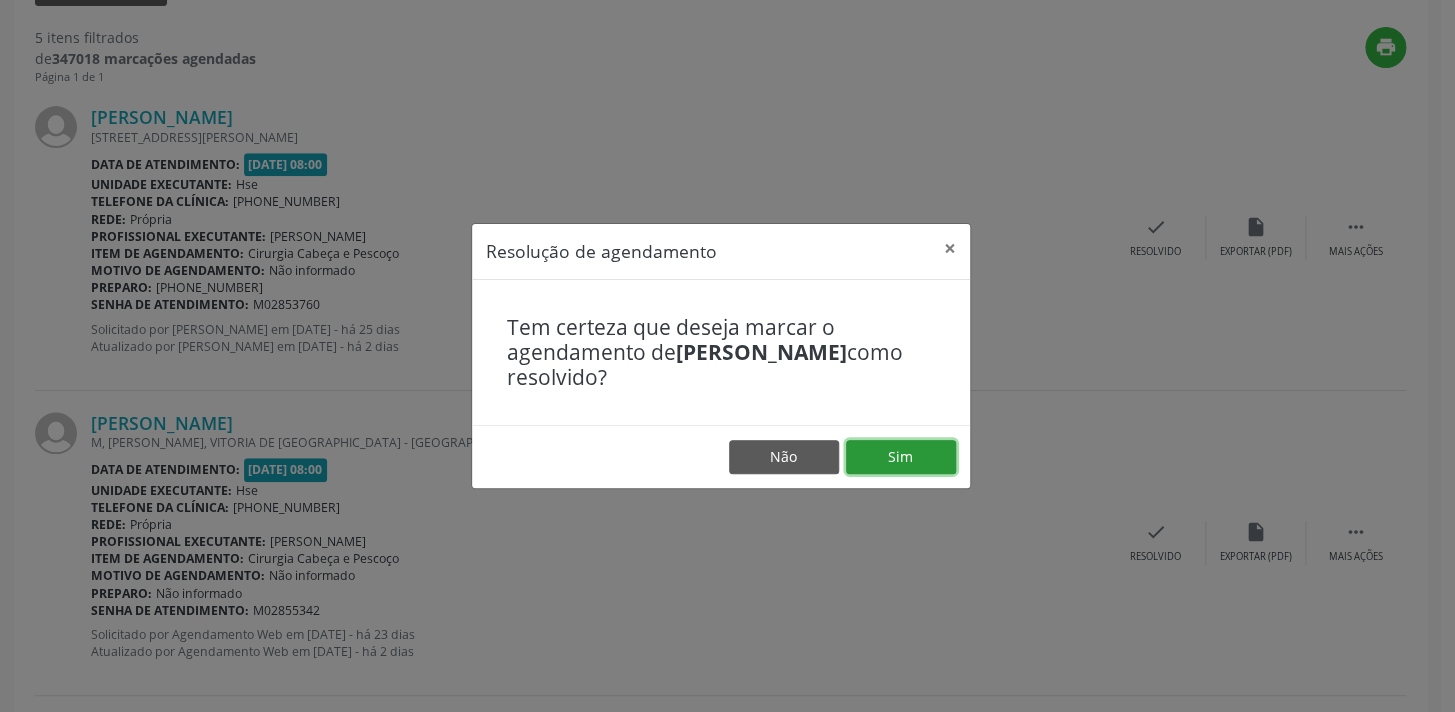
click at [914, 460] on button "Sim" at bounding box center [901, 457] width 110 height 34
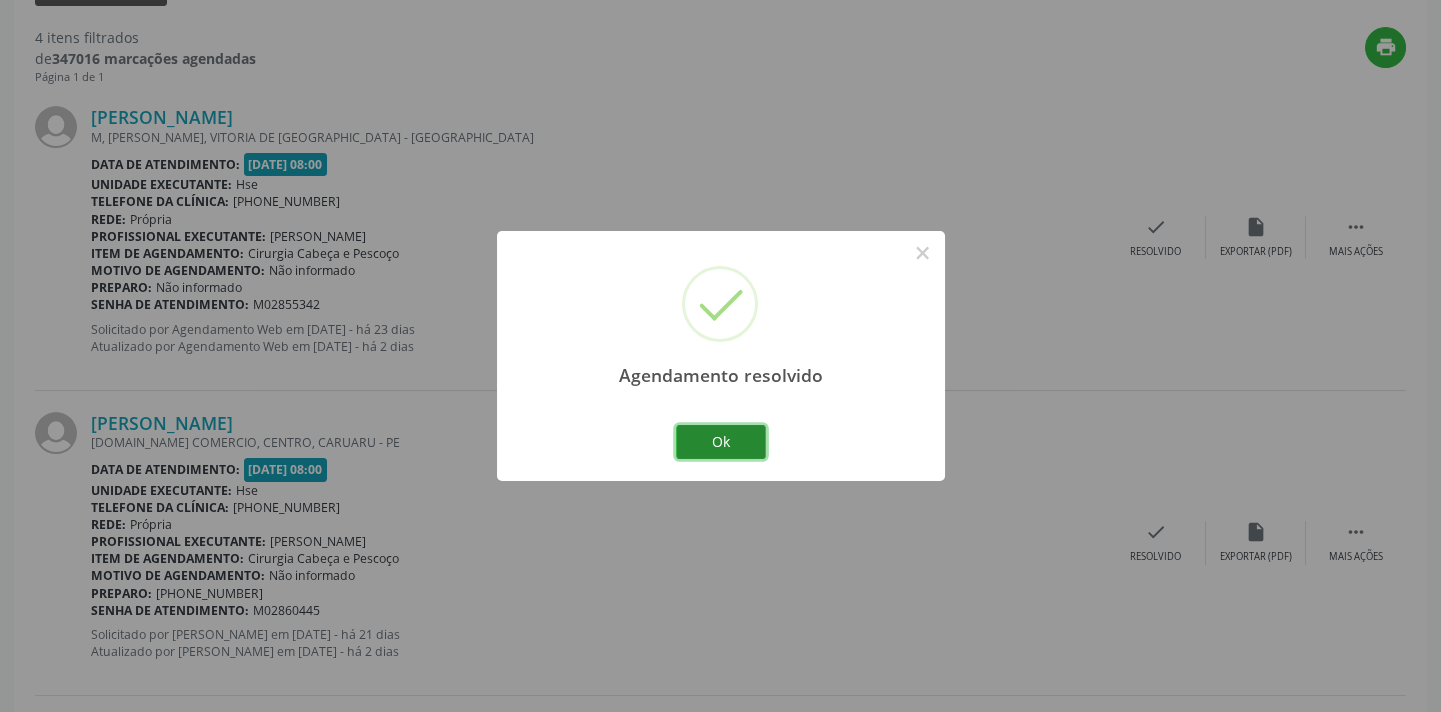
click at [720, 434] on button "Ok" at bounding box center [721, 442] width 90 height 34
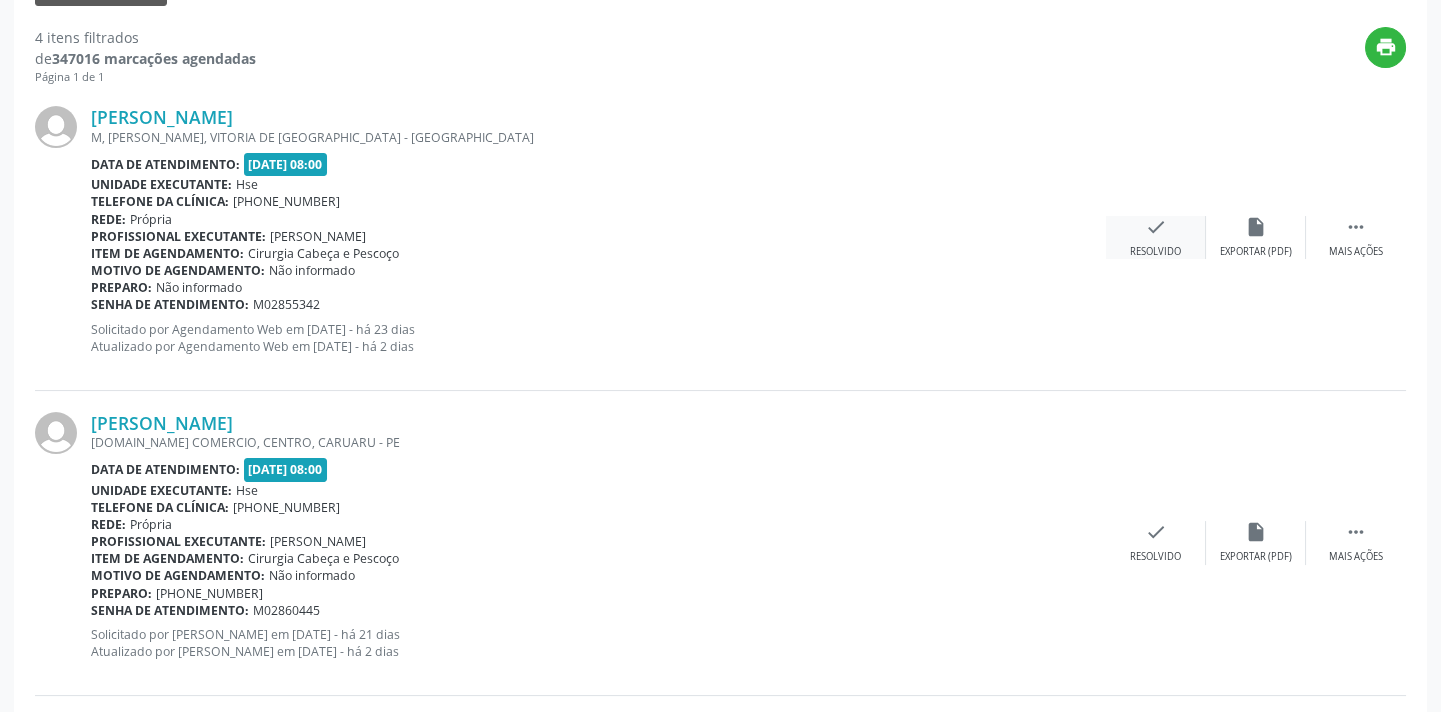
click at [1161, 246] on div "Resolvido" at bounding box center [1155, 252] width 51 height 14
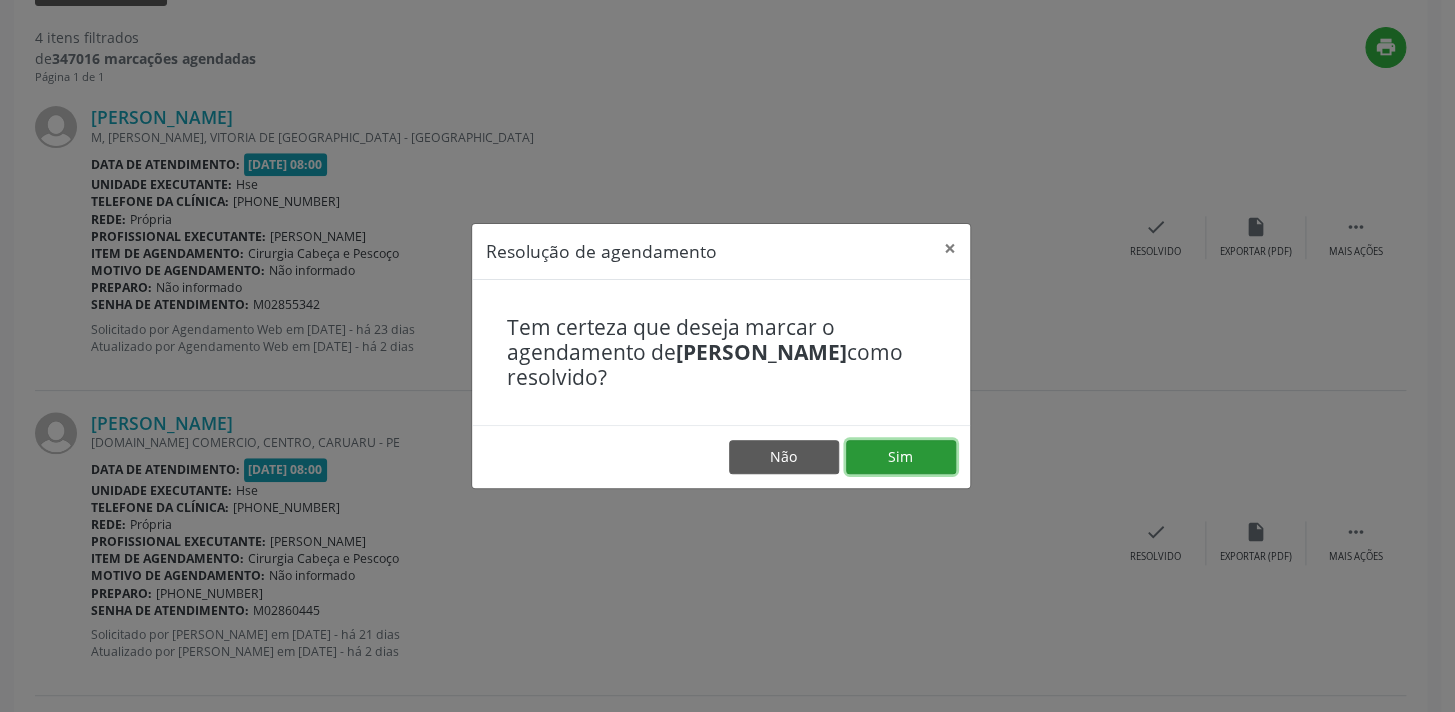
click at [918, 456] on button "Sim" at bounding box center [901, 457] width 110 height 34
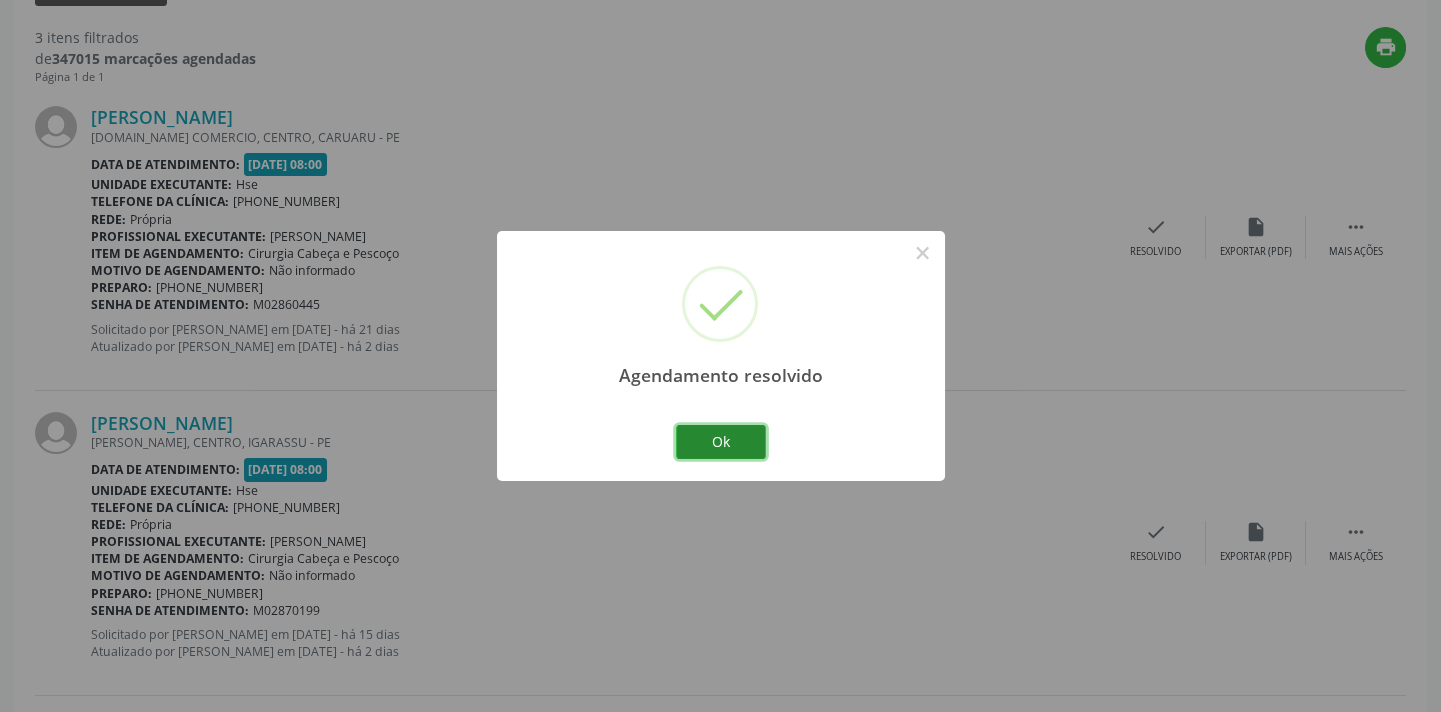
click at [717, 445] on button "Ok" at bounding box center [721, 442] width 90 height 34
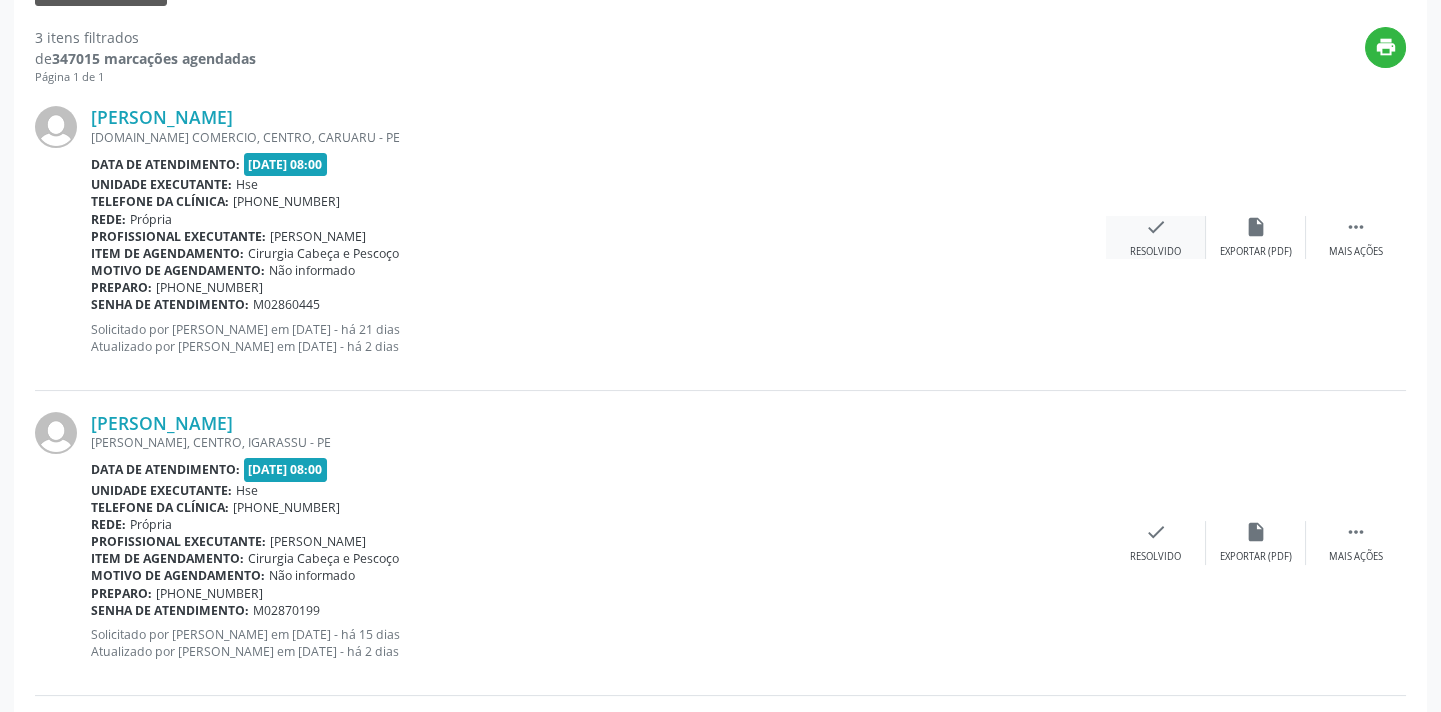
click at [1154, 245] on div "Resolvido" at bounding box center [1155, 252] width 51 height 14
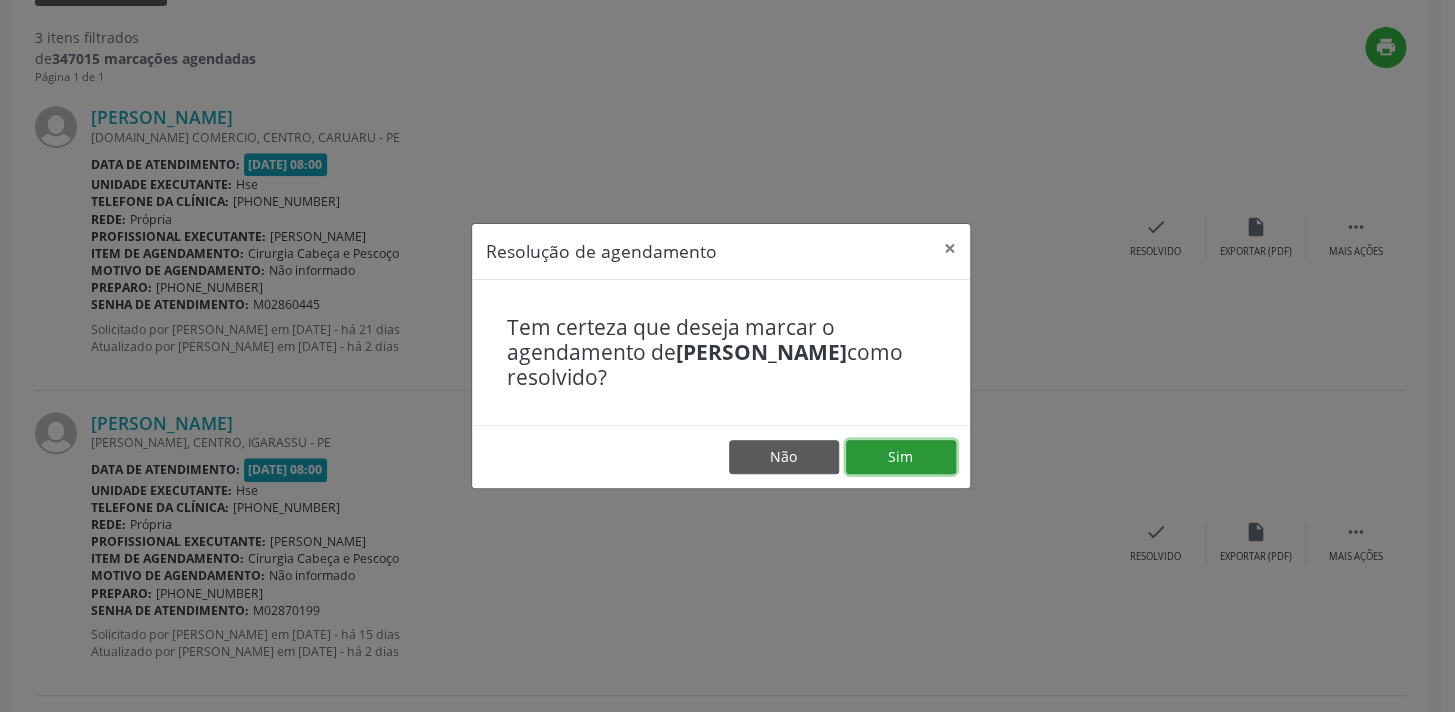
click at [909, 461] on button "Sim" at bounding box center [901, 457] width 110 height 34
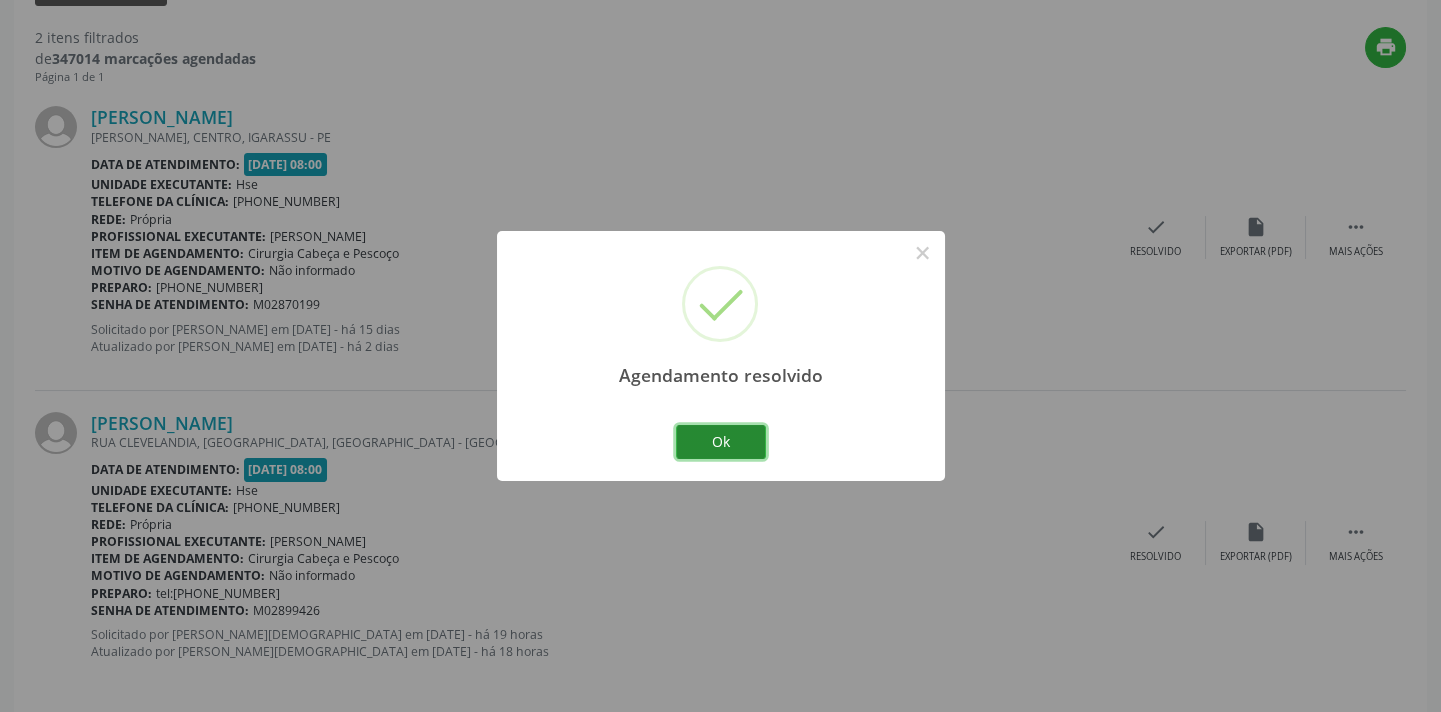
click at [734, 440] on button "Ok" at bounding box center [721, 442] width 90 height 34
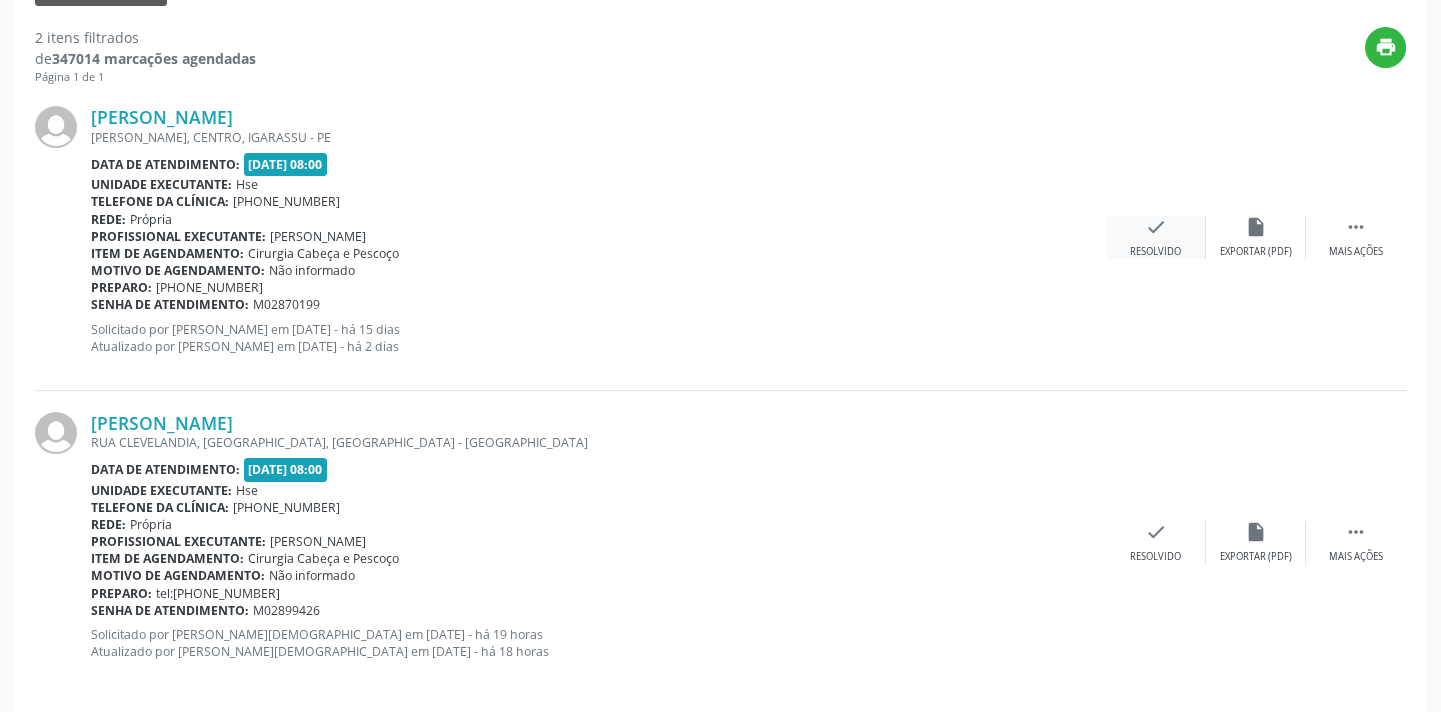
click at [1147, 228] on icon "check" at bounding box center [1156, 227] width 22 height 22
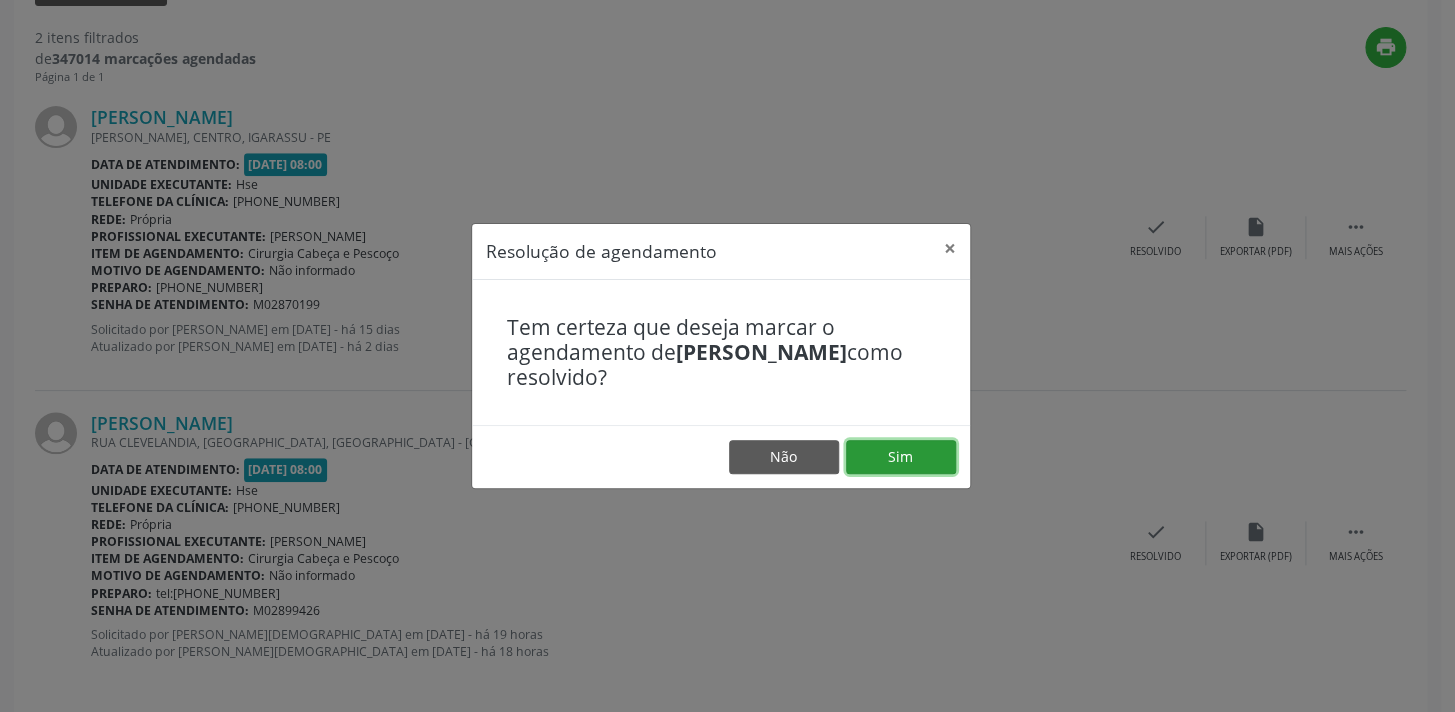
click at [909, 456] on button "Sim" at bounding box center [901, 457] width 110 height 34
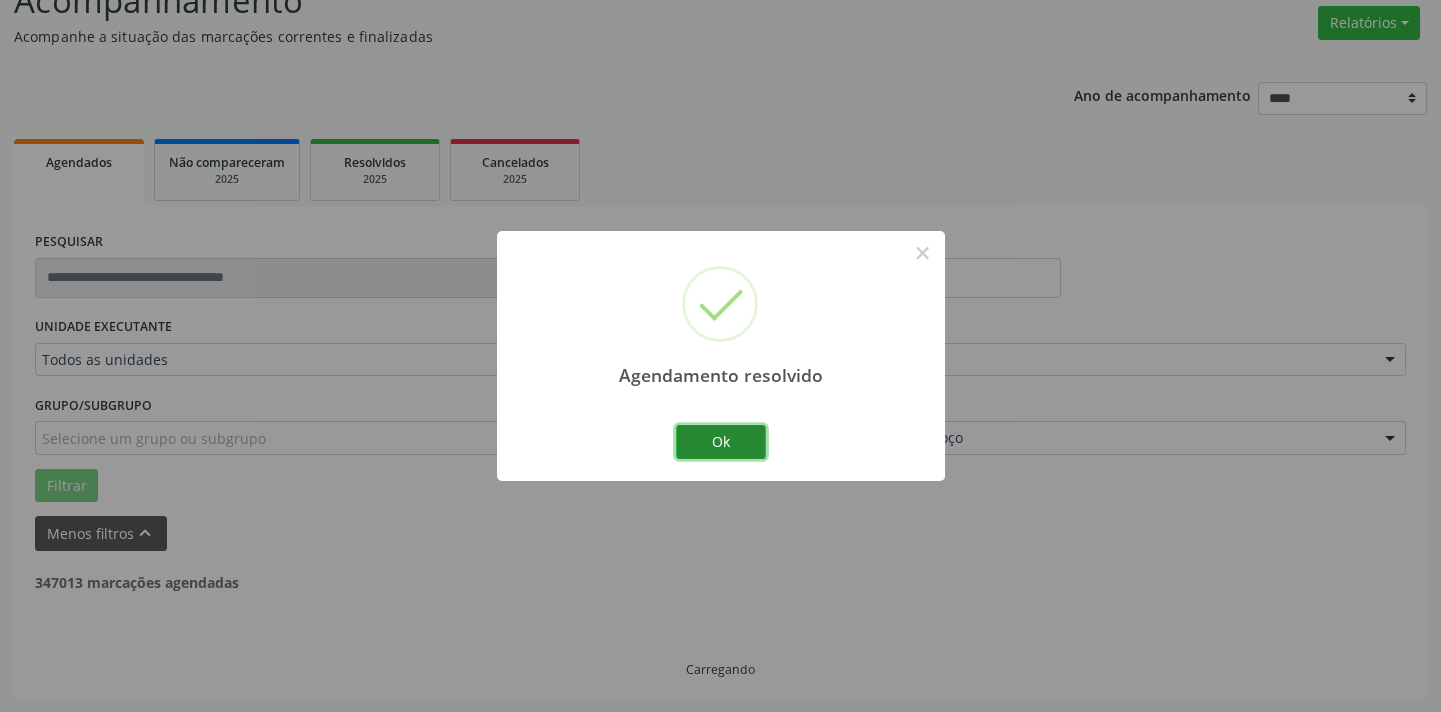
click at [731, 449] on button "Ok" at bounding box center [721, 442] width 90 height 34
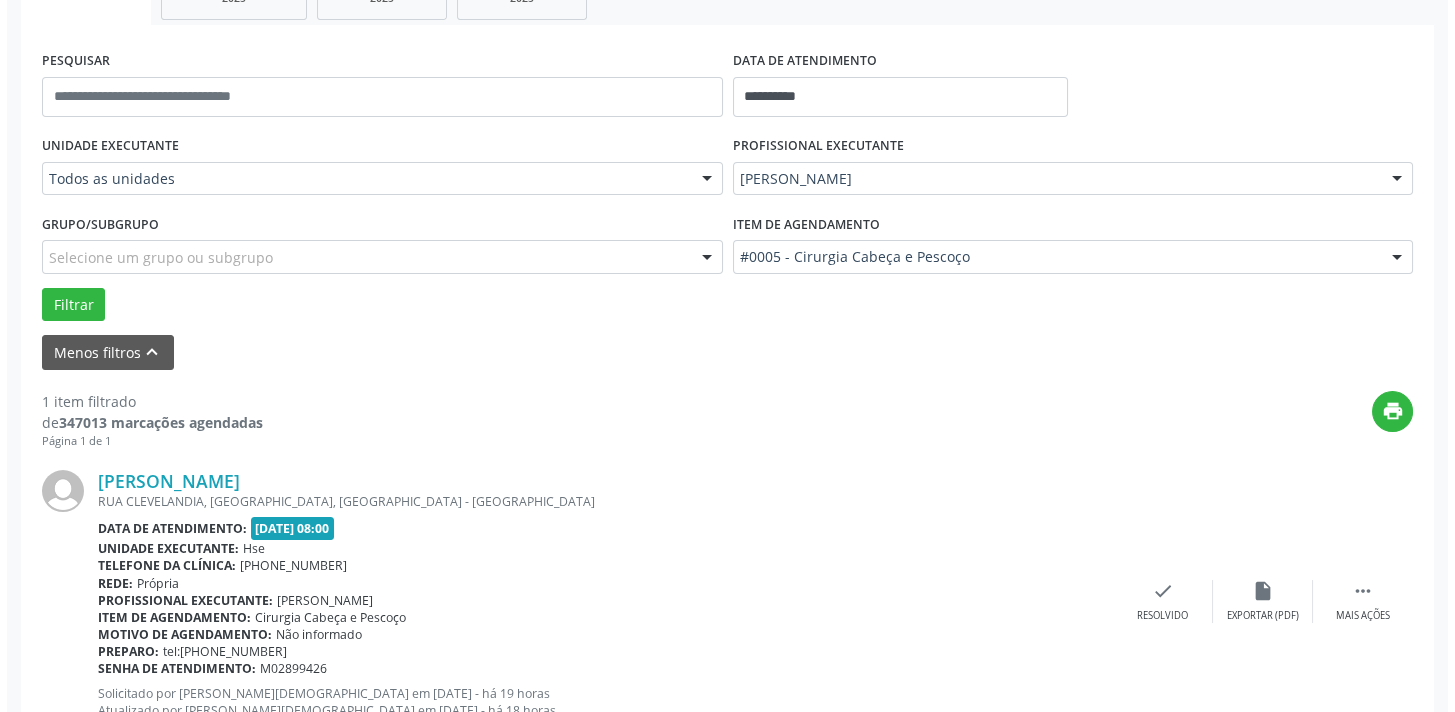
scroll to position [417, 0]
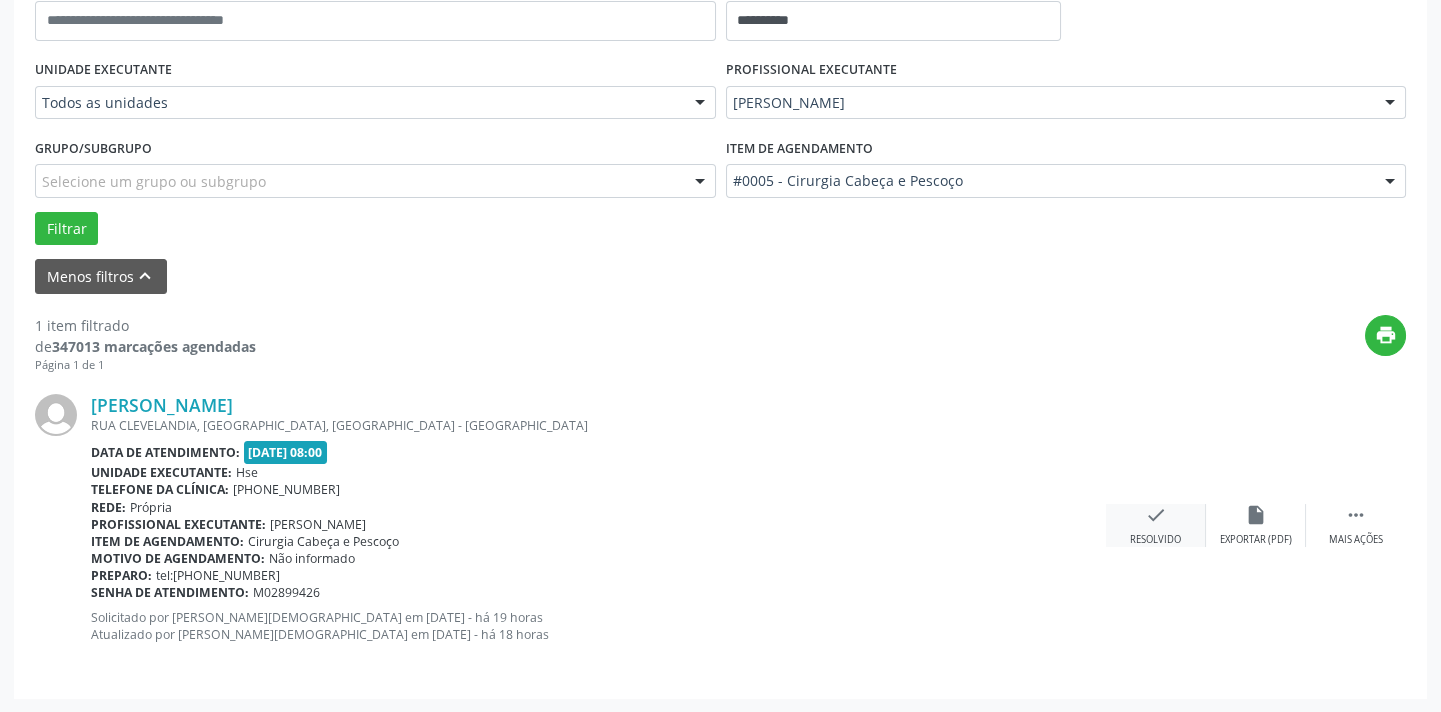
click at [1150, 518] on icon "check" at bounding box center [1156, 515] width 22 height 22
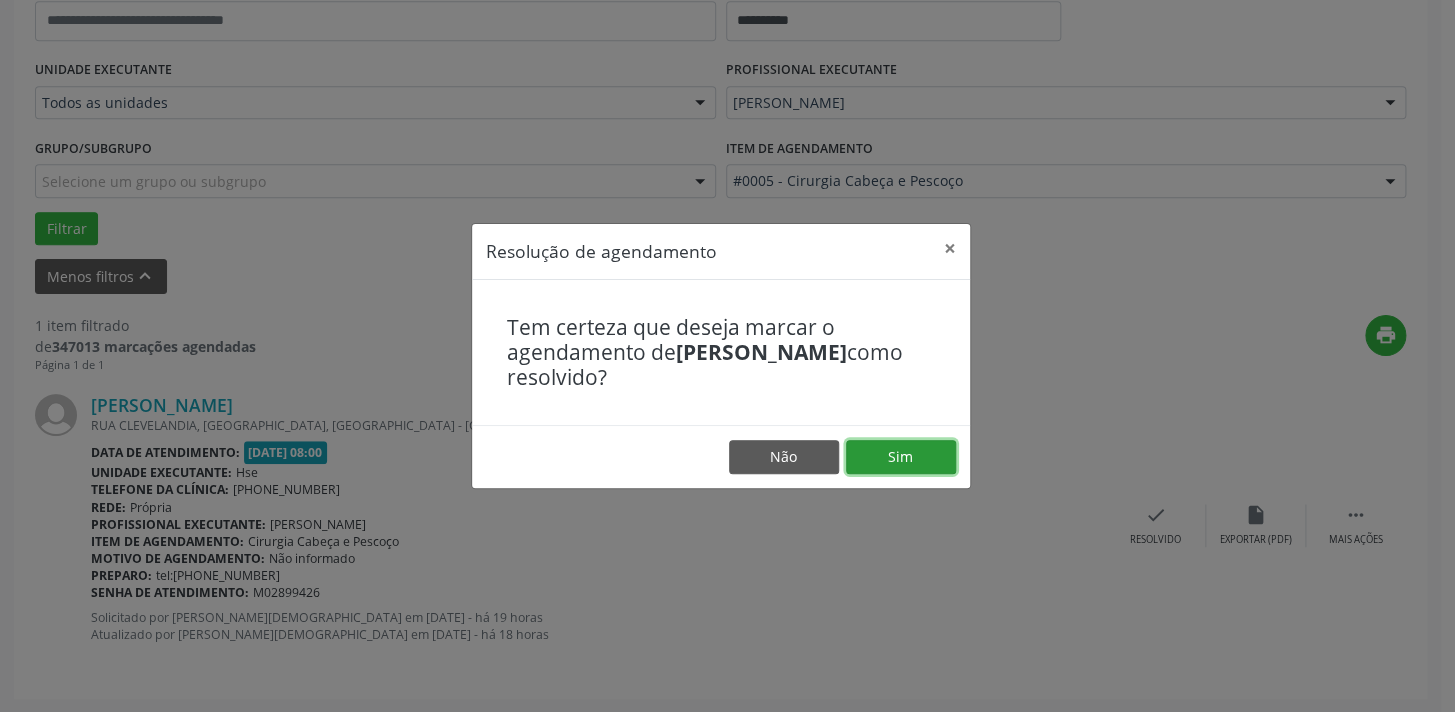
click at [902, 464] on button "Sim" at bounding box center [901, 457] width 110 height 34
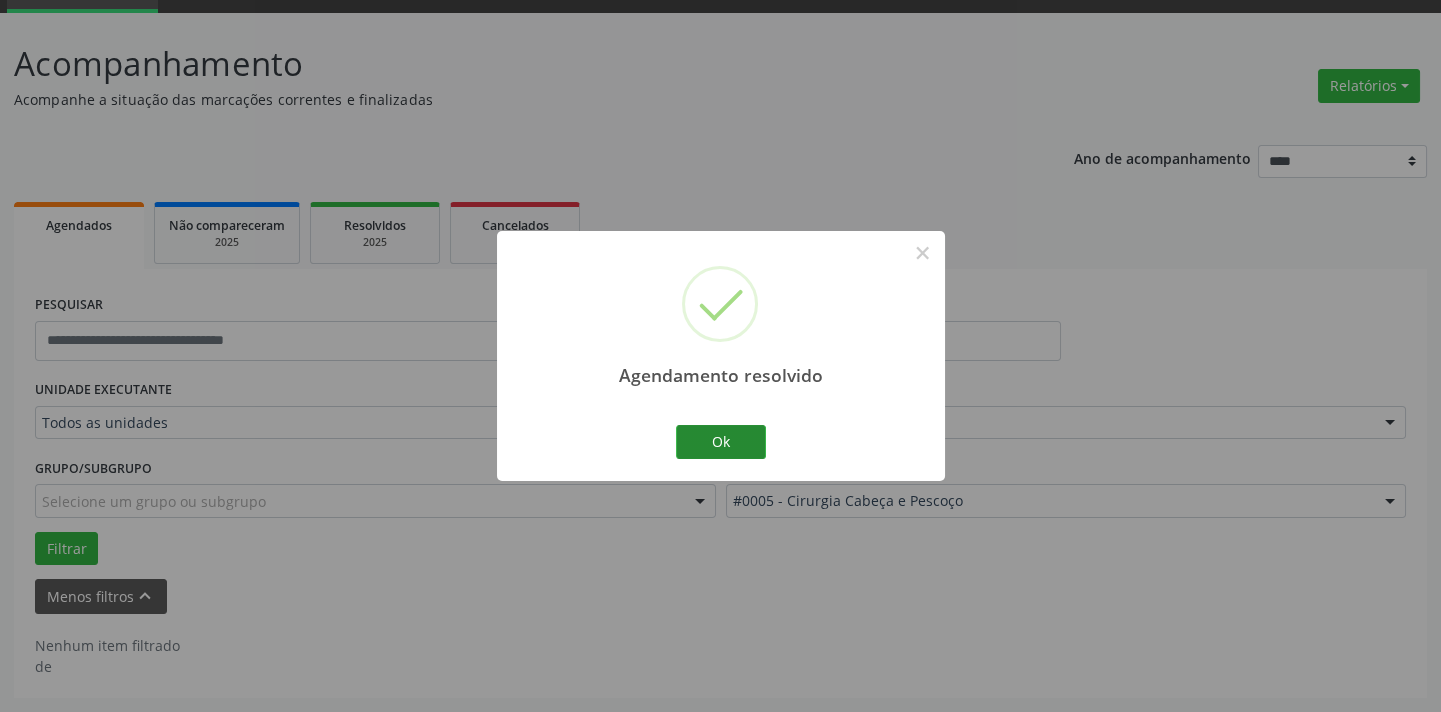
scroll to position [95, 0]
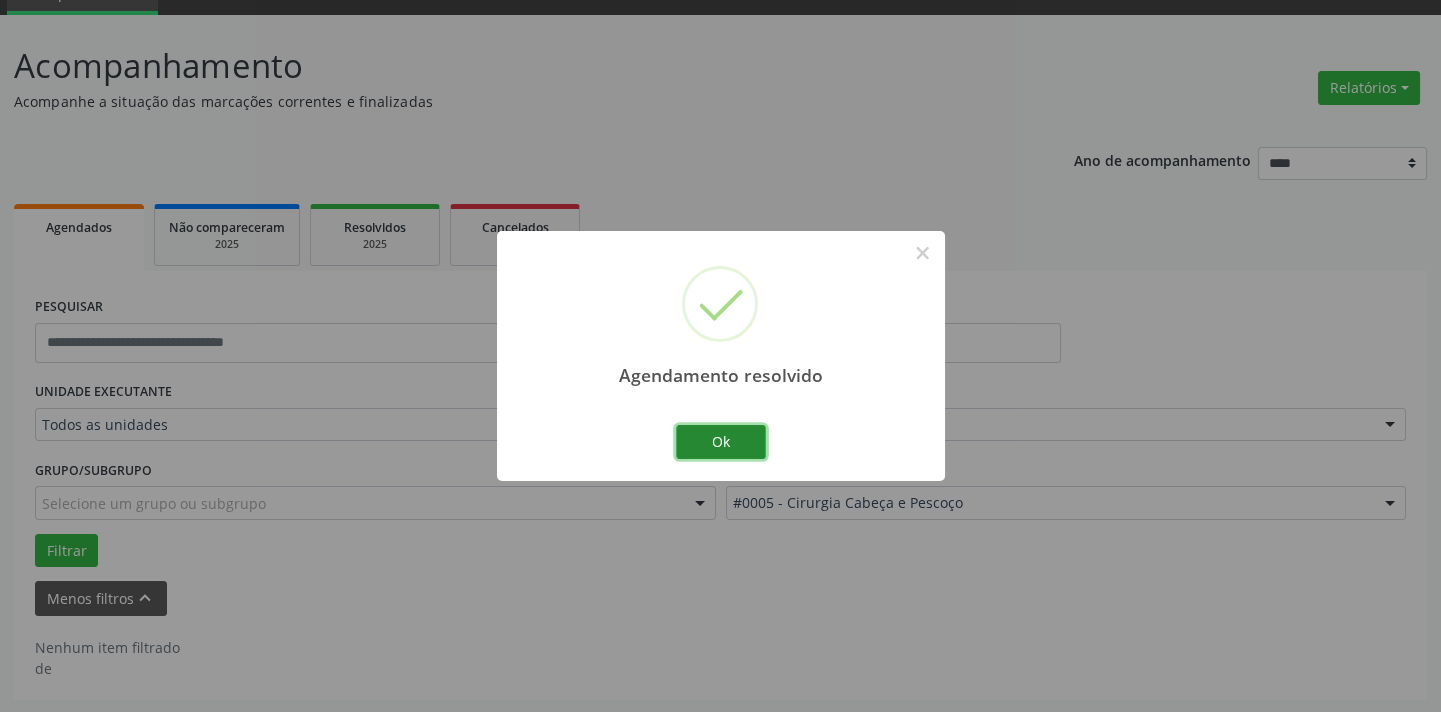
click at [728, 449] on button "Ok" at bounding box center [721, 442] width 90 height 34
